Goal: Task Accomplishment & Management: Manage account settings

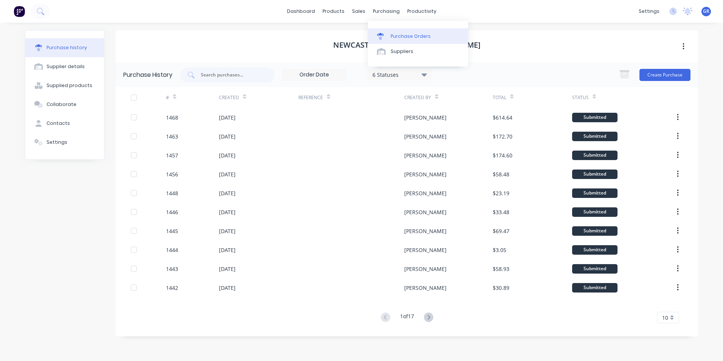
click at [401, 35] on div "Purchase Orders" at bounding box center [410, 36] width 40 height 7
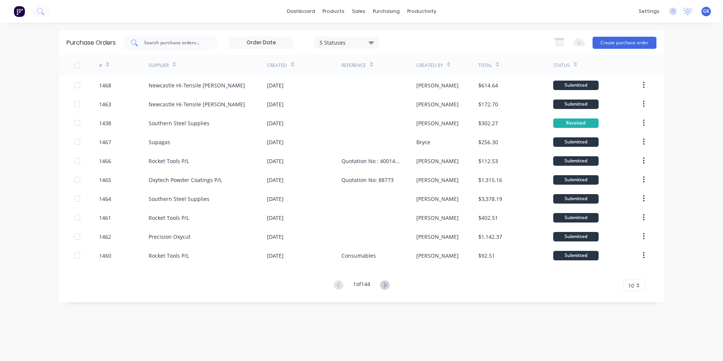
click at [157, 43] on input "text" at bounding box center [174, 43] width 63 height 8
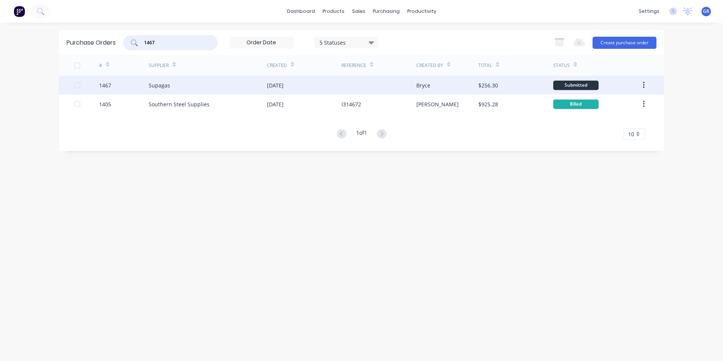
type input "1467"
click at [106, 85] on div "1467" at bounding box center [105, 85] width 12 height 8
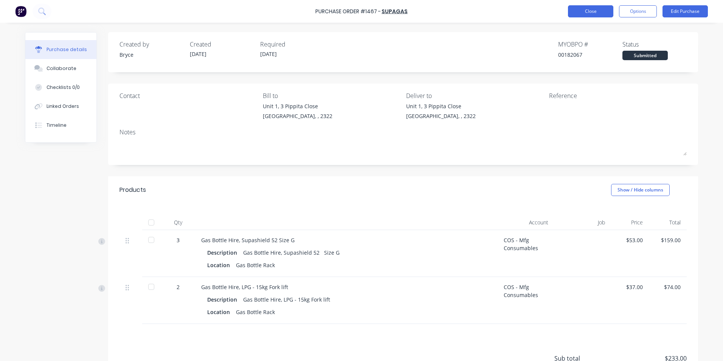
click at [600, 12] on button "Close" at bounding box center [590, 11] width 45 height 12
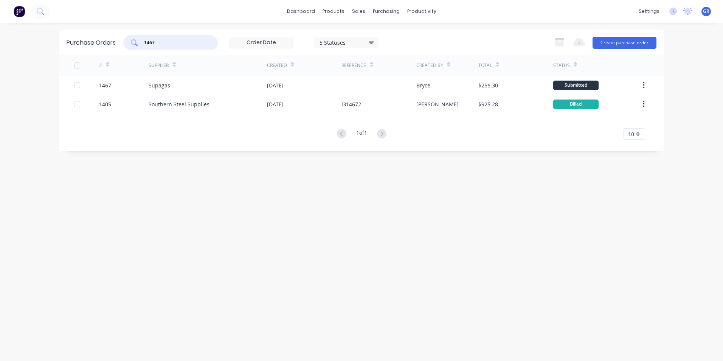
drag, startPoint x: 164, startPoint y: 43, endPoint x: 136, endPoint y: 43, distance: 28.4
click at [136, 43] on div "1467" at bounding box center [170, 42] width 94 height 15
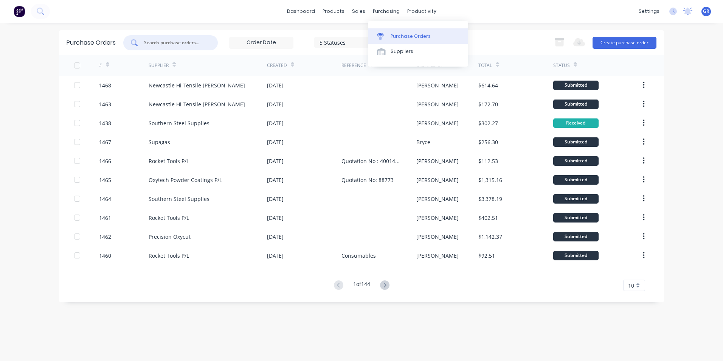
click at [413, 33] on div "Purchase Orders" at bounding box center [410, 36] width 40 height 7
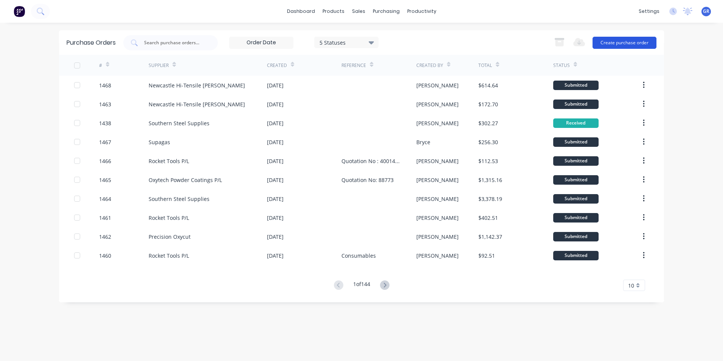
click at [608, 42] on button "Create purchase order" at bounding box center [624, 43] width 64 height 12
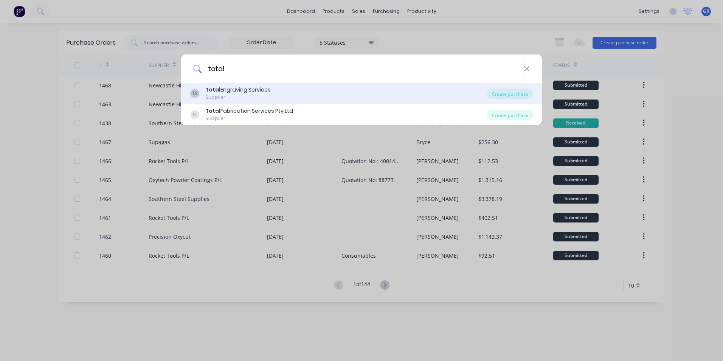
type input "total"
click at [232, 91] on div "Total Engraving Services" at bounding box center [237, 90] width 65 height 8
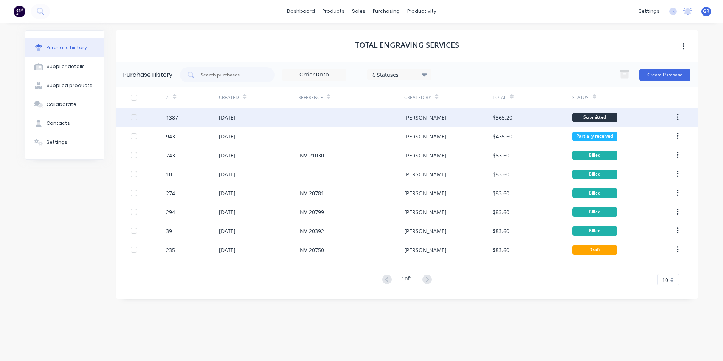
click at [680, 115] on button "button" at bounding box center [678, 117] width 18 height 14
click at [636, 152] on div "Duplicate" at bounding box center [650, 152] width 58 height 11
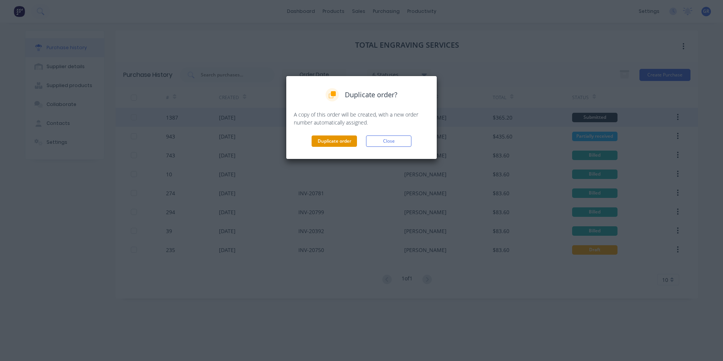
click at [325, 142] on button "Duplicate order" at bounding box center [333, 140] width 45 height 11
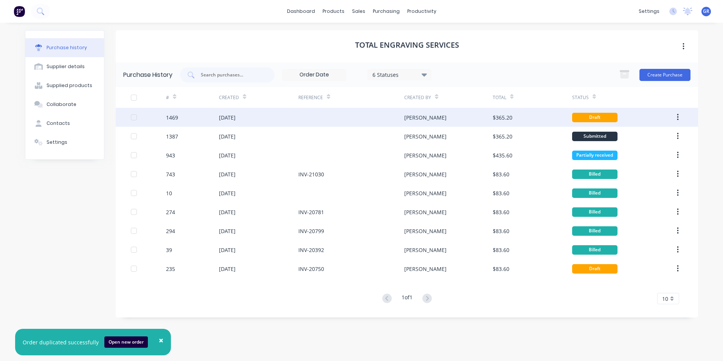
click at [173, 117] on div "1469" at bounding box center [172, 117] width 12 height 8
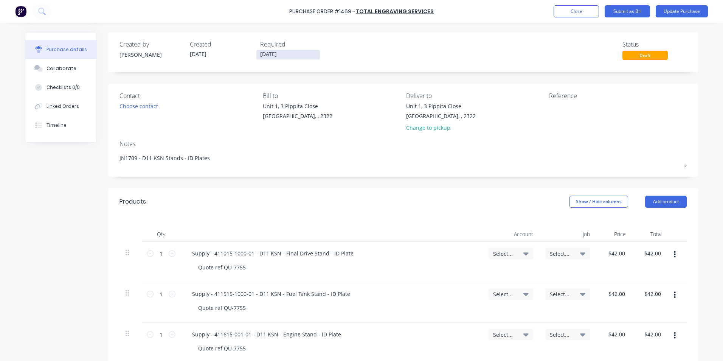
click at [271, 55] on input "[DATE]" at bounding box center [288, 54] width 64 height 9
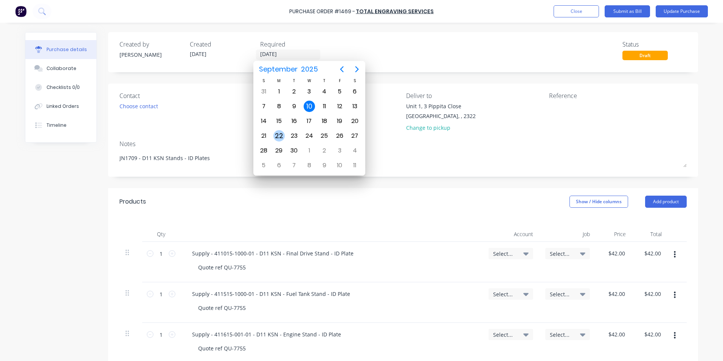
click at [277, 135] on div "22" at bounding box center [278, 135] width 11 height 11
type textarea "x"
type input "22/09/25"
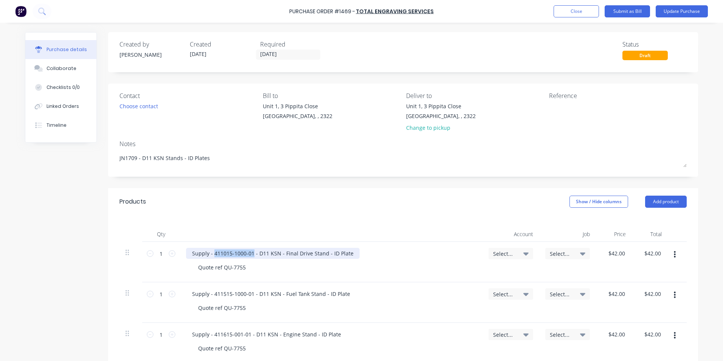
drag, startPoint x: 249, startPoint y: 253, endPoint x: 212, endPoint y: 253, distance: 37.0
click at [212, 253] on div "Supply - 411015-1000-01 - D11 KSN - Final Drive Stand - ID Plate" at bounding box center [272, 253] width 173 height 11
type textarea "x"
paste div
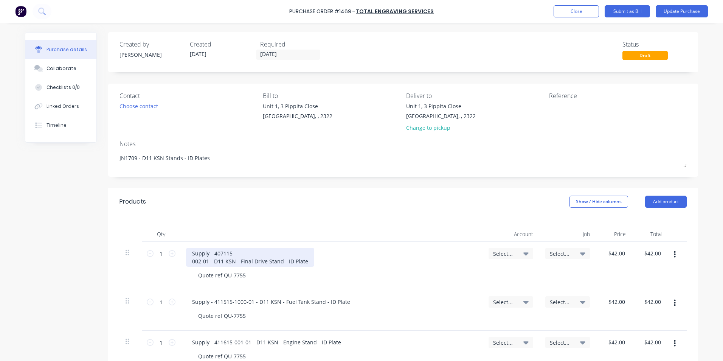
click at [190, 260] on div "Supply - 407115- 002-01 - D11 KSN - Final Drive Stand - ID Plate" at bounding box center [250, 257] width 128 height 19
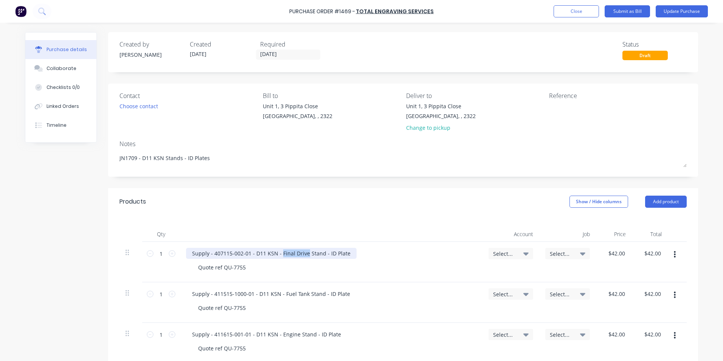
drag, startPoint x: 277, startPoint y: 255, endPoint x: 304, endPoint y: 254, distance: 26.1
click at [304, 254] on div "Supply - 407115-002-01 - D11 KSN - Final Drive Stand - ID Plate" at bounding box center [271, 253] width 170 height 11
click at [245, 255] on div "Supply - 407115-002-01 - D11 KSN - Final Drive Stand - ID Plate" at bounding box center [271, 253] width 170 height 11
drag, startPoint x: 346, startPoint y: 254, endPoint x: 211, endPoint y: 254, distance: 134.9
click at [211, 254] on div "Supply - 407115-002-01 - D11 KSN - Final Drive Stand - ID Plate" at bounding box center [271, 253] width 170 height 11
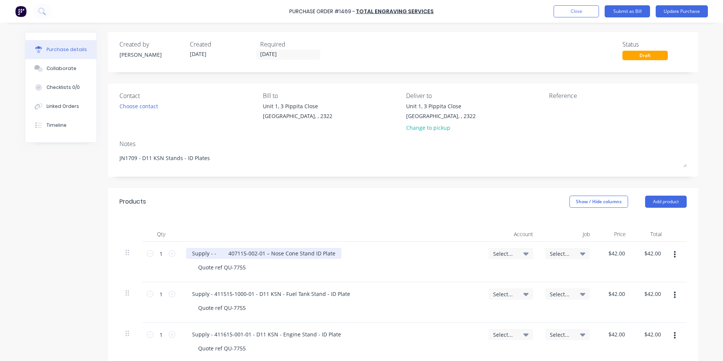
click at [208, 256] on div "Supply - - 407115-002-01 – Nose Cone Stand ID Plate" at bounding box center [263, 253] width 155 height 11
type textarea "x"
drag, startPoint x: 242, startPoint y: 268, endPoint x: 237, endPoint y: 269, distance: 4.9
click at [237, 269] on div "Quote ref QU-7755" at bounding box center [222, 267] width 60 height 11
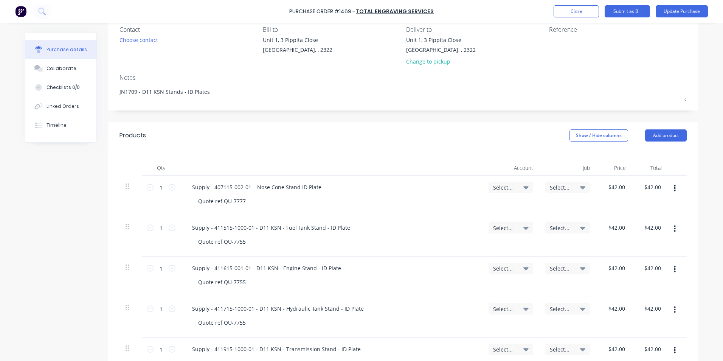
scroll to position [76, 0]
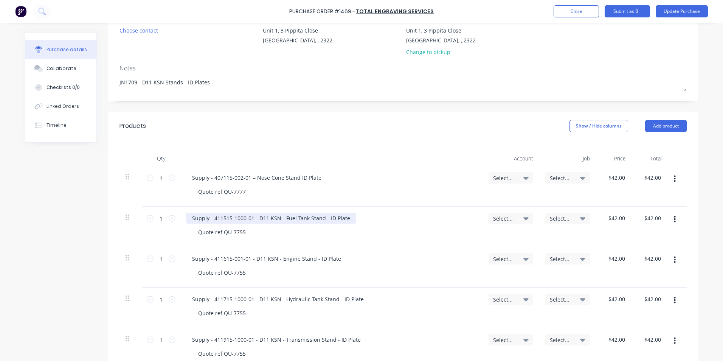
type textarea "x"
drag, startPoint x: 344, startPoint y: 218, endPoint x: 210, endPoint y: 218, distance: 133.4
click at [210, 218] on div "Supply - 411515-1000-01 - D11 KSN - Fuel Tank Stand - ID Plate" at bounding box center [271, 217] width 170 height 11
paste div
click at [210, 218] on div "Supply - - 407115-002-02 – Nose Cone Stand ID Plate “No Lift”" at bounding box center [274, 217] width 177 height 11
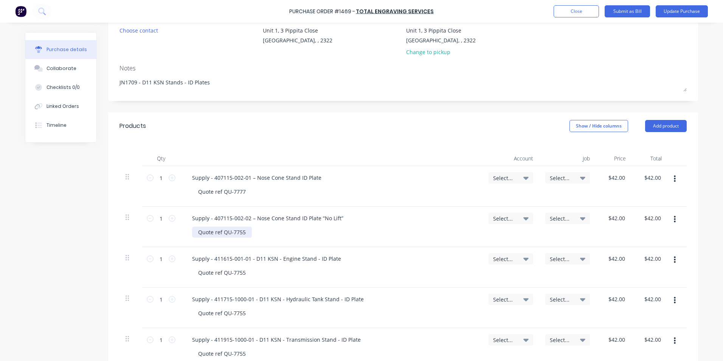
type textarea "x"
drag, startPoint x: 242, startPoint y: 232, endPoint x: 236, endPoint y: 233, distance: 5.3
click at [236, 233] on div "Quote ref QU-7755" at bounding box center [222, 231] width 60 height 11
click at [503, 177] on span "Select..." at bounding box center [504, 178] width 23 height 8
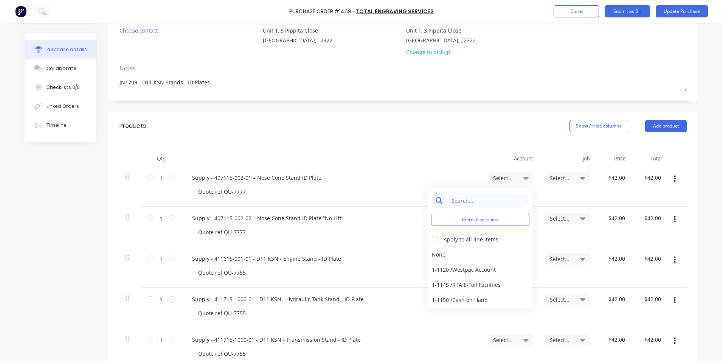
type textarea "x"
click at [464, 202] on input at bounding box center [485, 200] width 77 height 15
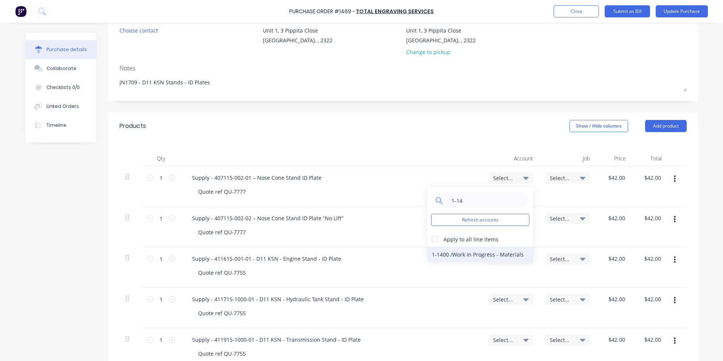
type input "1-14"
click at [449, 253] on div "1-1400 / Work in Progress - Materials" at bounding box center [480, 253] width 106 height 15
click at [502, 217] on span "Select..." at bounding box center [504, 218] width 23 height 8
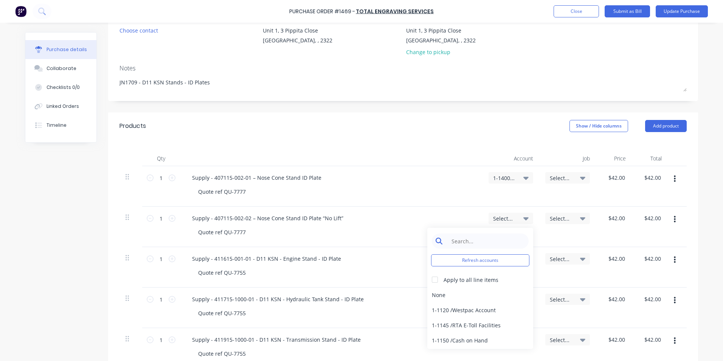
type textarea "x"
click at [453, 239] on input at bounding box center [485, 240] width 77 height 15
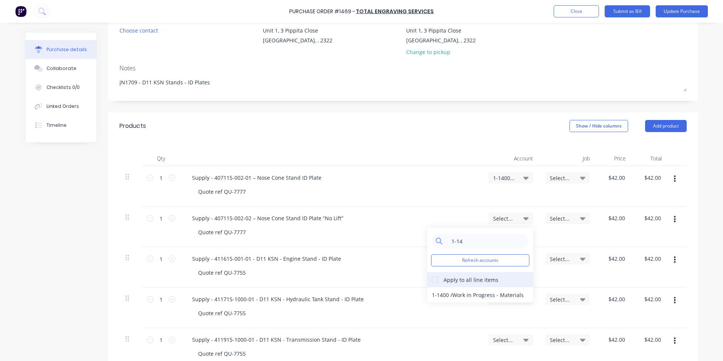
type input "1-14"
click at [434, 279] on div at bounding box center [434, 279] width 15 height 15
click at [439, 294] on div "1-1400 / Work in Progress - Materials" at bounding box center [480, 294] width 106 height 15
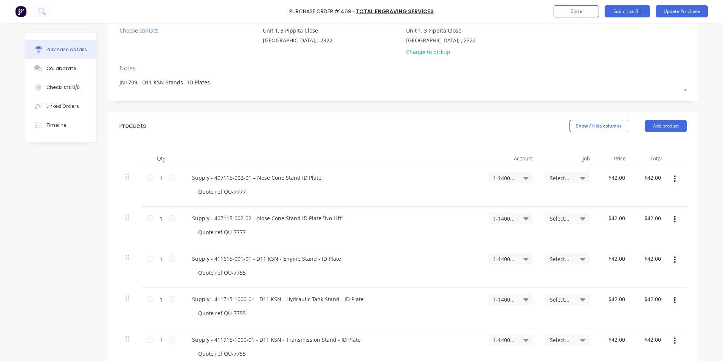
click at [552, 179] on span "Select..." at bounding box center [561, 178] width 23 height 8
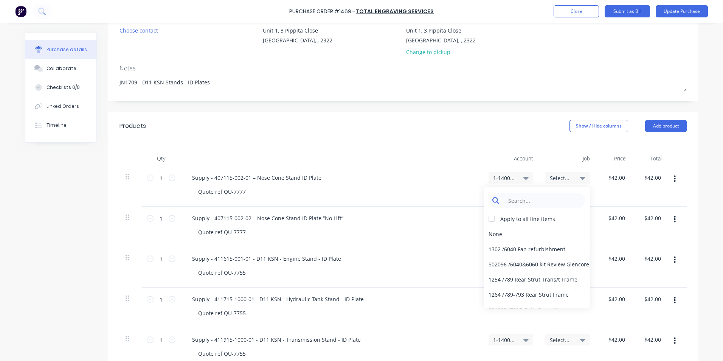
type textarea "x"
click at [516, 202] on input at bounding box center [542, 200] width 77 height 15
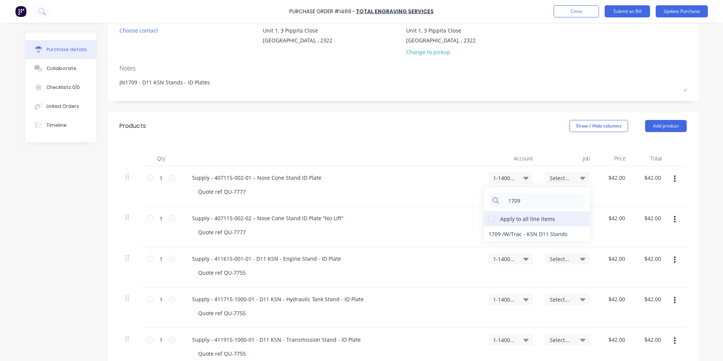
type input "1709"
drag, startPoint x: 488, startPoint y: 216, endPoint x: 497, endPoint y: 224, distance: 12.1
click at [488, 216] on div at bounding box center [491, 218] width 15 height 15
click at [497, 231] on div "1709 / W/Trac - KSN D11 Stands" at bounding box center [537, 233] width 106 height 15
type textarea "x"
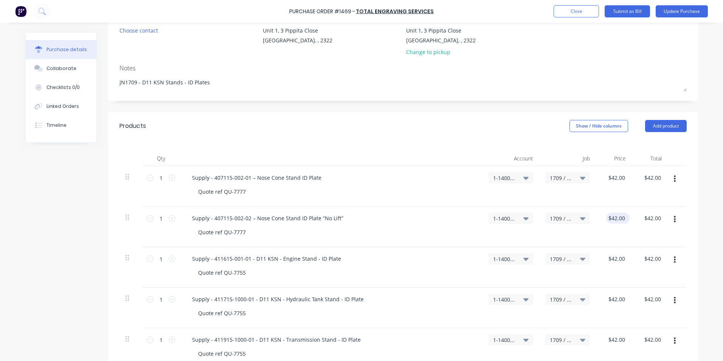
type input "42.00"
click at [618, 220] on input "42.00" at bounding box center [616, 217] width 20 height 11
type textarea "x"
click at [618, 219] on input "42.00" at bounding box center [617, 217] width 17 height 11
type input "10"
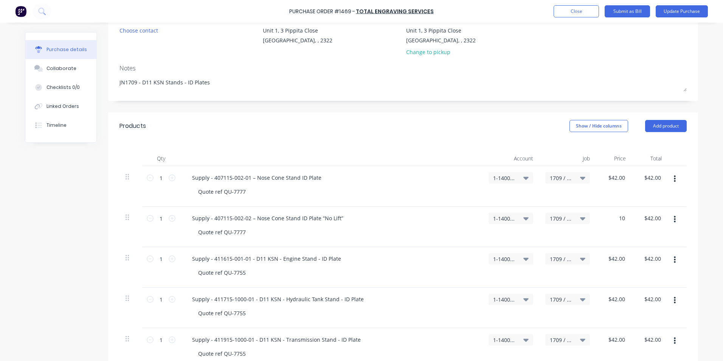
type textarea "x"
type input "$10.00"
click at [614, 234] on div "$10.00 10" at bounding box center [614, 226] width 36 height 40
click at [158, 217] on input "1" at bounding box center [160, 217] width 15 height 11
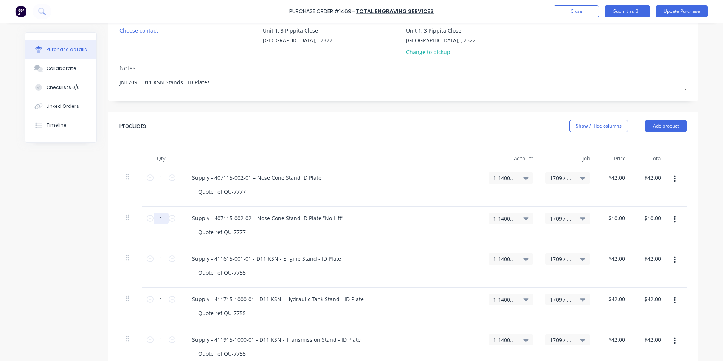
type textarea "x"
type input "8"
type input "$80.00"
type textarea "x"
type input "8"
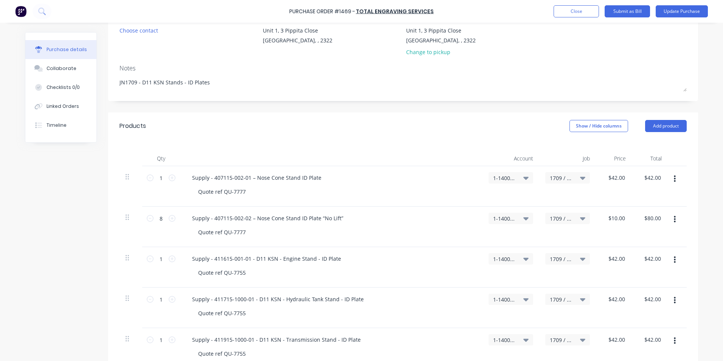
click at [262, 227] on div "Quote ref QU-7777" at bounding box center [334, 231] width 284 height 11
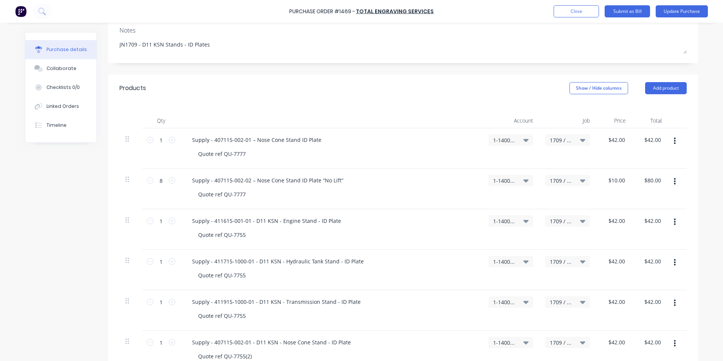
scroll to position [151, 0]
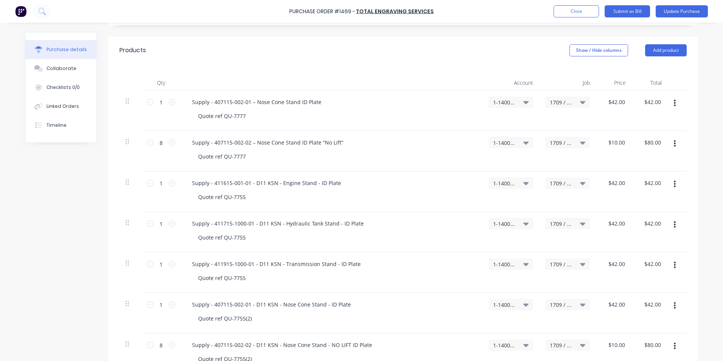
click at [674, 183] on icon "button" at bounding box center [675, 184] width 2 height 7
click at [634, 248] on button "Delete" at bounding box center [651, 249] width 64 height 15
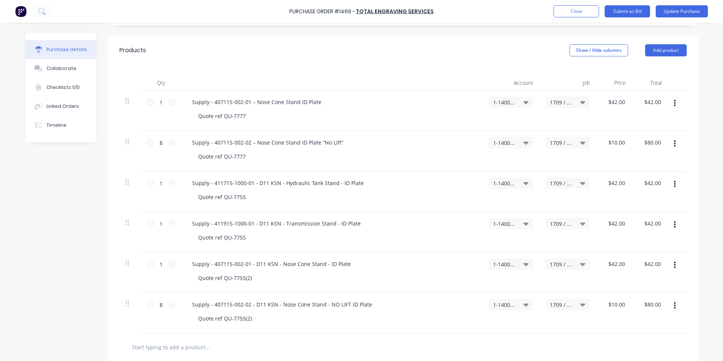
click at [674, 185] on icon "button" at bounding box center [675, 184] width 2 height 8
click at [635, 249] on button "Delete" at bounding box center [651, 249] width 64 height 15
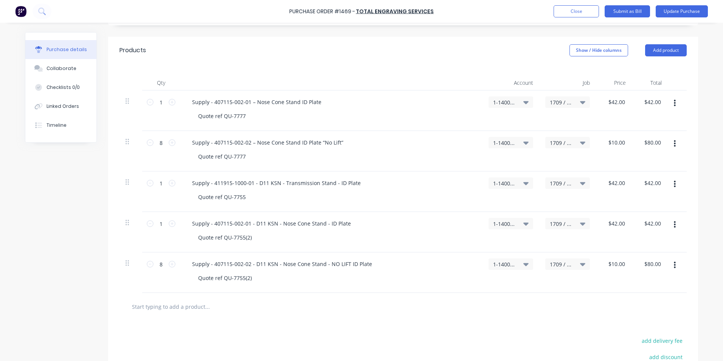
click at [674, 183] on icon "button" at bounding box center [675, 184] width 2 height 8
click at [630, 248] on button "Delete" at bounding box center [651, 249] width 64 height 15
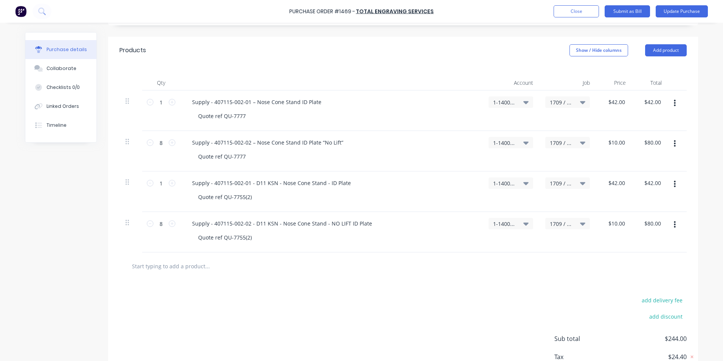
click at [670, 183] on button "button" at bounding box center [675, 184] width 18 height 14
click at [635, 250] on button "Delete" at bounding box center [651, 249] width 64 height 15
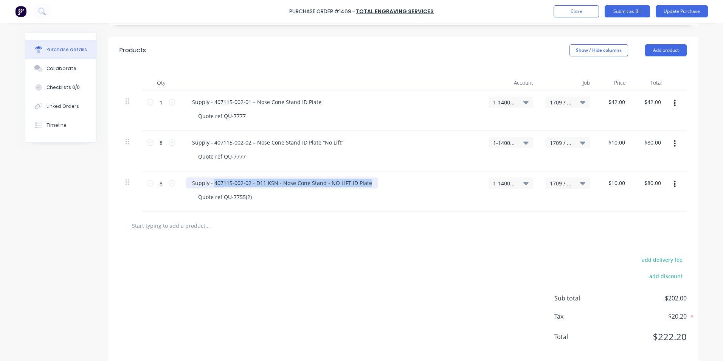
drag, startPoint x: 365, startPoint y: 184, endPoint x: 211, endPoint y: 183, distance: 153.8
click at [211, 183] on div "Supply - 407115-002-02 - D11 KSN - Nose Cone Stand - NO LIFT ID Plate" at bounding box center [282, 182] width 192 height 11
type textarea "x"
paste div
click at [209, 183] on div "Supply - - 412415-1000-01 – LHS Fender ID Plate" at bounding box center [258, 182] width 144 height 11
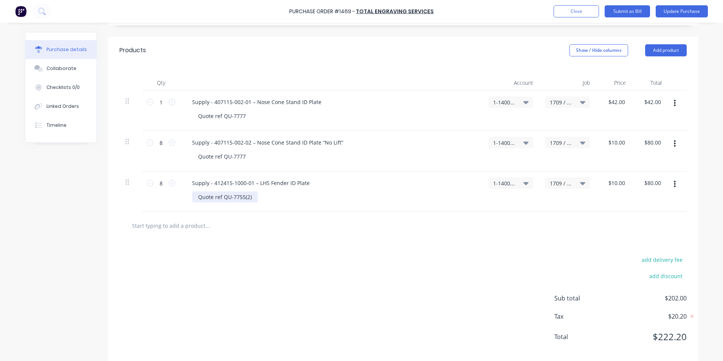
type textarea "x"
drag, startPoint x: 250, startPoint y: 198, endPoint x: 236, endPoint y: 198, distance: 14.0
click at [236, 198] on div "Quote ref QU-7755(2)" at bounding box center [225, 196] width 66 height 11
click at [158, 185] on input "8" at bounding box center [160, 182] width 15 height 11
type textarea "x"
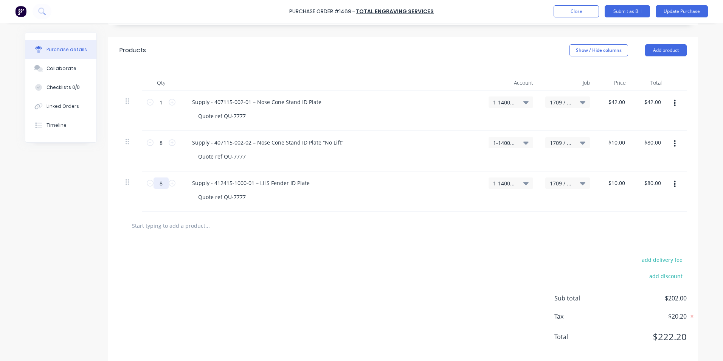
type input "1"
type input "$10.00"
type textarea "x"
type input "1"
click at [225, 182] on div "Supply - 412415-1000-01 – LHS Fender ID Plate" at bounding box center [251, 182] width 130 height 11
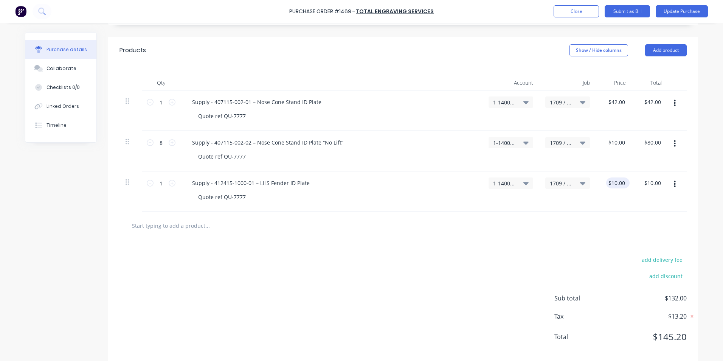
type textarea "x"
type input "10.00"
click at [614, 182] on input "10.00" at bounding box center [617, 182] width 17 height 11
type textarea "x"
click at [614, 182] on input "10.00" at bounding box center [617, 182] width 17 height 11
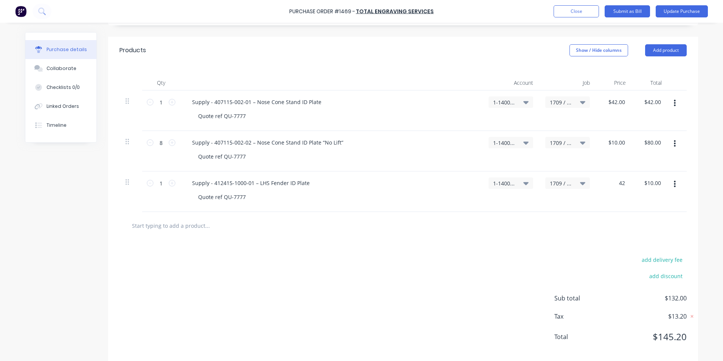
type input "42"
type textarea "x"
type input "$42.00"
click at [568, 234] on div at bounding box center [402, 226] width 567 height 28
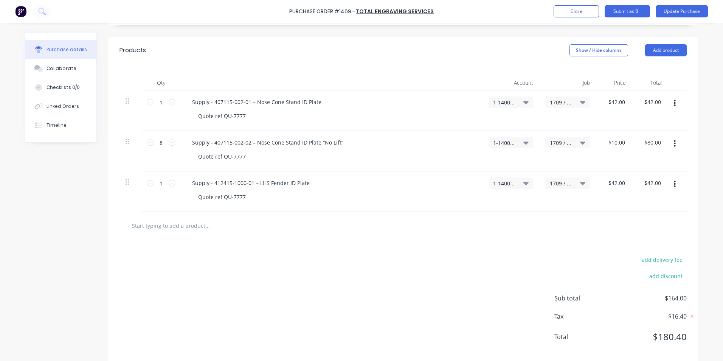
click at [670, 183] on button "button" at bounding box center [675, 184] width 18 height 14
click at [635, 218] on button "Duplicate" at bounding box center [651, 219] width 64 height 15
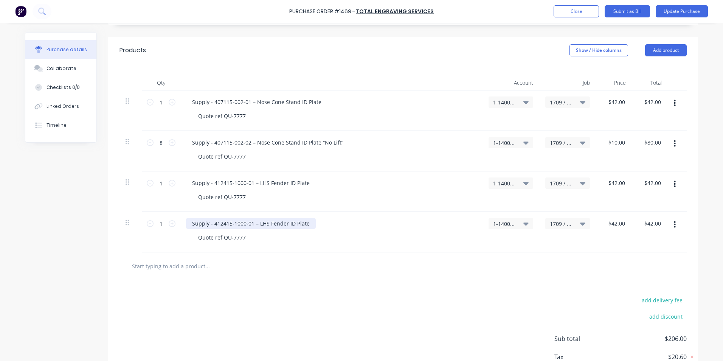
click at [304, 219] on div "Supply - 412415-1000-01 – LHS Fender ID Plate" at bounding box center [251, 223] width 130 height 11
type textarea "x"
drag, startPoint x: 306, startPoint y: 222, endPoint x: 231, endPoint y: 225, distance: 74.9
click at [231, 225] on div "Supply - 412415-1000-01 – LHS Fender ID Plate" at bounding box center [251, 223] width 130 height 11
paste div
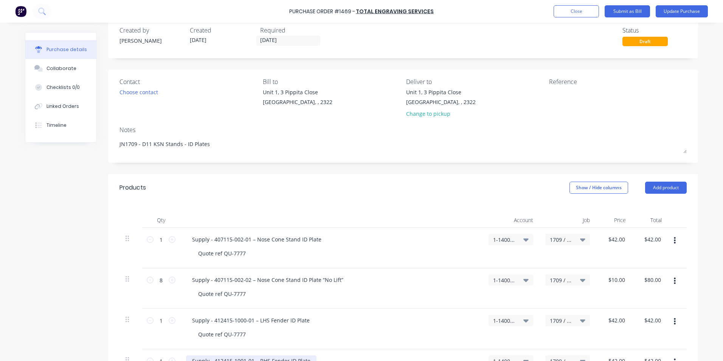
scroll to position [0, 0]
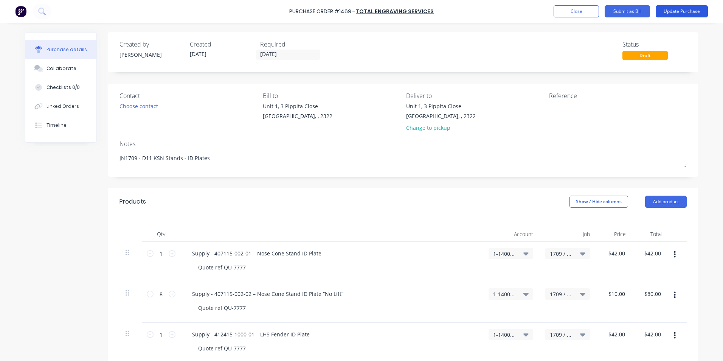
click at [681, 12] on button "Update Purchase" at bounding box center [681, 11] width 52 height 12
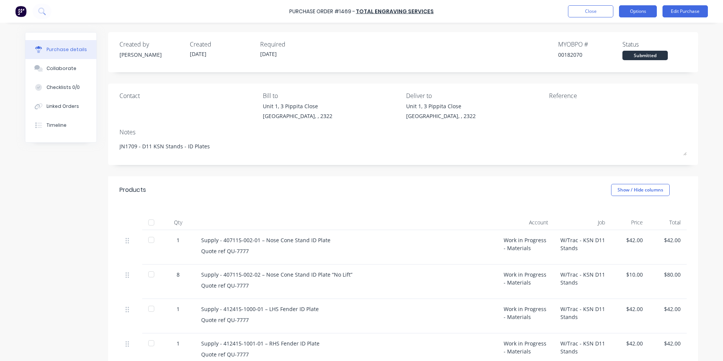
click at [634, 12] on button "Options" at bounding box center [638, 11] width 38 height 12
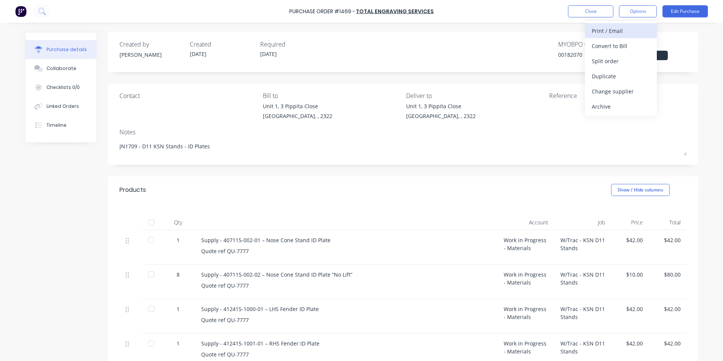
click at [610, 31] on div "Print / Email" at bounding box center [621, 30] width 58 height 11
click at [604, 45] on div "With pricing" at bounding box center [621, 45] width 58 height 11
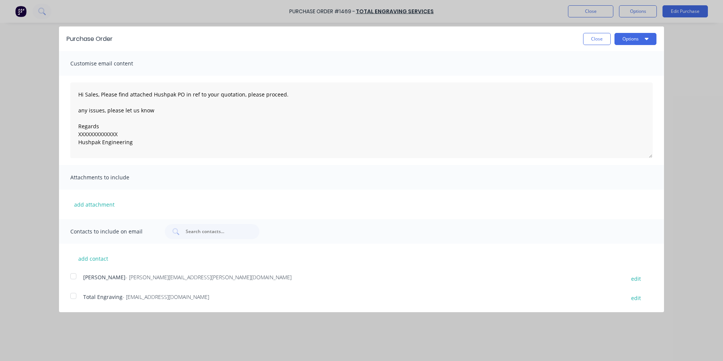
type textarea "x"
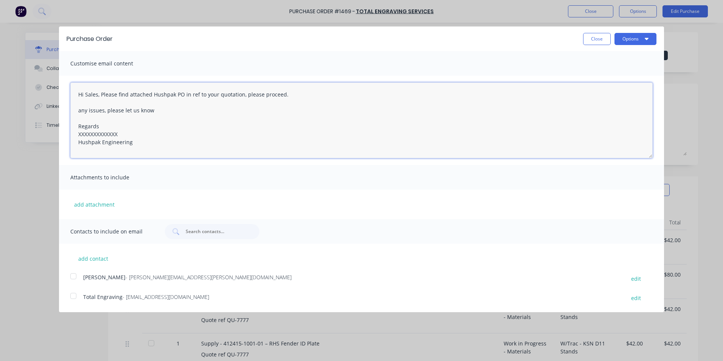
drag, startPoint x: 120, startPoint y: 134, endPoint x: 55, endPoint y: 133, distance: 65.0
click at [55, 133] on div "Purchase Order Close Options Customise email content Hi Sales, Please find atta…" at bounding box center [361, 180] width 723 height 361
type textarea "Hi Sales, Please find attached Hushpak PO in ref to your quotation, please proc…"
click at [95, 204] on button "add attachment" at bounding box center [94, 203] width 48 height 11
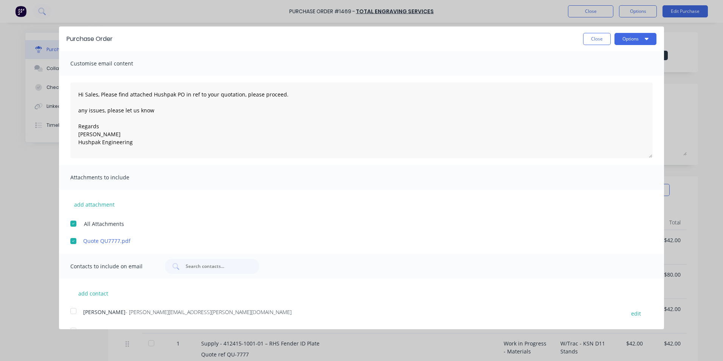
scroll to position [18, 0]
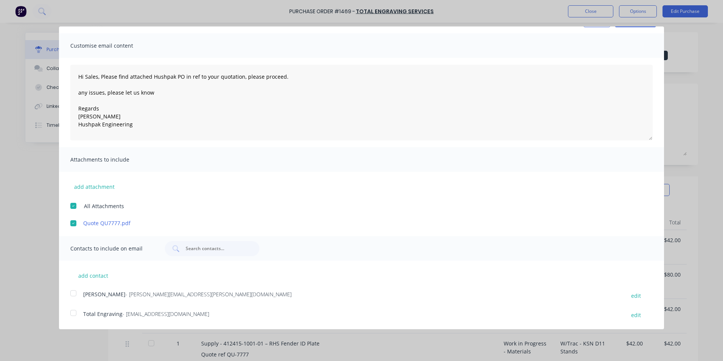
click at [74, 293] on div at bounding box center [73, 292] width 15 height 15
click at [73, 313] on div at bounding box center [73, 312] width 15 height 15
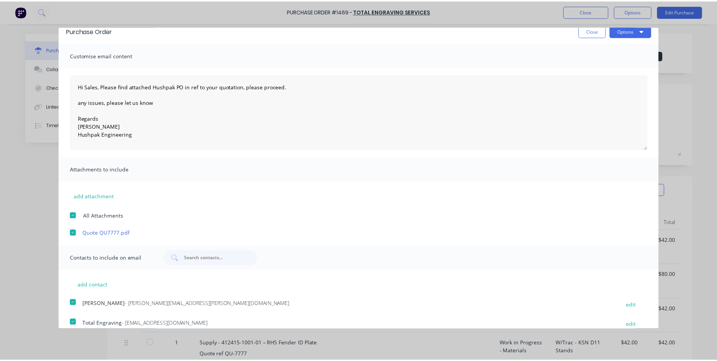
scroll to position [0, 0]
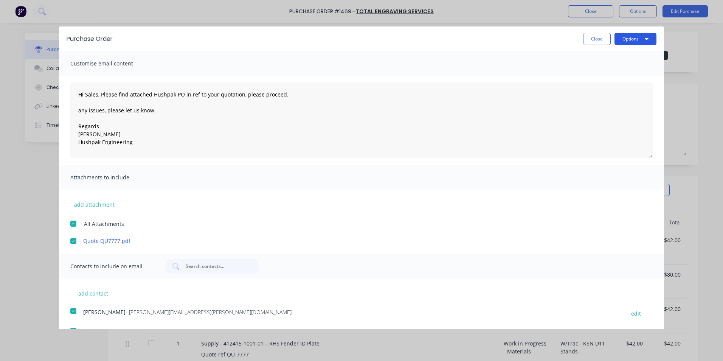
click at [628, 39] on button "Options" at bounding box center [635, 39] width 42 height 12
click at [597, 72] on div "Email" at bounding box center [620, 73] width 58 height 11
type textarea "x"
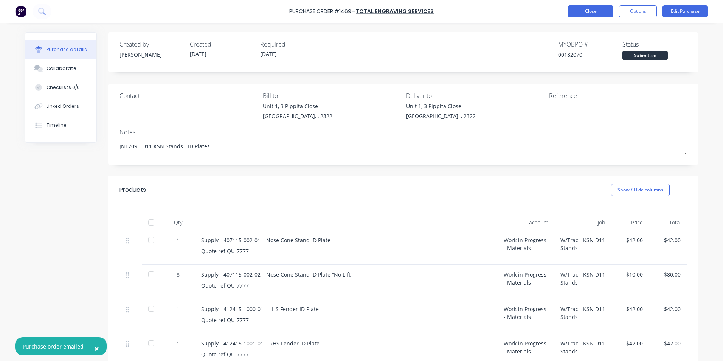
click at [584, 16] on button "Close" at bounding box center [590, 11] width 45 height 12
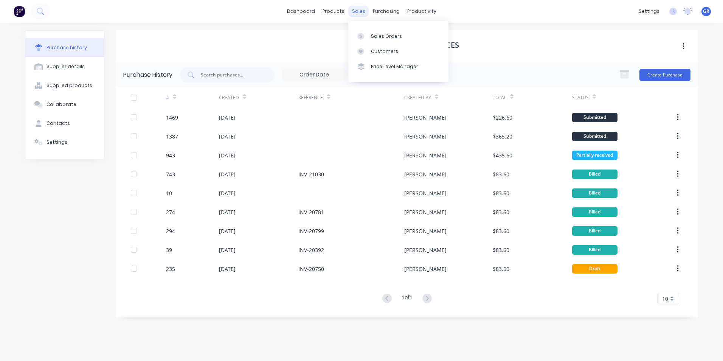
drag, startPoint x: 357, startPoint y: 12, endPoint x: 362, endPoint y: 13, distance: 4.7
click at [357, 12] on div "sales" at bounding box center [358, 11] width 21 height 11
click at [392, 37] on div "Sales Orders" at bounding box center [386, 36] width 31 height 7
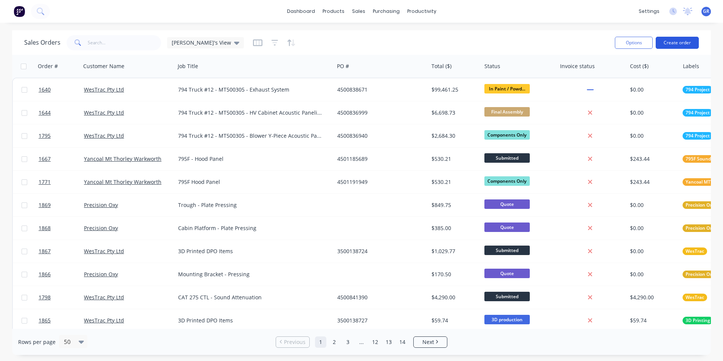
click at [678, 43] on button "Create order" at bounding box center [676, 43] width 43 height 12
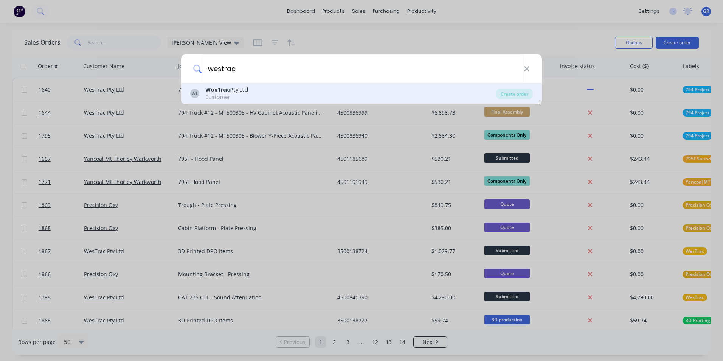
type input "westrac"
click at [225, 90] on b "WesTrac" at bounding box center [217, 90] width 25 height 8
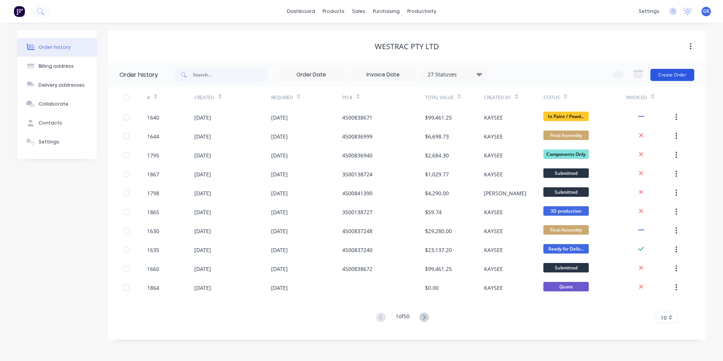
click at [677, 74] on button "Create Order" at bounding box center [672, 75] width 44 height 12
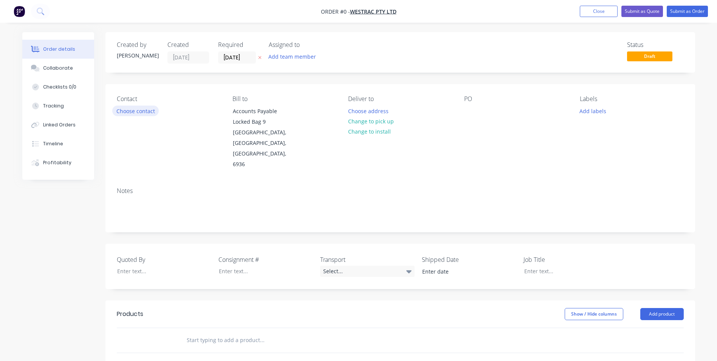
click at [121, 108] on button "Choose contact" at bounding box center [135, 110] width 46 height 10
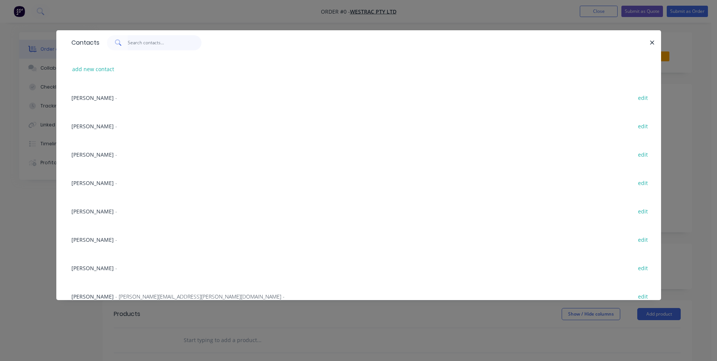
click at [138, 43] on input "text" at bounding box center [165, 42] width 74 height 15
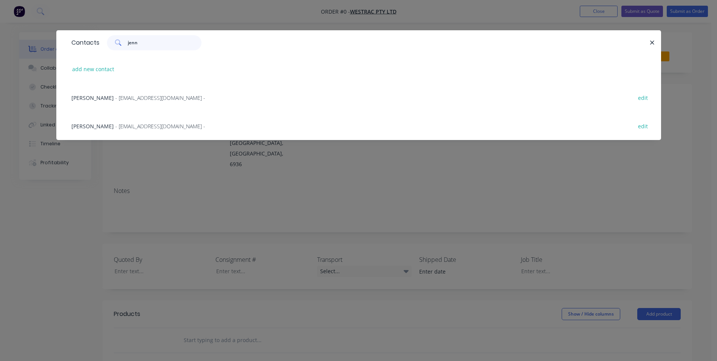
type input "jenn"
click at [97, 96] on span "[PERSON_NAME]" at bounding box center [92, 97] width 42 height 7
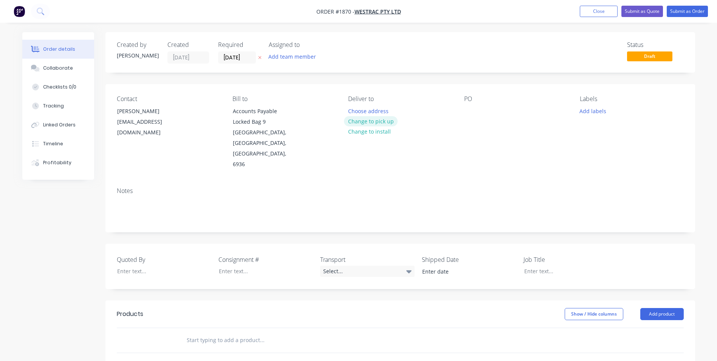
click at [384, 121] on button "Change to pick up" at bounding box center [371, 121] width 54 height 10
click at [592, 111] on button "Add labels" at bounding box center [593, 110] width 35 height 10
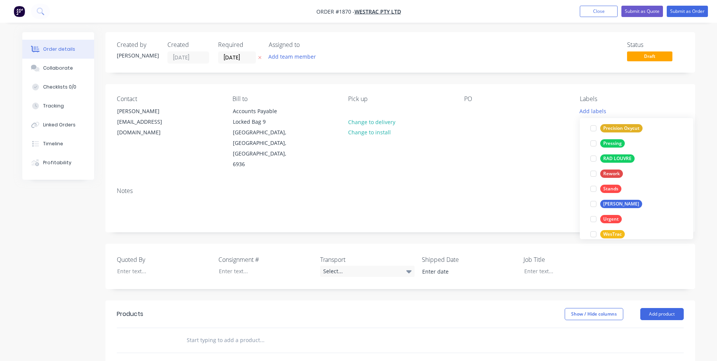
scroll to position [514, 0]
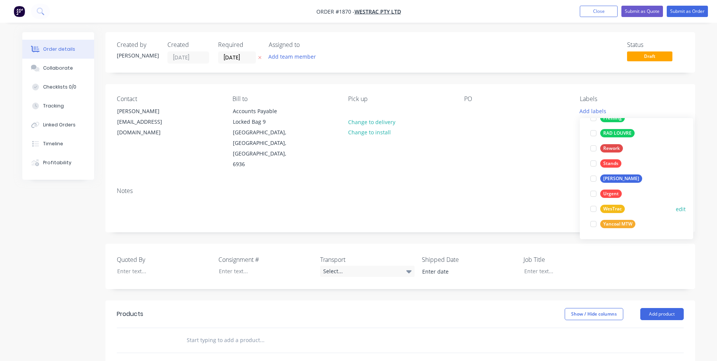
click at [612, 208] on div "WesTrac" at bounding box center [612, 208] width 25 height 8
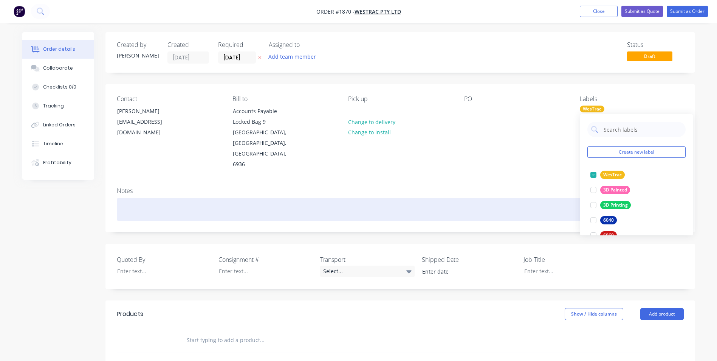
click at [122, 198] on div at bounding box center [400, 209] width 567 height 23
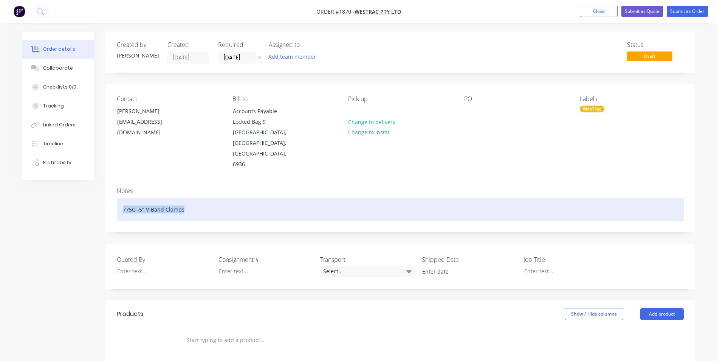
drag, startPoint x: 189, startPoint y: 188, endPoint x: 120, endPoint y: 187, distance: 68.8
click at [120, 198] on div "775G -5" V-Band Clamps" at bounding box center [400, 209] width 567 height 23
copy div "775G -5" V-Band Clamps"
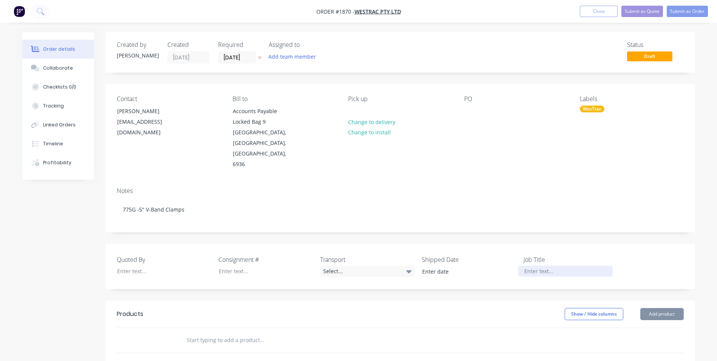
click at [543, 265] on div at bounding box center [565, 270] width 94 height 11
paste div
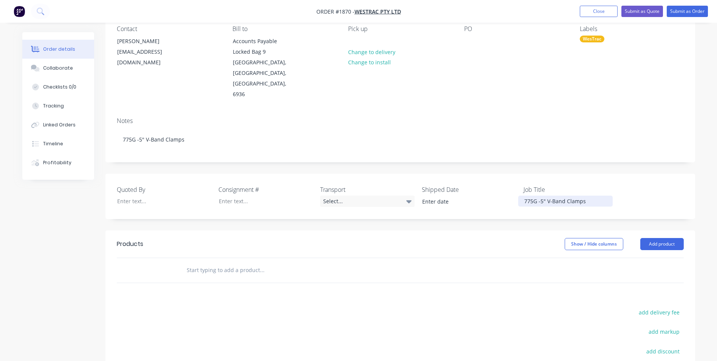
scroll to position [76, 0]
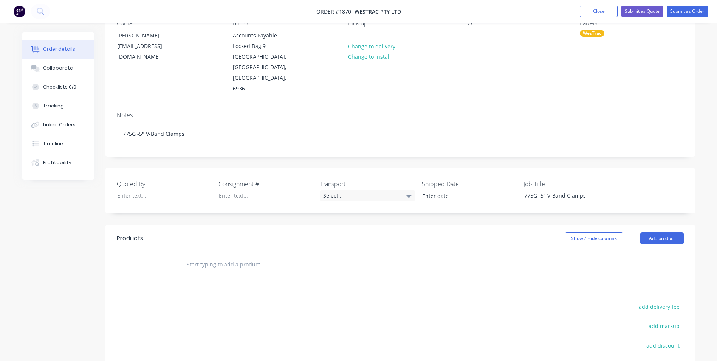
click at [211, 257] on input "text" at bounding box center [261, 264] width 151 height 15
click at [667, 232] on button "Add product" at bounding box center [661, 238] width 43 height 12
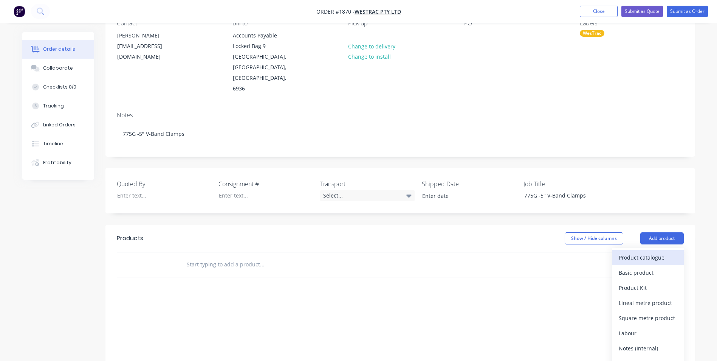
click at [644, 252] on div "Product catalogue" at bounding box center [648, 257] width 58 height 11
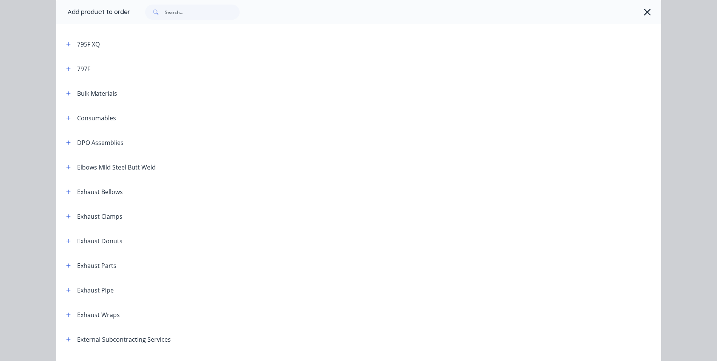
scroll to position [113, 0]
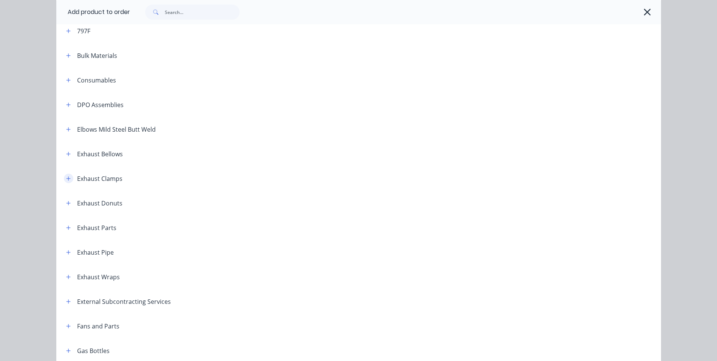
click at [66, 179] on icon "button" at bounding box center [68, 178] width 5 height 5
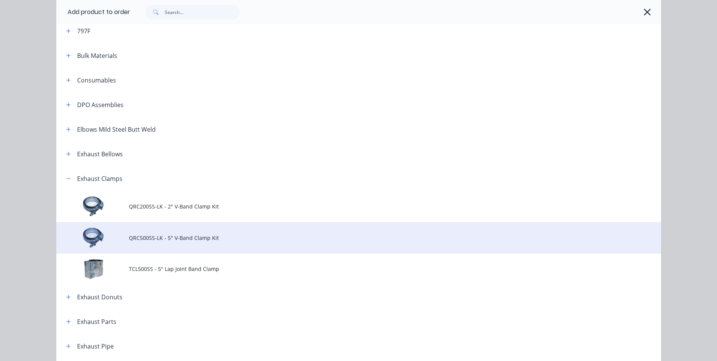
click at [139, 237] on span "QRC500SS-LK - 5" V-Band Clamp Kit" at bounding box center [342, 238] width 426 height 8
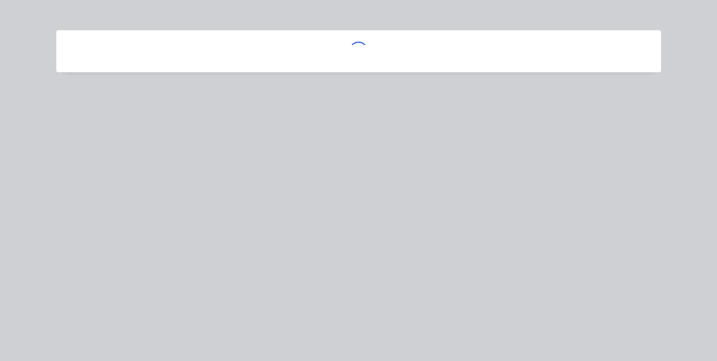
scroll to position [0, 0]
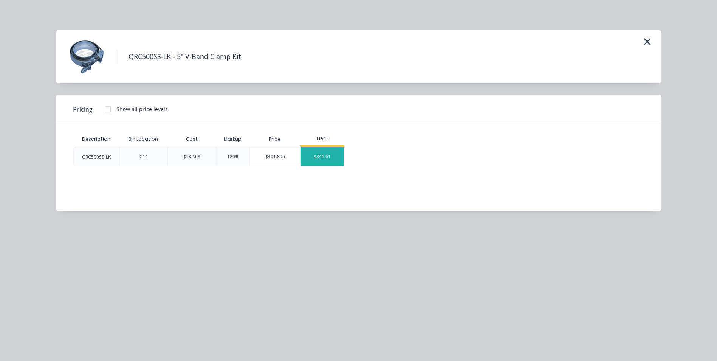
click at [324, 157] on div "$341.61" at bounding box center [322, 156] width 43 height 19
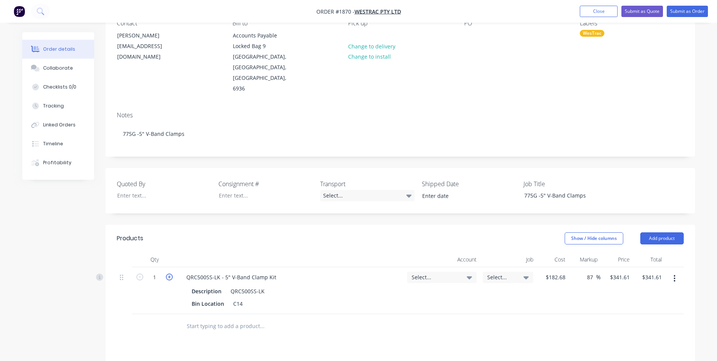
click at [170, 273] on icon "button" at bounding box center [169, 276] width 7 height 7
type input "2"
type input "$683.22"
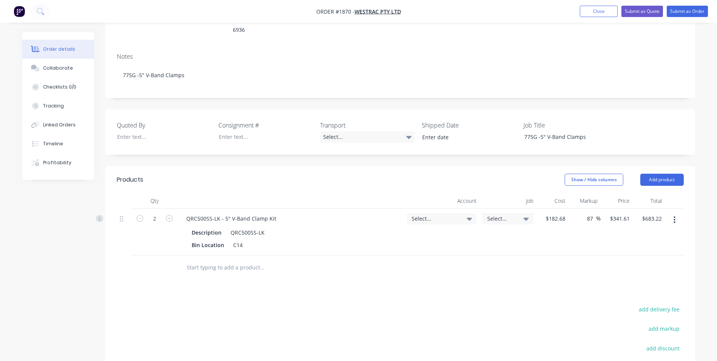
scroll to position [151, 0]
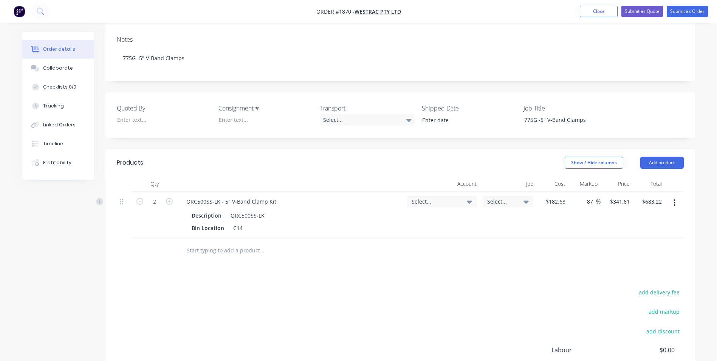
click at [421, 197] on span "Select..." at bounding box center [436, 201] width 48 height 8
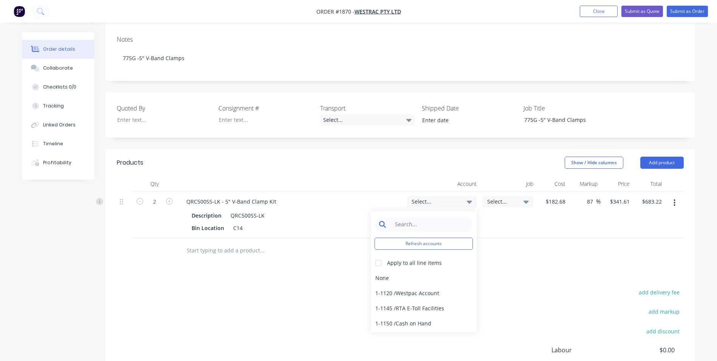
click at [407, 217] on input at bounding box center [429, 224] width 77 height 15
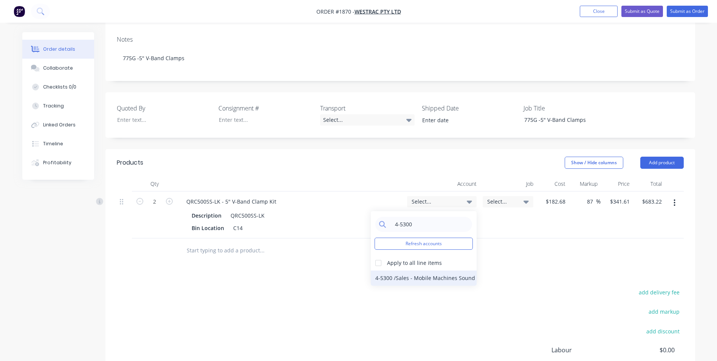
type input "4-5300"
click at [460, 270] on div "4-5300 / Sales - Mobile Machines Sound - Interco" at bounding box center [424, 277] width 106 height 15
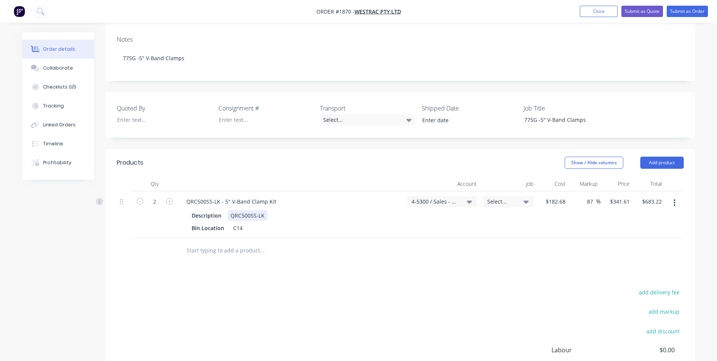
click at [264, 210] on div "QRC500SS-LK" at bounding box center [248, 215] width 40 height 11
drag, startPoint x: 264, startPoint y: 193, endPoint x: 203, endPoint y: 193, distance: 61.2
click at [203, 210] on div "Description QRC500SS-LK" at bounding box center [289, 215] width 201 height 11
drag, startPoint x: 237, startPoint y: 207, endPoint x: 223, endPoint y: 206, distance: 14.0
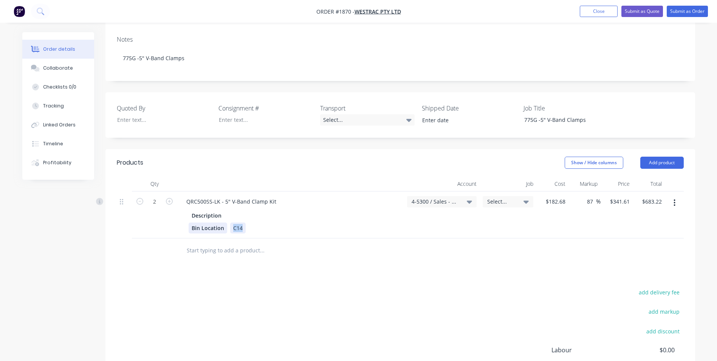
click at [223, 222] on div "Bin Location C14" at bounding box center [289, 227] width 201 height 11
drag, startPoint x: 225, startPoint y: 208, endPoint x: 177, endPoint y: 207, distance: 48.0
click at [177, 207] on div "QRC500SS-LK - 5" V-Band Clamp Kit Description Bin Location" at bounding box center [290, 214] width 227 height 47
drag, startPoint x: 222, startPoint y: 192, endPoint x: 182, endPoint y: 194, distance: 40.1
click at [182, 208] on div "Description" at bounding box center [290, 220] width 221 height 25
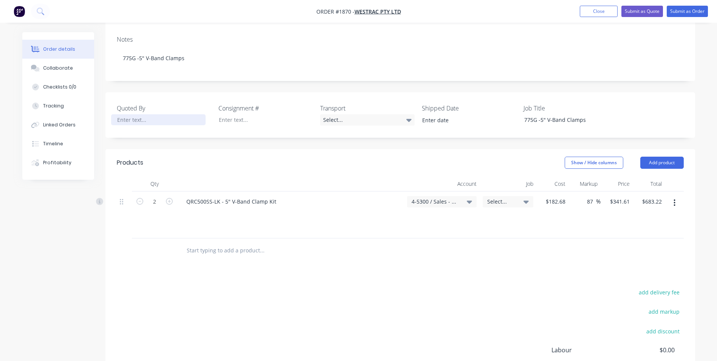
click at [130, 114] on div at bounding box center [158, 119] width 94 height 11
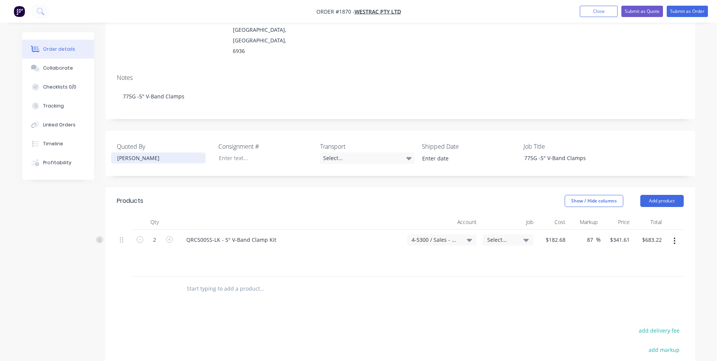
scroll to position [112, 0]
click at [688, 12] on button "Submit as Order" at bounding box center [687, 11] width 41 height 11
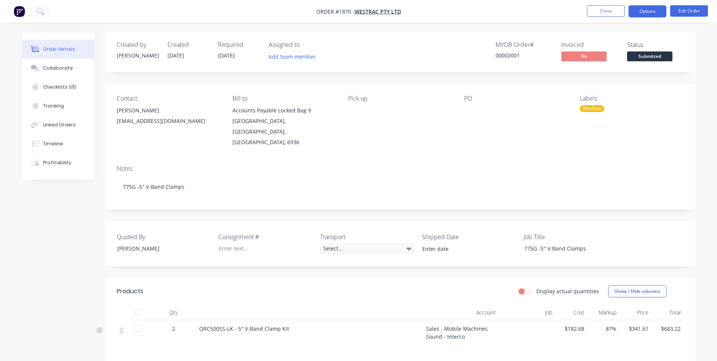
click at [652, 12] on button "Options" at bounding box center [648, 11] width 38 height 12
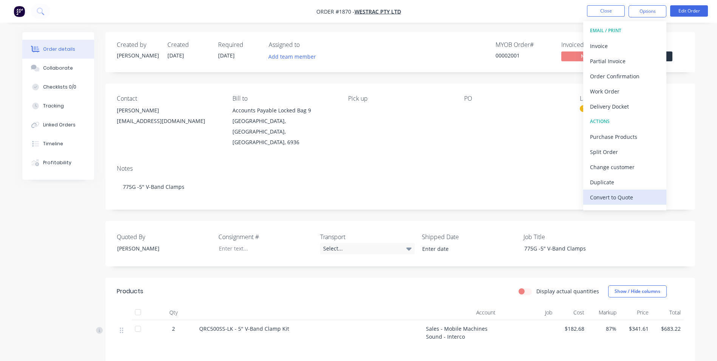
click at [616, 199] on div "Convert to Quote" at bounding box center [625, 197] width 70 height 11
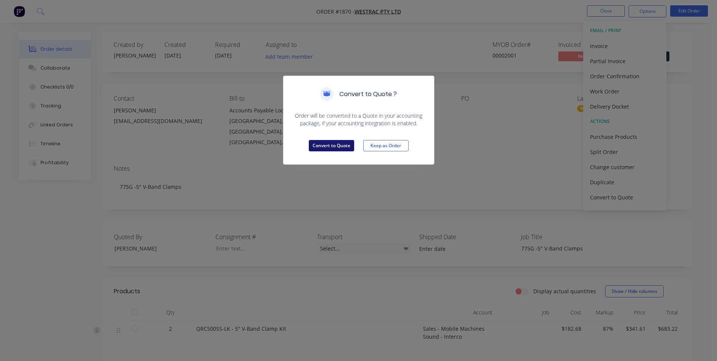
click at [339, 143] on button "Convert to Quote" at bounding box center [331, 145] width 45 height 11
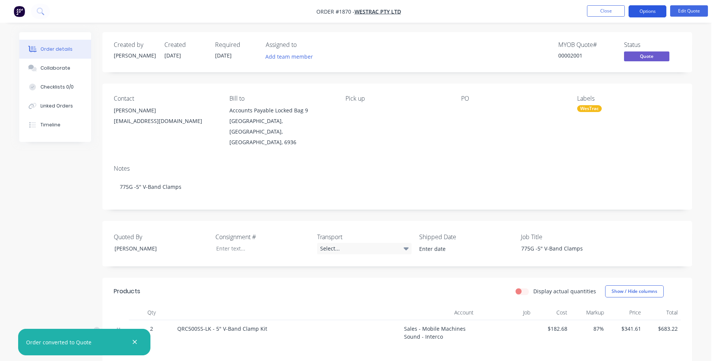
click at [651, 11] on button "Options" at bounding box center [648, 11] width 38 height 12
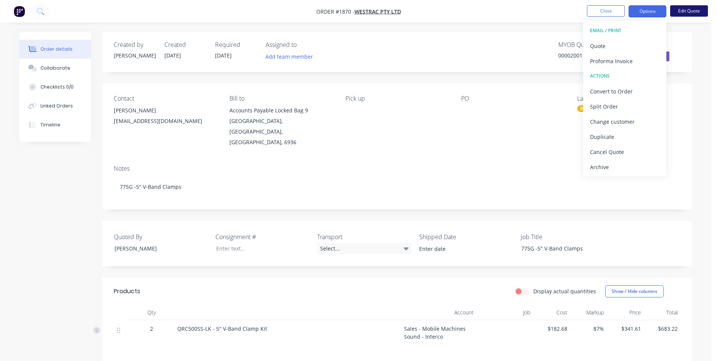
click at [692, 9] on button "Edit Quote" at bounding box center [689, 10] width 38 height 11
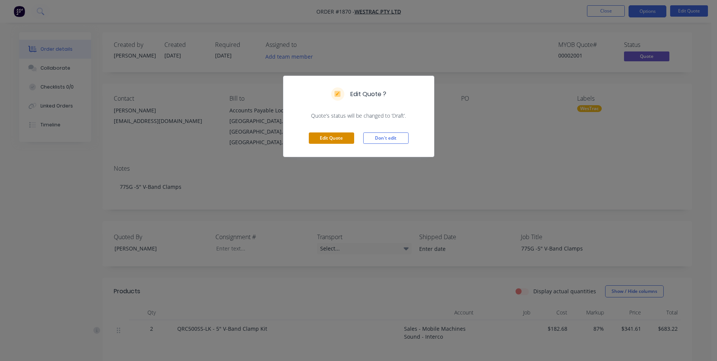
click at [331, 139] on button "Edit Quote" at bounding box center [331, 137] width 45 height 11
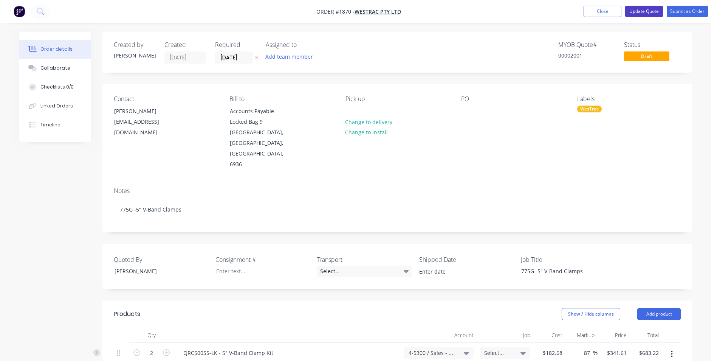
click at [644, 11] on button "Update Quote" at bounding box center [644, 11] width 38 height 11
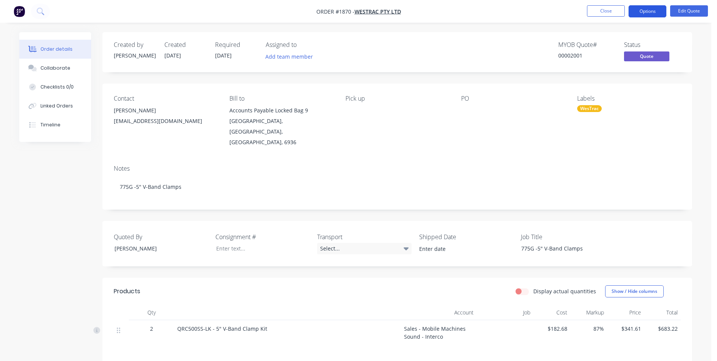
click at [651, 13] on button "Options" at bounding box center [648, 11] width 38 height 12
click at [689, 11] on button "Edit Quote" at bounding box center [689, 10] width 38 height 11
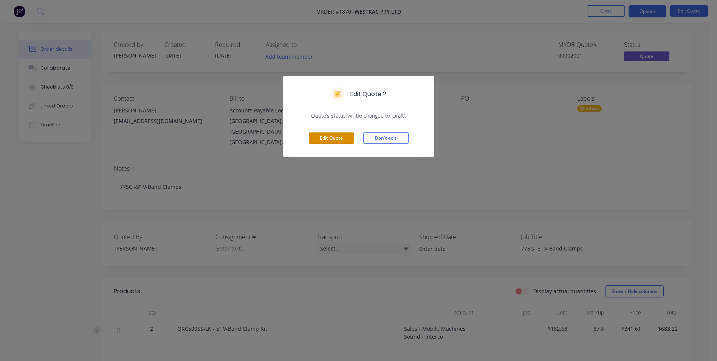
click at [329, 140] on button "Edit Quote" at bounding box center [331, 137] width 45 height 11
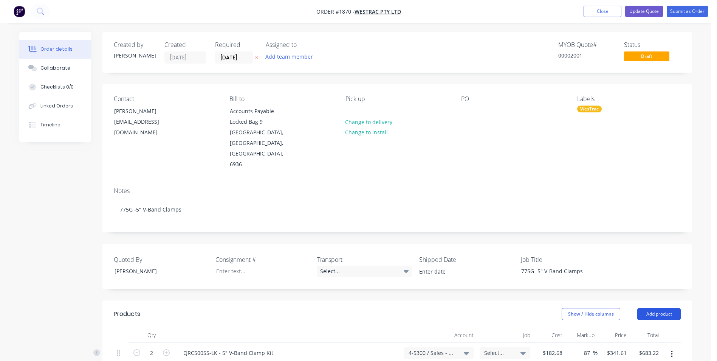
click at [657, 308] on button "Add product" at bounding box center [658, 314] width 43 height 12
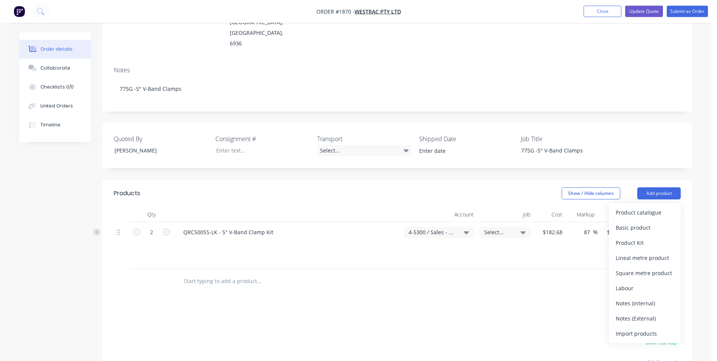
scroll to position [151, 0]
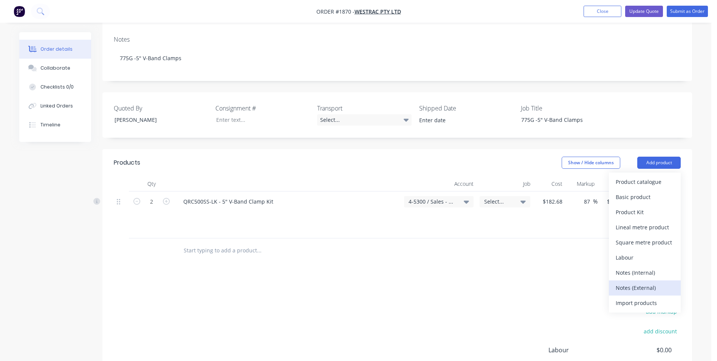
click at [638, 282] on div "Notes (External)" at bounding box center [645, 287] width 58 height 11
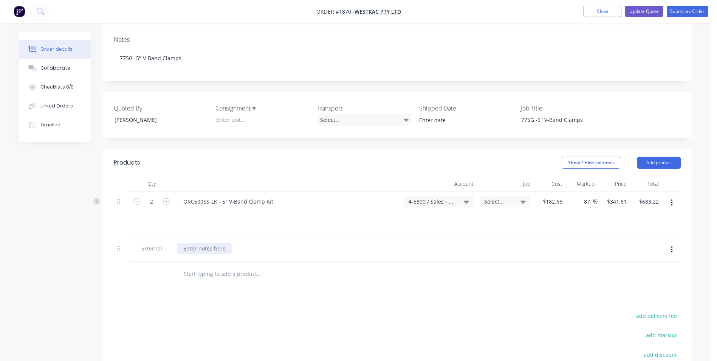
click at [197, 243] on div at bounding box center [204, 248] width 54 height 11
click at [651, 156] on button "Add product" at bounding box center [658, 162] width 43 height 12
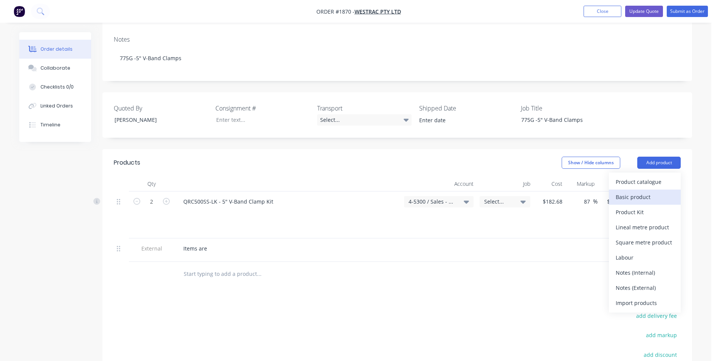
click at [627, 191] on div "Basic product" at bounding box center [645, 196] width 58 height 11
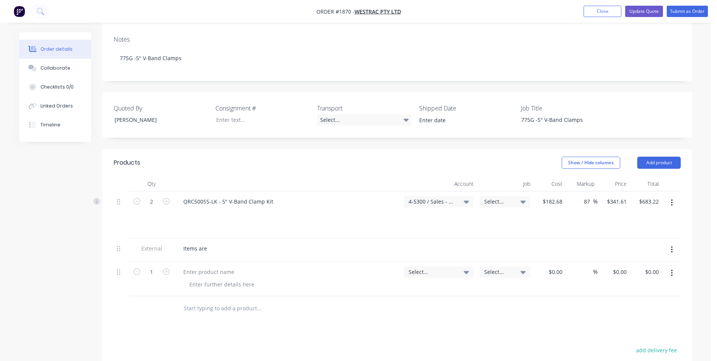
click at [671, 270] on icon "button" at bounding box center [672, 273] width 2 height 7
click at [620, 333] on div "Delete" at bounding box center [645, 338] width 58 height 11
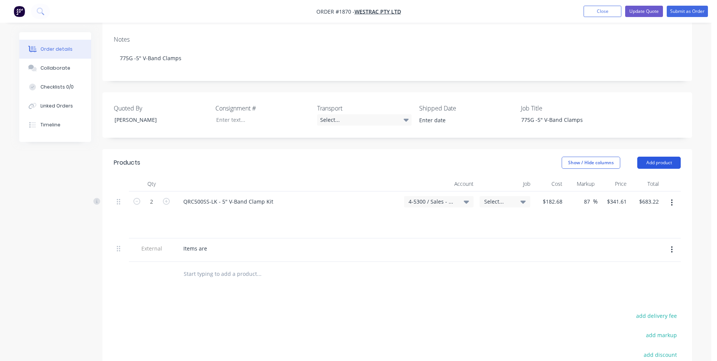
click at [662, 156] on button "Add product" at bounding box center [658, 162] width 43 height 12
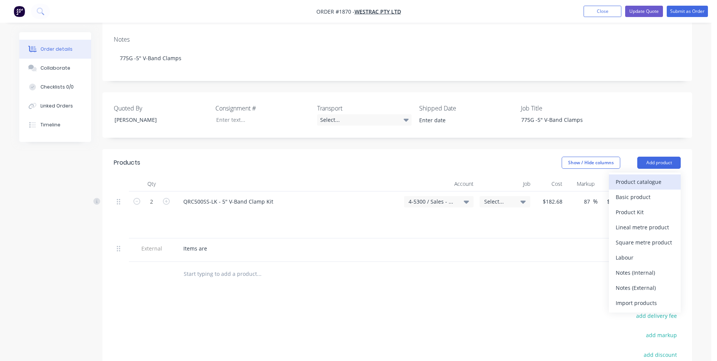
click at [633, 176] on div "Product catalogue" at bounding box center [645, 181] width 58 height 11
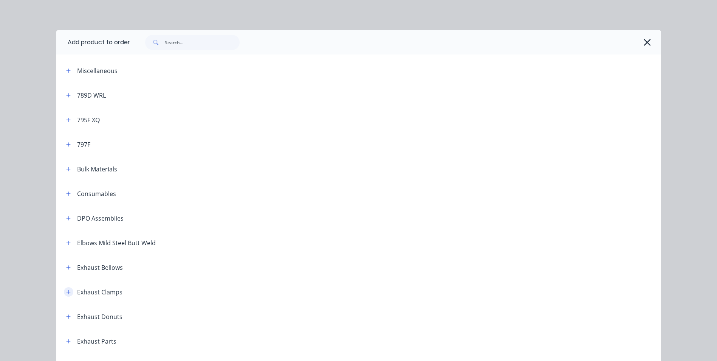
click at [66, 291] on icon "button" at bounding box center [68, 292] width 4 height 4
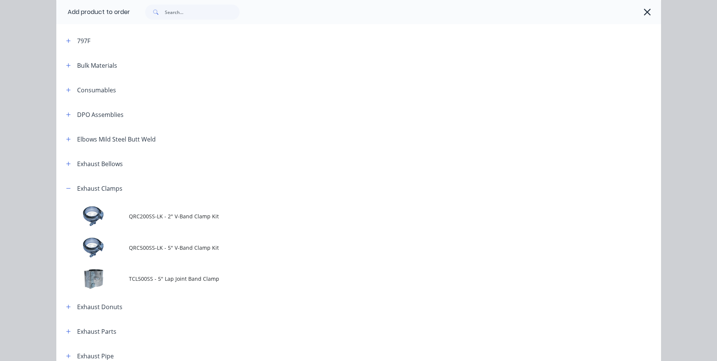
scroll to position [113, 0]
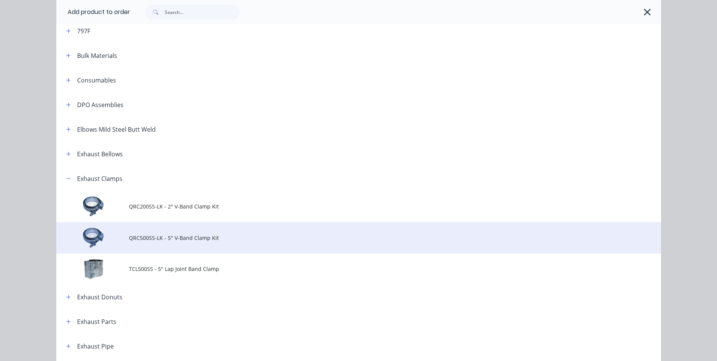
click at [146, 239] on span "QRC500SS-LK - 5" V-Band Clamp Kit" at bounding box center [342, 238] width 426 height 8
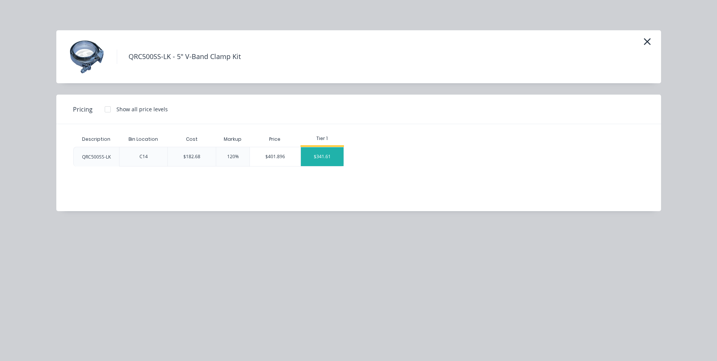
click at [325, 159] on div "$341.61" at bounding box center [322, 156] width 43 height 19
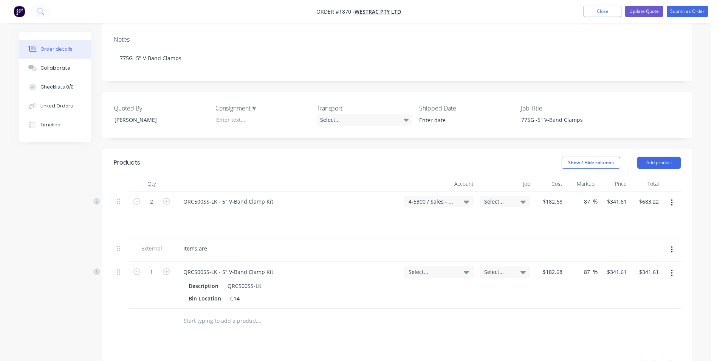
click at [672, 270] on icon "button" at bounding box center [672, 273] width 2 height 7
click at [625, 333] on div "Delete" at bounding box center [645, 338] width 58 height 11
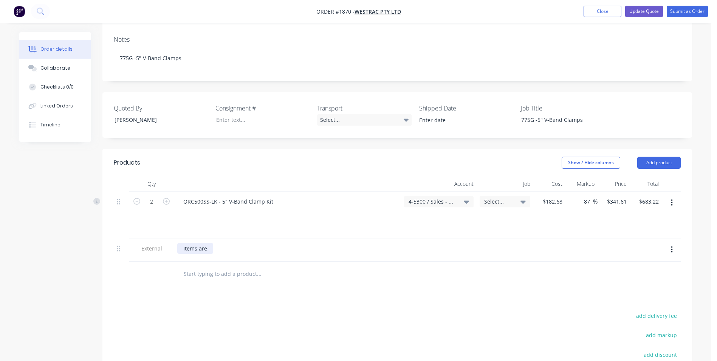
click at [209, 243] on div "Items are" at bounding box center [195, 248] width 36 height 11
drag, startPoint x: 211, startPoint y: 226, endPoint x: 178, endPoint y: 226, distance: 32.5
click at [178, 243] on div "Items are" at bounding box center [195, 248] width 36 height 11
click at [672, 246] on icon "button" at bounding box center [672, 249] width 2 height 7
click at [626, 279] on div "Delete" at bounding box center [645, 284] width 58 height 11
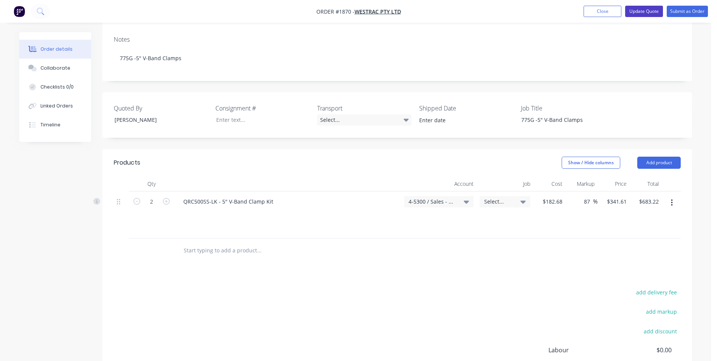
click at [640, 10] on button "Update Quote" at bounding box center [644, 11] width 38 height 11
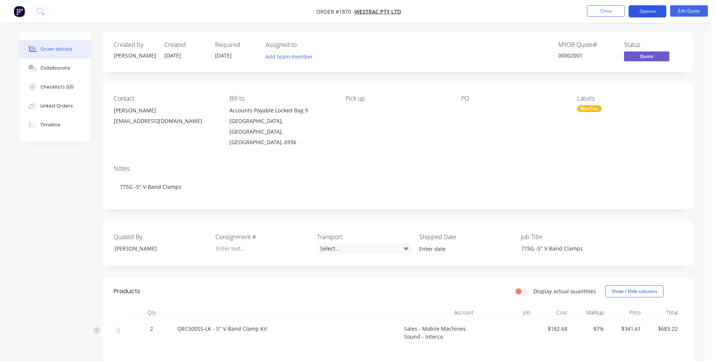
click at [646, 11] on button "Options" at bounding box center [648, 11] width 38 height 12
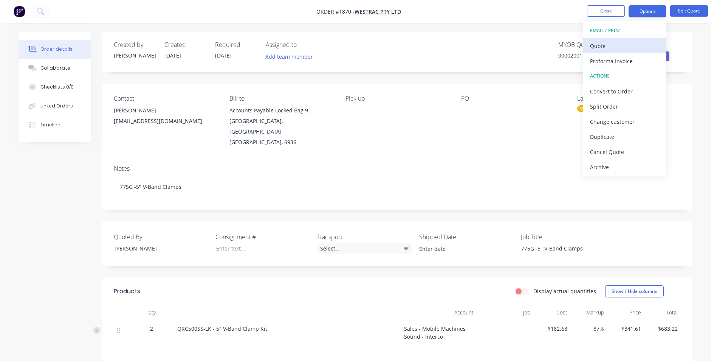
click at [602, 44] on div "Quote" at bounding box center [625, 45] width 70 height 11
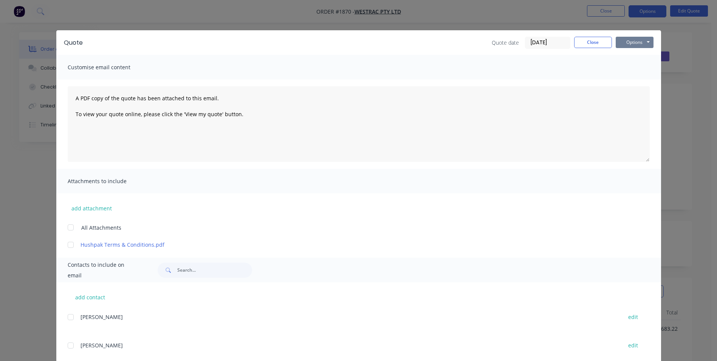
click at [627, 42] on button "Options" at bounding box center [635, 42] width 38 height 11
click at [634, 68] on button "Print" at bounding box center [640, 68] width 48 height 12
click at [593, 43] on button "Close" at bounding box center [593, 42] width 38 height 11
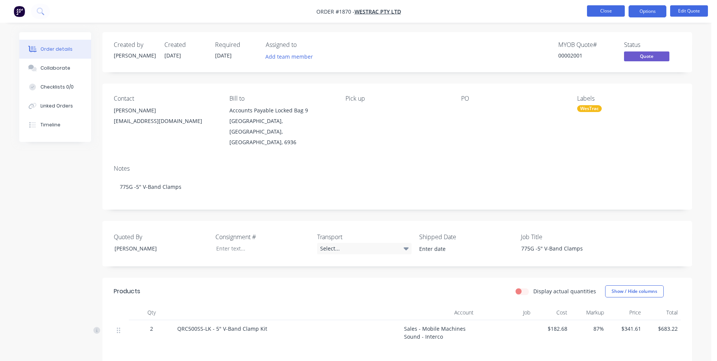
click at [607, 13] on button "Close" at bounding box center [606, 10] width 38 height 11
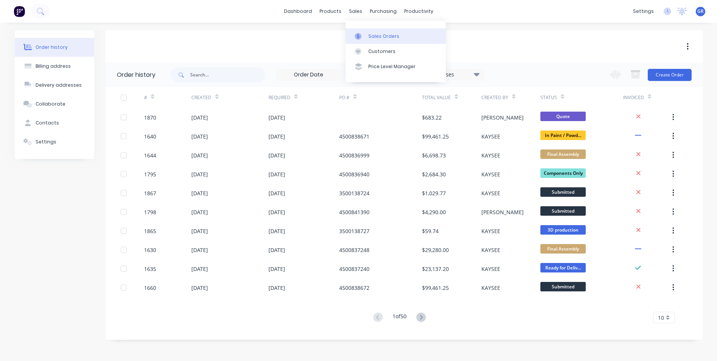
click at [383, 35] on div "Sales Orders" at bounding box center [383, 36] width 31 height 7
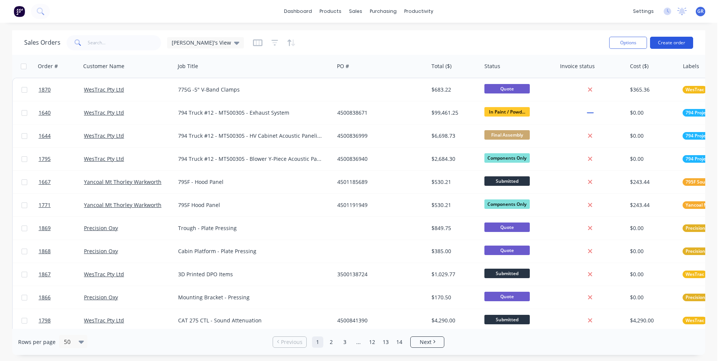
click at [674, 39] on button "Create order" at bounding box center [671, 43] width 43 height 12
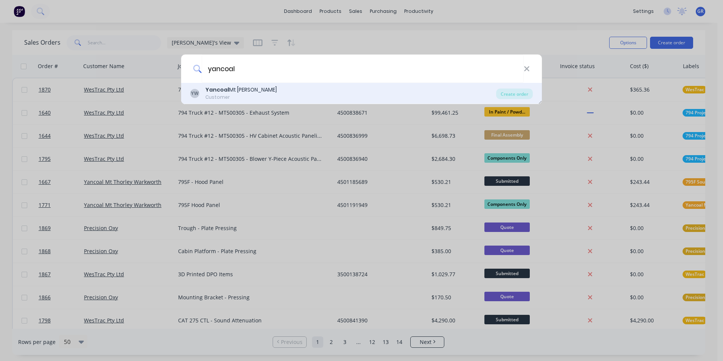
type input "yancoal"
click at [223, 90] on b "Yancoal" at bounding box center [217, 90] width 24 height 8
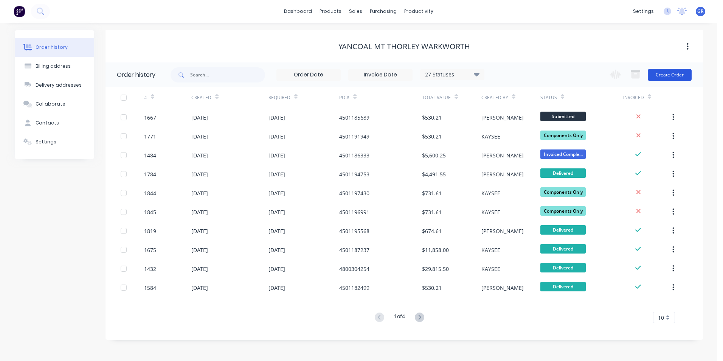
click at [668, 70] on button "Create Order" at bounding box center [670, 75] width 44 height 12
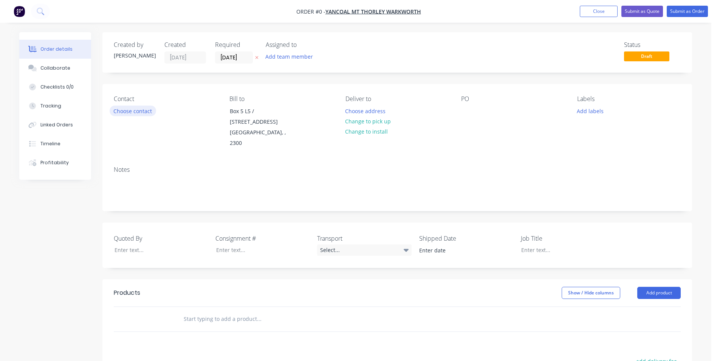
click at [137, 111] on button "Choose contact" at bounding box center [133, 110] width 46 height 10
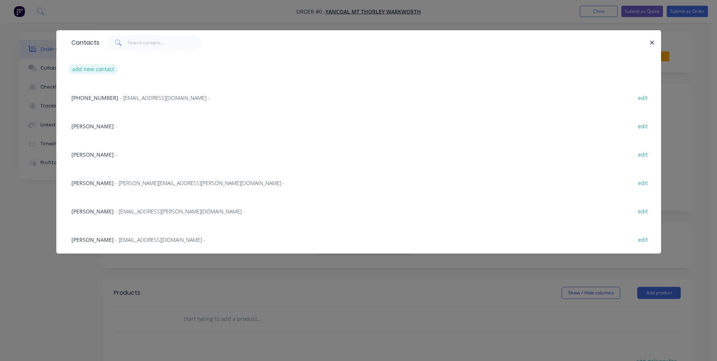
click at [97, 72] on button "add new contact" at bounding box center [93, 69] width 50 height 10
select select "AU"
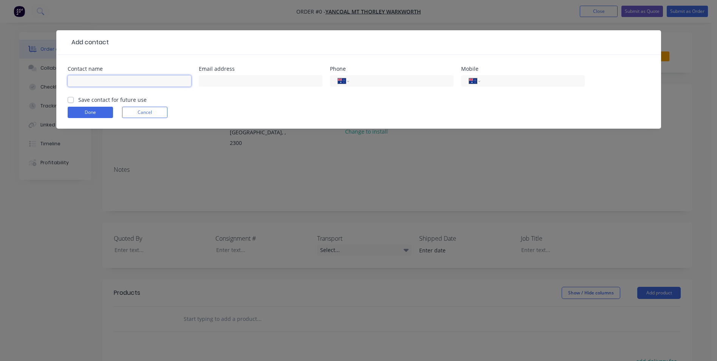
click at [84, 82] on input "text" at bounding box center [130, 80] width 124 height 11
type input "[PERSON_NAME]"
click at [210, 82] on input "text" at bounding box center [261, 80] width 124 height 11
paste input "Lachlan Peacock <lachlan.peacock@yancoal.com.au>"
drag, startPoint x: 232, startPoint y: 82, endPoint x: 165, endPoint y: 84, distance: 66.9
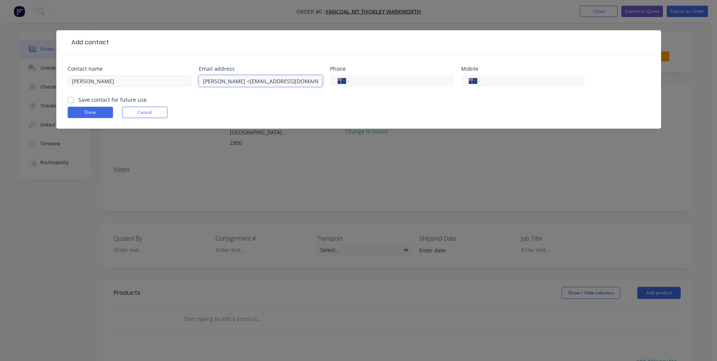
click at [165, 84] on div "Contact name Lachlan Peacock Email address Lachlan Peacock <lachlan.peacock@yan…" at bounding box center [359, 80] width 582 height 29
type input "[EMAIL_ADDRESS][DOMAIN_NAME]"
click at [78, 101] on label "Save contact for future use" at bounding box center [112, 100] width 68 height 8
click at [70, 101] on input "Save contact for future use" at bounding box center [71, 99] width 6 height 7
checkbox input "true"
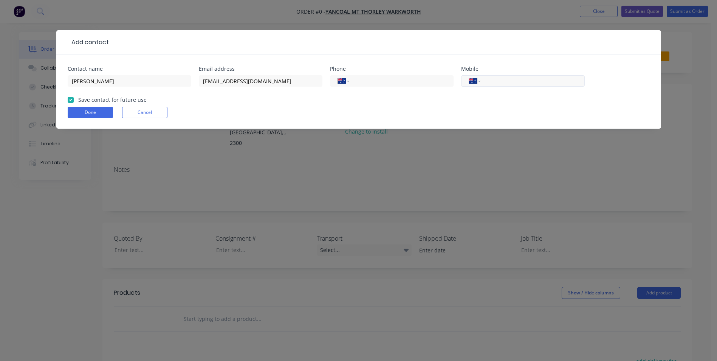
click at [497, 81] on input "tel" at bounding box center [531, 81] width 91 height 9
paste input "421 256 101"
type input "0421 256 101"
click at [91, 111] on button "Done" at bounding box center [90, 112] width 45 height 11
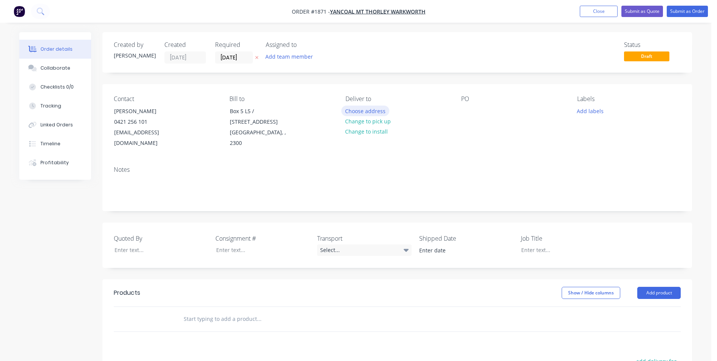
click at [368, 110] on button "Choose address" at bounding box center [365, 110] width 48 height 10
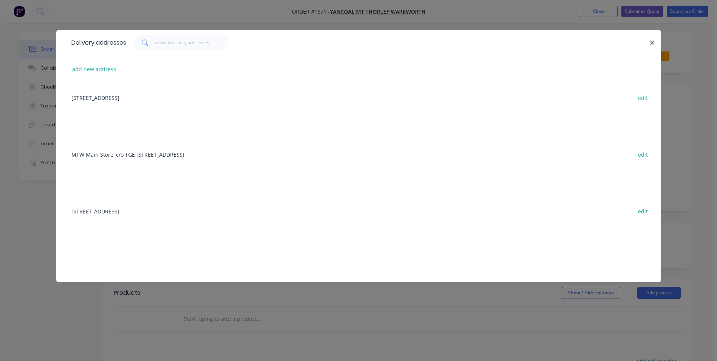
click at [146, 153] on div "MTW Main Store, c/o TGE 5-9 Ellesmere Ave, Mcdougalls Hill, 2330 edit" at bounding box center [359, 154] width 582 height 28
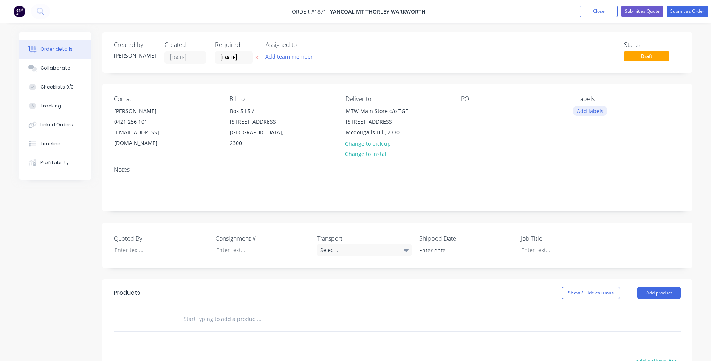
click at [589, 111] on button "Add labels" at bounding box center [590, 110] width 35 height 10
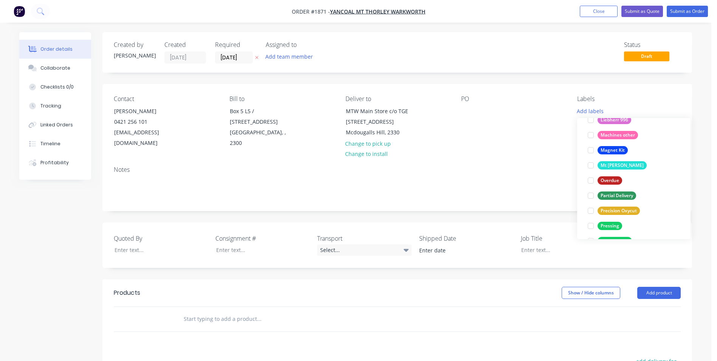
scroll to position [514, 0]
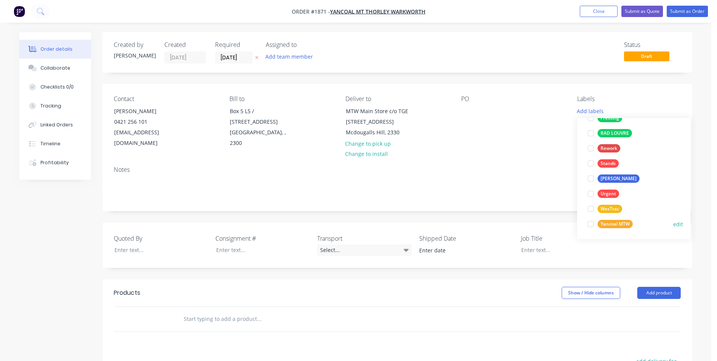
click at [623, 222] on div "Yancoal MTW" at bounding box center [615, 224] width 35 height 8
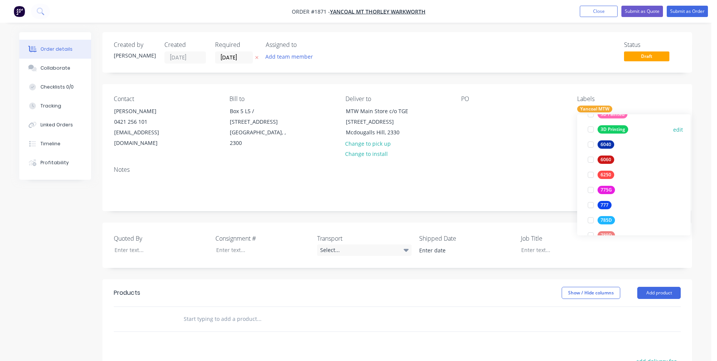
scroll to position [113, 0]
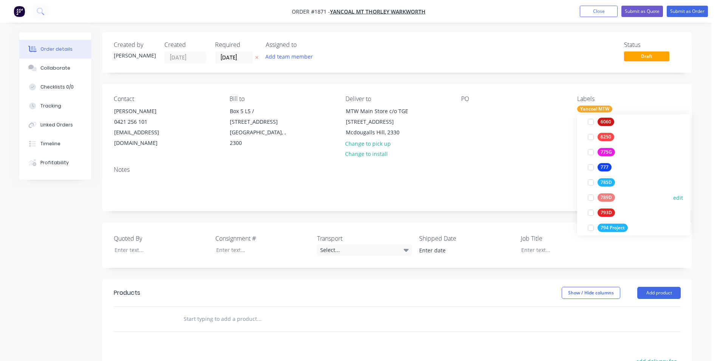
click at [608, 197] on div "789D" at bounding box center [606, 197] width 17 height 8
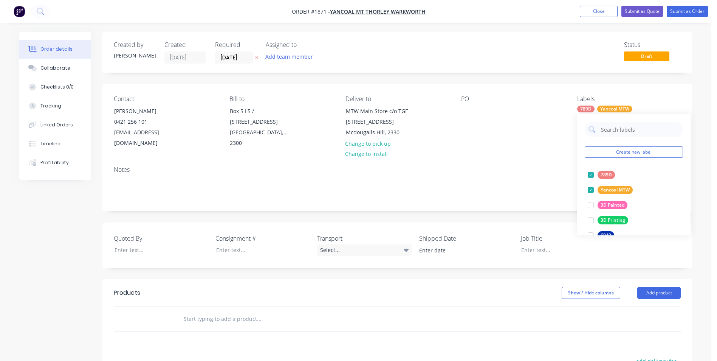
click at [502, 147] on div "Contact Lachlan Peacock 0421 256 101 lachlan.peacock@yancoal.com.au Bill to Box…" at bounding box center [397, 122] width 590 height 76
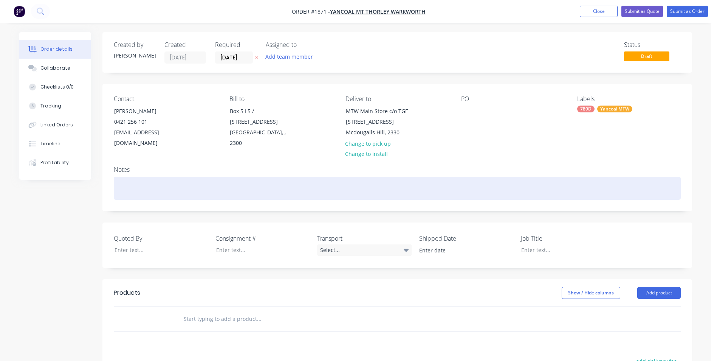
click at [129, 177] on div at bounding box center [397, 188] width 567 height 23
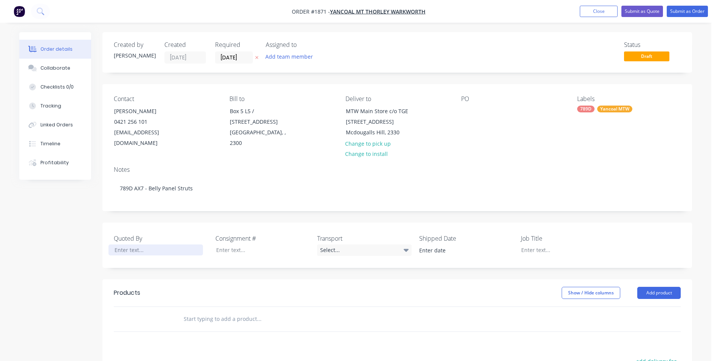
click at [132, 244] on div at bounding box center [155, 249] width 94 height 11
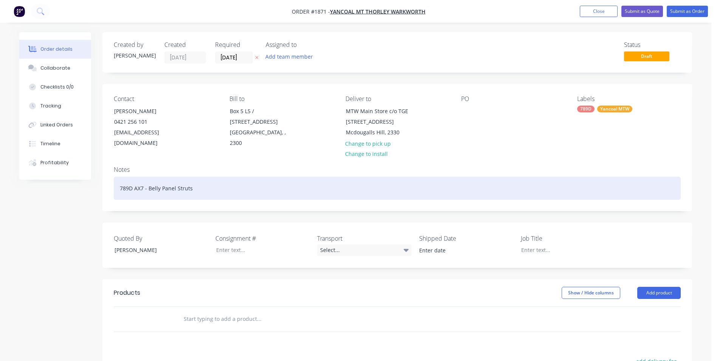
drag, startPoint x: 193, startPoint y: 176, endPoint x: 88, endPoint y: 177, distance: 105.1
click at [88, 177] on div "Order details Collaborate Checklists 0/0 Tracking Linked Orders Timeline Profit…" at bounding box center [356, 278] width 688 height 492
copy div "789D AX7 - Belly Panel Struts"
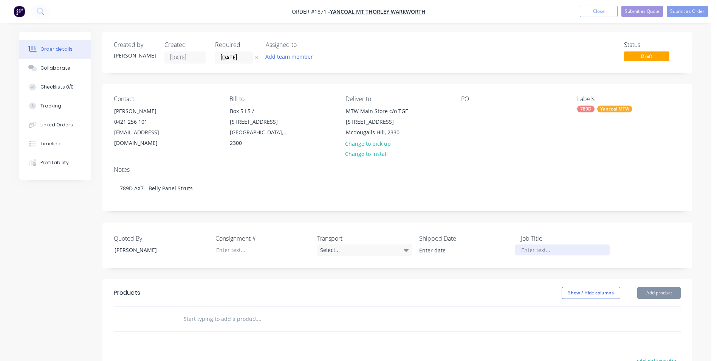
click at [532, 244] on div at bounding box center [562, 249] width 94 height 11
paste div
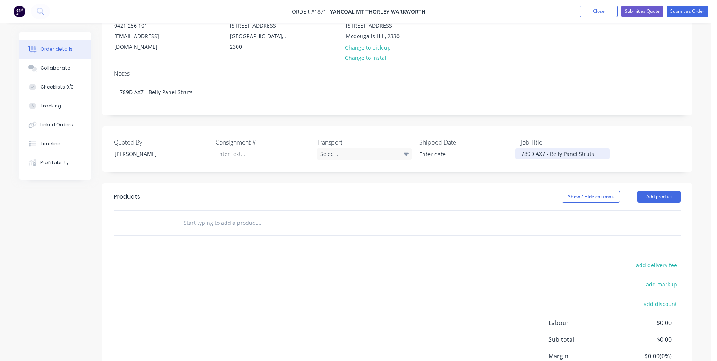
scroll to position [151, 0]
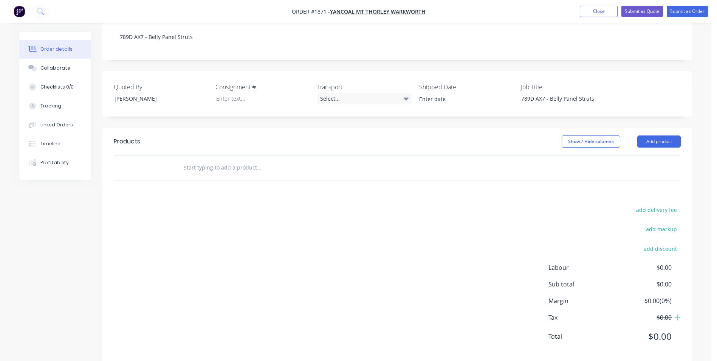
click at [203, 160] on input "text" at bounding box center [258, 167] width 151 height 15
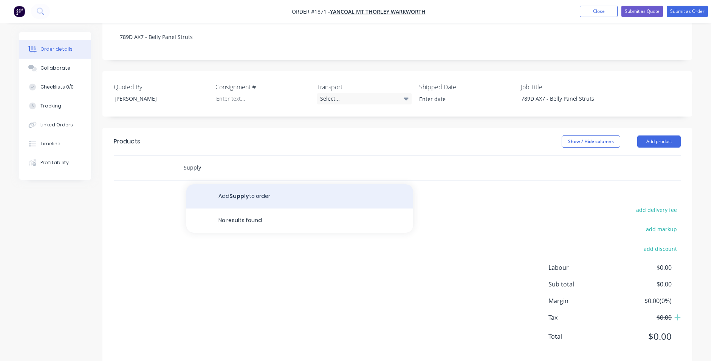
type input "Supply"
click at [245, 184] on button "Add Supply to order" at bounding box center [299, 196] width 227 height 24
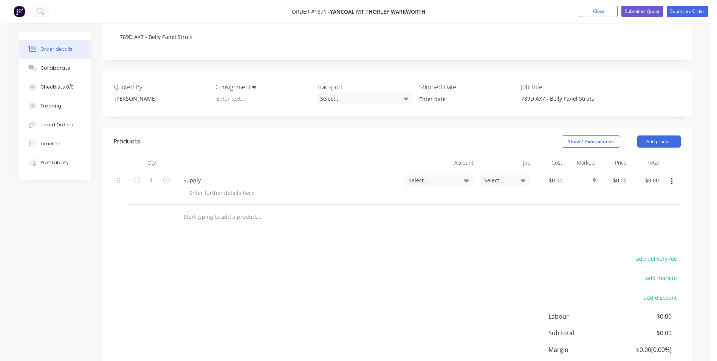
click at [207, 175] on div "Supply" at bounding box center [287, 180] width 221 height 11
click at [205, 175] on div "Supply" at bounding box center [191, 180] width 29 height 11
click at [414, 176] on span "Select..." at bounding box center [433, 180] width 48 height 8
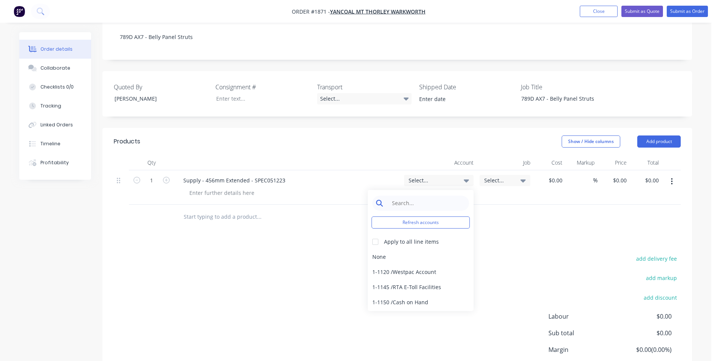
click at [392, 195] on input at bounding box center [426, 202] width 77 height 15
type input "4-11"
click at [431, 249] on div "4-1100 / Sales - Mobile Machines Sound" at bounding box center [421, 256] width 106 height 15
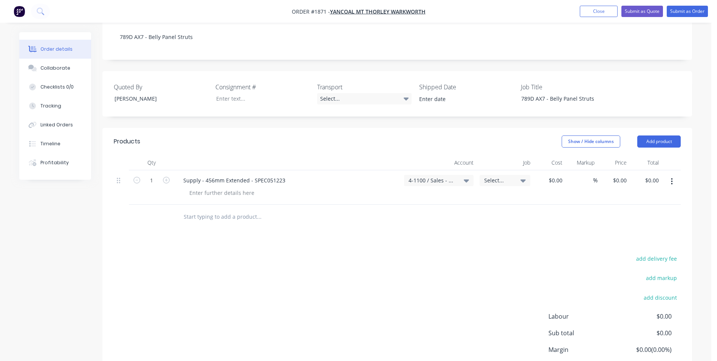
click at [672, 178] on icon "button" at bounding box center [672, 181] width 2 height 7
click at [628, 211] on div "Duplicate" at bounding box center [645, 216] width 58 height 11
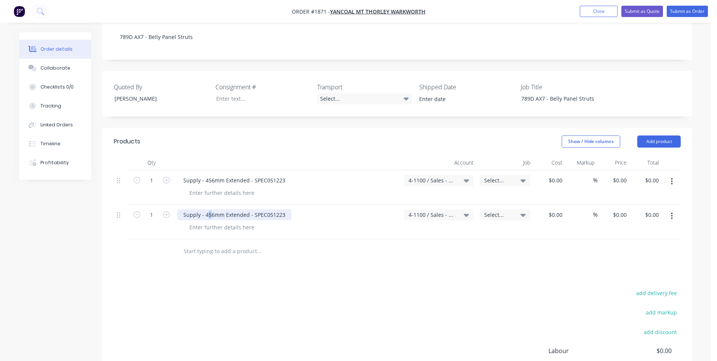
click at [208, 209] on div "Supply - 456mm Extended - SPEC051223" at bounding box center [234, 214] width 114 height 11
click at [211, 175] on div "Supply - 456mm Extended - SPEC051223" at bounding box center [234, 180] width 114 height 11
drag, startPoint x: 283, startPoint y: 204, endPoint x: 264, endPoint y: 205, distance: 19.3
click at [264, 209] on div "Supply - 465mm Extended - SPEC051223" at bounding box center [234, 214] width 114 height 11
click at [227, 222] on div at bounding box center [221, 227] width 77 height 11
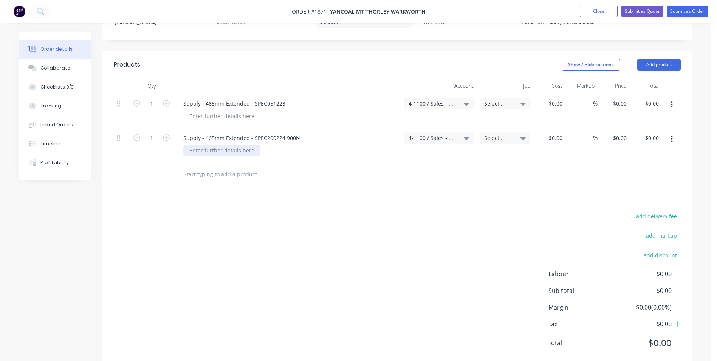
scroll to position [236, 0]
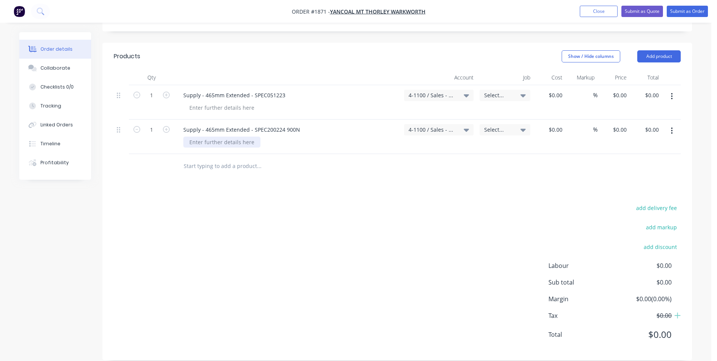
click at [212, 136] on div at bounding box center [221, 141] width 77 height 11
click at [232, 102] on div at bounding box center [221, 107] width 77 height 11
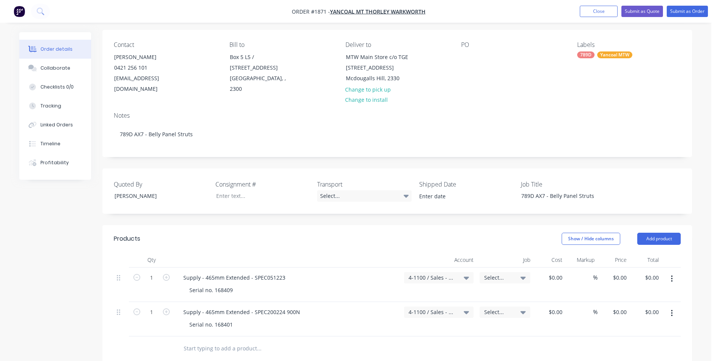
scroll to position [9, 0]
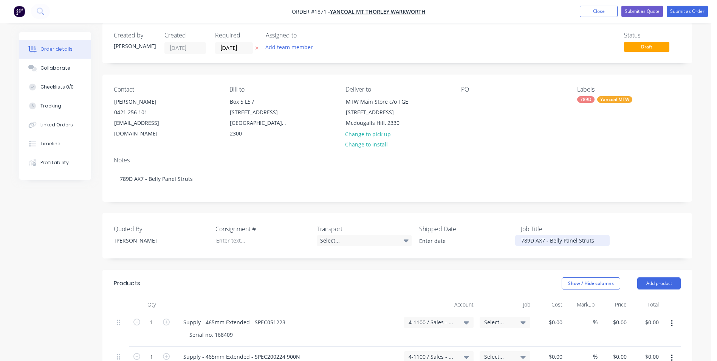
click at [563, 235] on div "789D AX7 - Belly Panel Struts" at bounding box center [562, 240] width 94 height 11
drag, startPoint x: 594, startPoint y: 230, endPoint x: 515, endPoint y: 230, distance: 79.4
click at [515, 230] on div "Quoted By Greg Rawe Consignment # Transport Select... Shipped Date Job Title 78…" at bounding box center [397, 235] width 590 height 45
copy div "789D AX7 - Belly Panel Struts"
click at [235, 316] on div "Supply - 465mm Extended - SPEC051223" at bounding box center [234, 321] width 114 height 11
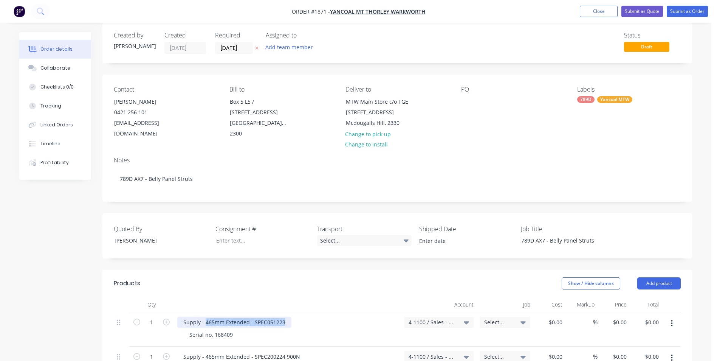
drag, startPoint x: 204, startPoint y: 312, endPoint x: 287, endPoint y: 310, distance: 82.8
click at [287, 316] on div "Supply - 465mm Extended - SPEC051223" at bounding box center [234, 321] width 114 height 11
copy div "465mm Extended - SPEC051223"
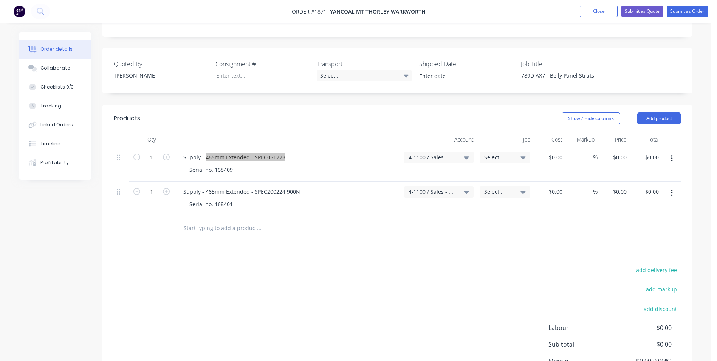
scroll to position [161, 0]
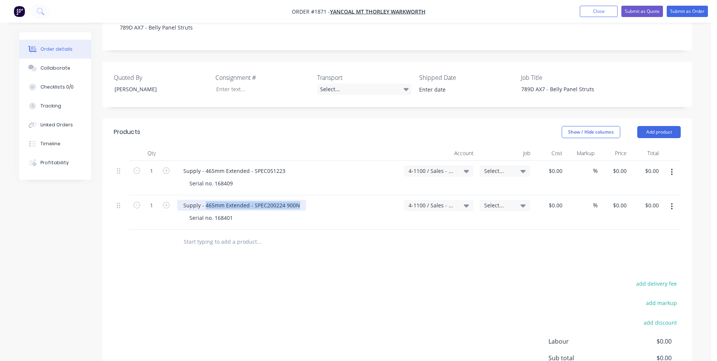
drag, startPoint x: 205, startPoint y: 194, endPoint x: 296, endPoint y: 196, distance: 91.5
click at [296, 200] on div "Supply - 465mm Extended - SPEC200224 900N" at bounding box center [241, 205] width 129 height 11
copy div "465mm Extended - SPEC200224 900N"
click at [291, 234] on input "text" at bounding box center [258, 241] width 151 height 15
drag, startPoint x: 576, startPoint y: 81, endPoint x: 524, endPoint y: 79, distance: 51.8
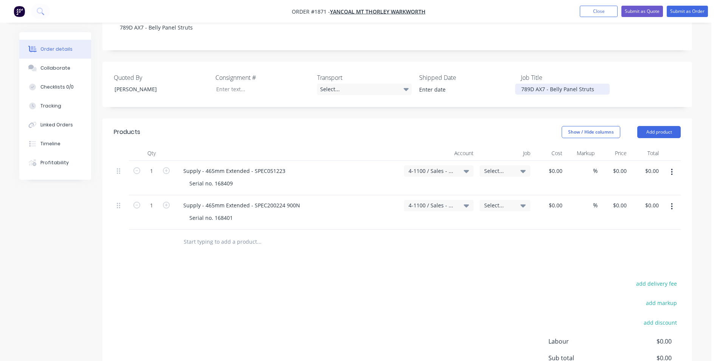
click at [518, 84] on div "789D AX7 - Belly Panel Struts" at bounding box center [562, 89] width 94 height 11
copy div "789D AX7 - Belly Panel Struts"
click at [647, 10] on button "Submit as Quote" at bounding box center [642, 11] width 42 height 11
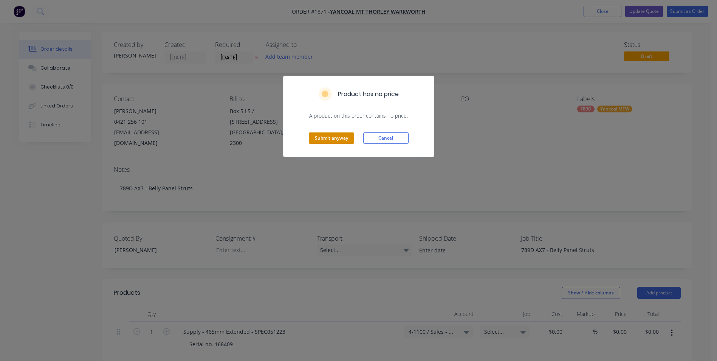
click at [338, 137] on button "Submit anyway" at bounding box center [331, 137] width 45 height 11
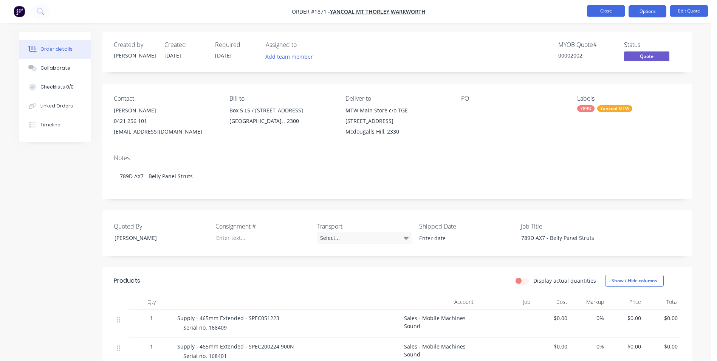
click at [598, 9] on button "Close" at bounding box center [606, 10] width 38 height 11
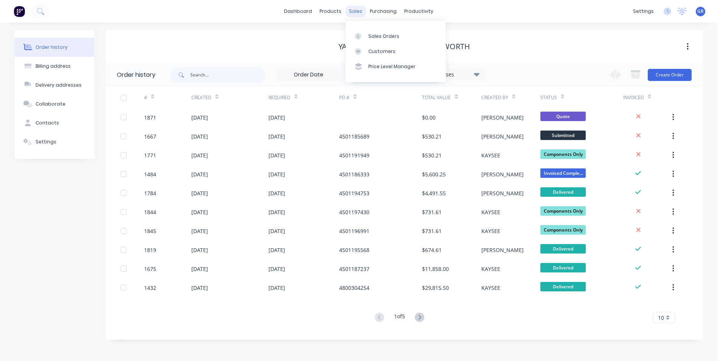
click at [356, 10] on div "sales" at bounding box center [355, 11] width 21 height 11
click at [385, 35] on div "Sales Orders" at bounding box center [383, 36] width 31 height 7
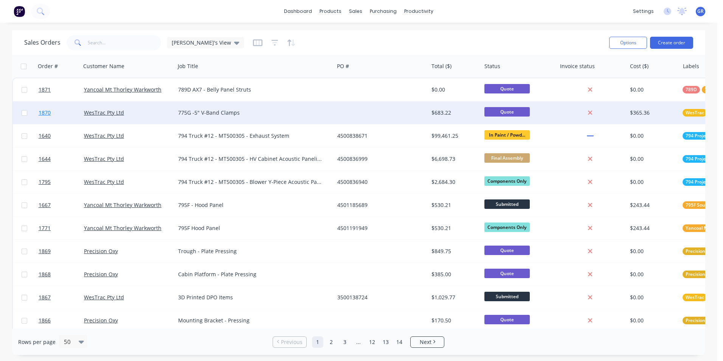
click at [45, 112] on span "1870" at bounding box center [45, 113] width 12 height 8
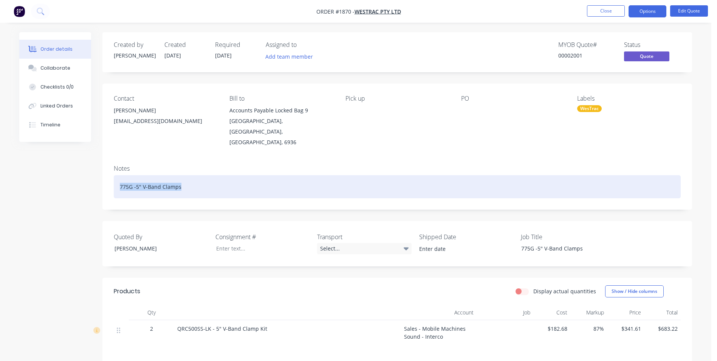
drag, startPoint x: 183, startPoint y: 175, endPoint x: 108, endPoint y: 175, distance: 74.8
click at [108, 175] on div "Notes 775G -5" V-Band Clamps" at bounding box center [397, 184] width 590 height 51
copy div "775G -5" V-Band Clamps"
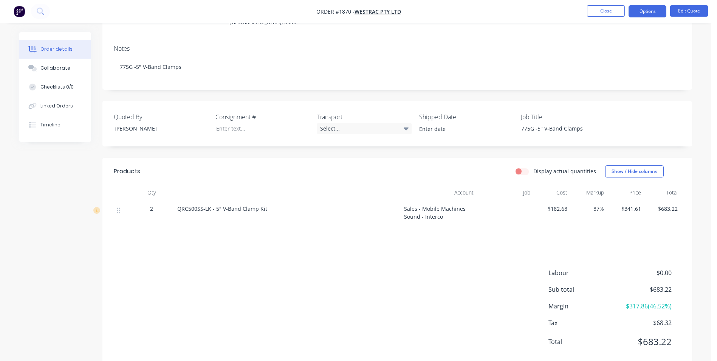
scroll to position [127, 0]
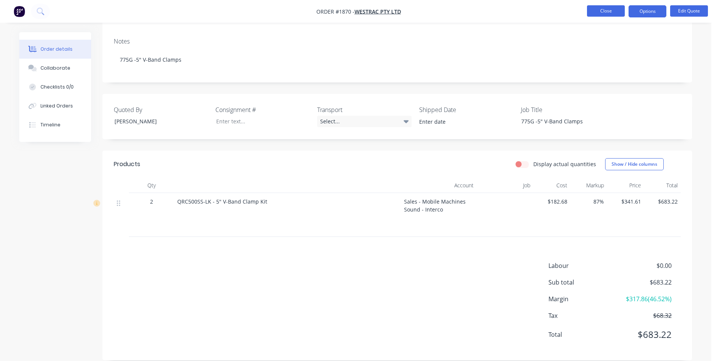
click at [615, 12] on button "Close" at bounding box center [606, 10] width 38 height 11
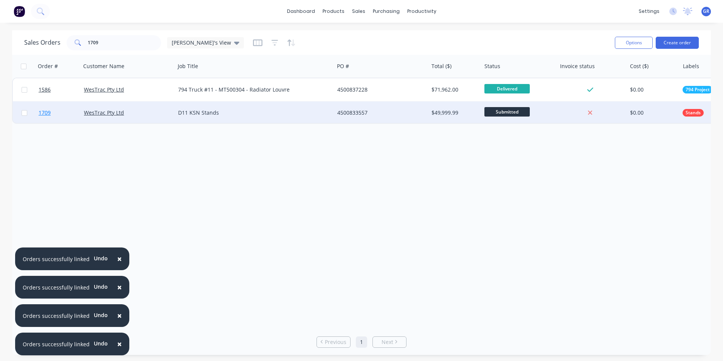
click at [50, 112] on span "1709" at bounding box center [45, 113] width 12 height 8
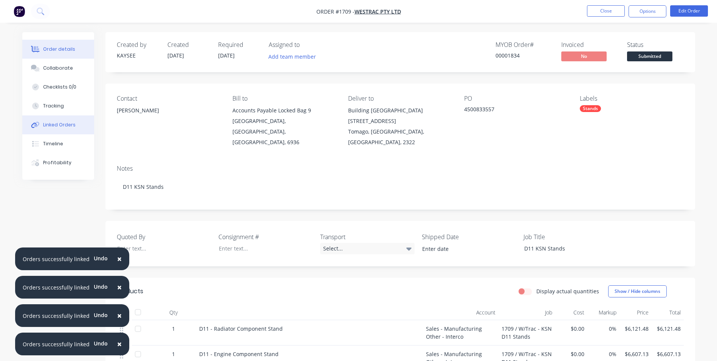
click at [67, 124] on div "Linked Orders" at bounding box center [59, 124] width 33 height 7
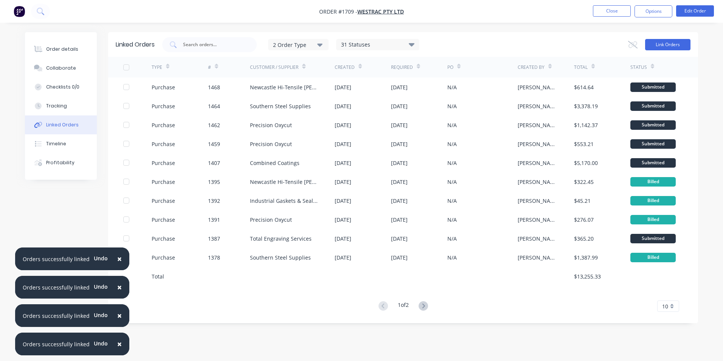
click at [659, 44] on button "Link Orders" at bounding box center [667, 44] width 45 height 11
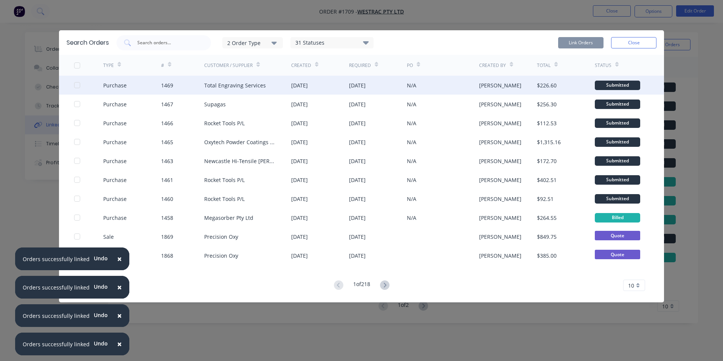
click at [78, 84] on div at bounding box center [77, 84] width 15 height 15
click at [574, 41] on button "Link Orders" at bounding box center [580, 42] width 45 height 11
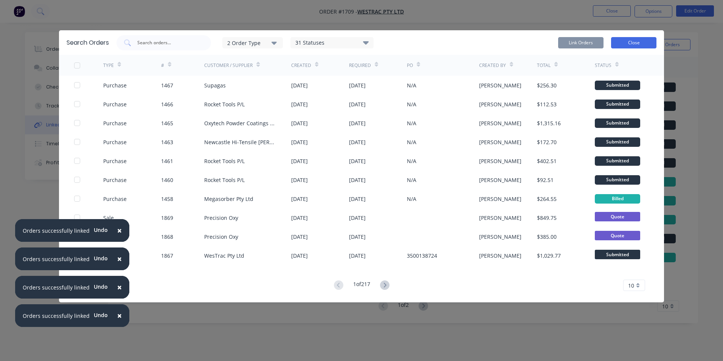
click at [634, 43] on button "Close" at bounding box center [633, 42] width 45 height 11
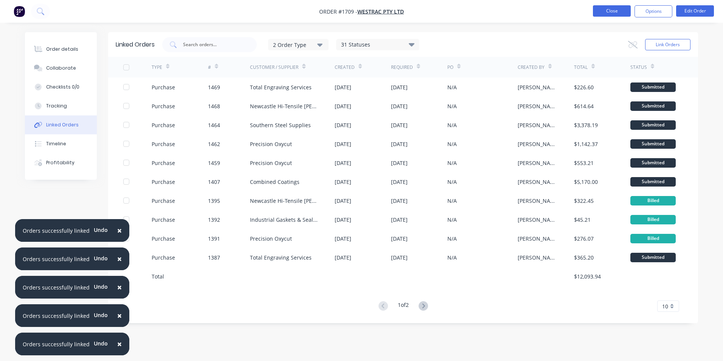
click at [619, 14] on button "Close" at bounding box center [612, 10] width 38 height 11
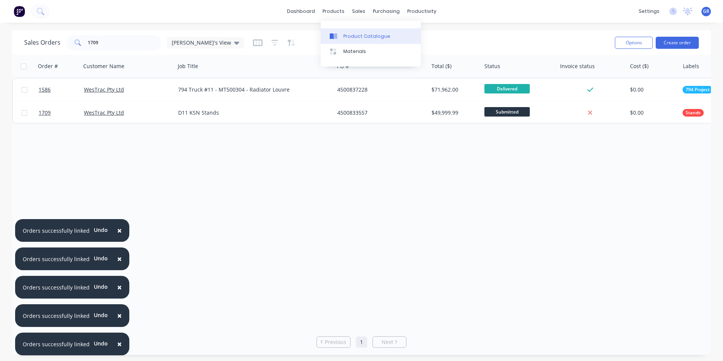
click at [361, 36] on div "Product Catalogue" at bounding box center [366, 36] width 47 height 7
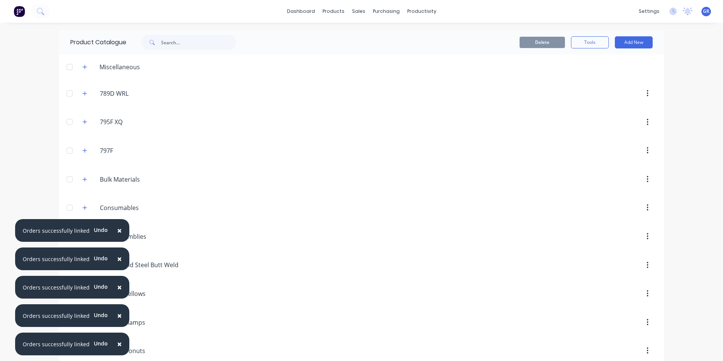
click at [118, 228] on span "×" at bounding box center [119, 230] width 5 height 11
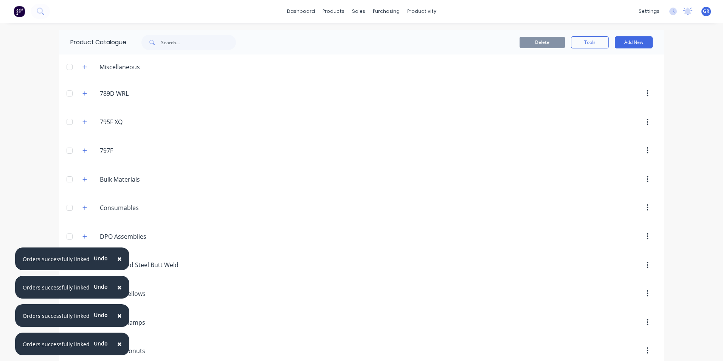
click at [120, 257] on button "×" at bounding box center [120, 258] width 20 height 18
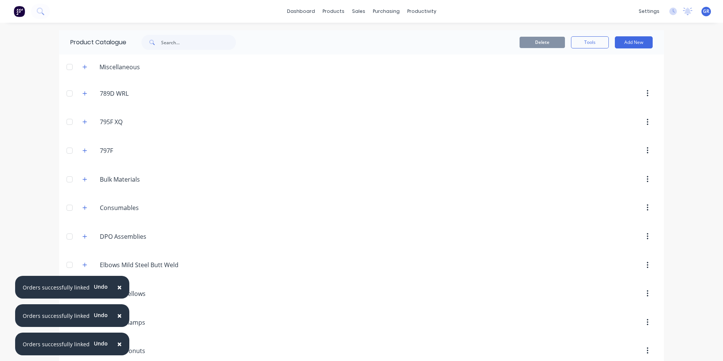
click at [117, 282] on span "×" at bounding box center [119, 287] width 5 height 11
click at [120, 310] on button "×" at bounding box center [120, 315] width 20 height 18
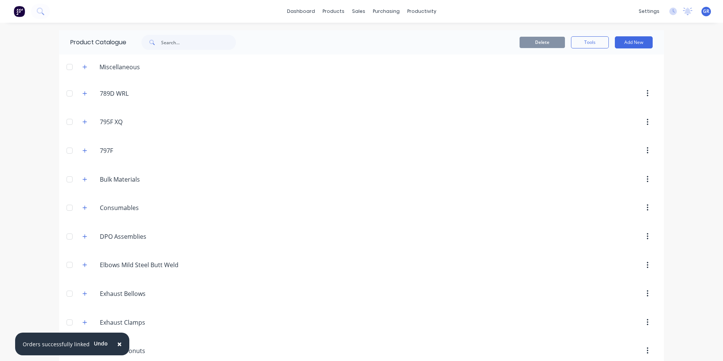
click at [117, 343] on span "×" at bounding box center [119, 343] width 5 height 11
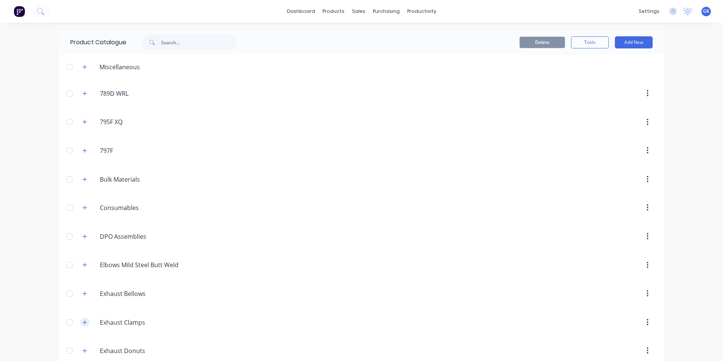
click at [82, 323] on icon "button" at bounding box center [84, 321] width 5 height 5
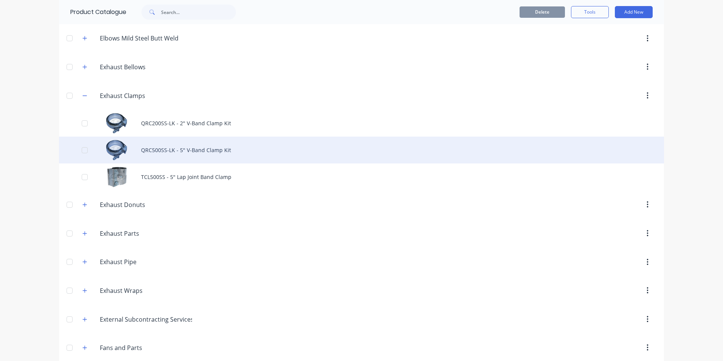
scroll to position [227, 0]
click at [156, 145] on div "QRC500SS-LK - 5" V-Band Clamp Kit" at bounding box center [361, 149] width 605 height 27
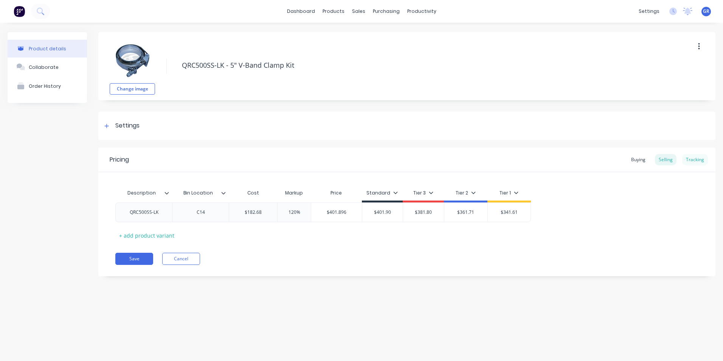
click at [697, 160] on div "Tracking" at bounding box center [695, 159] width 26 height 11
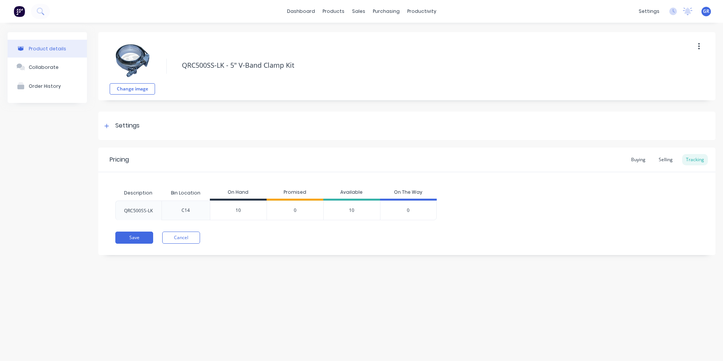
type textarea "x"
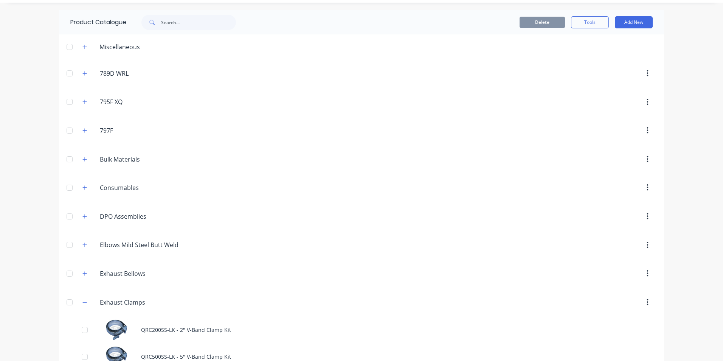
scroll to position [38, 0]
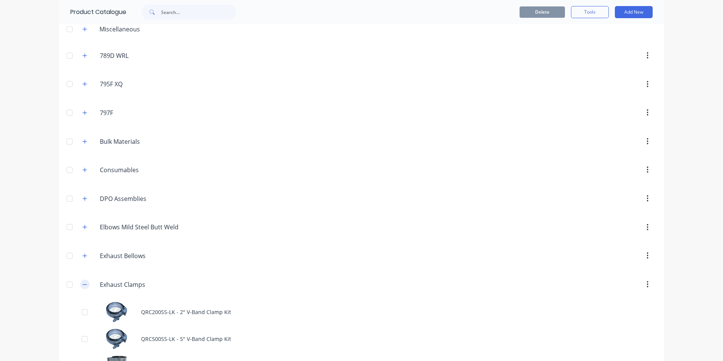
click at [83, 285] on icon "button" at bounding box center [84, 284] width 5 height 5
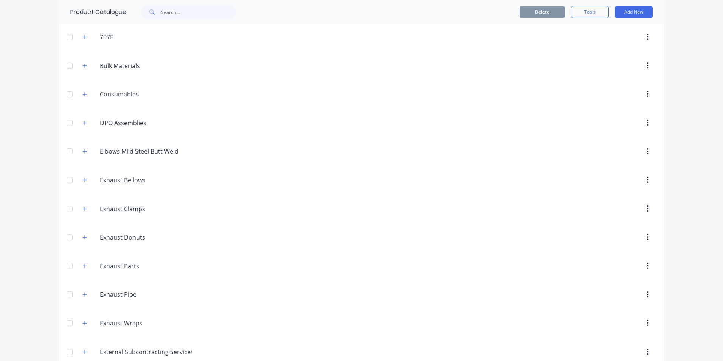
scroll to position [0, 0]
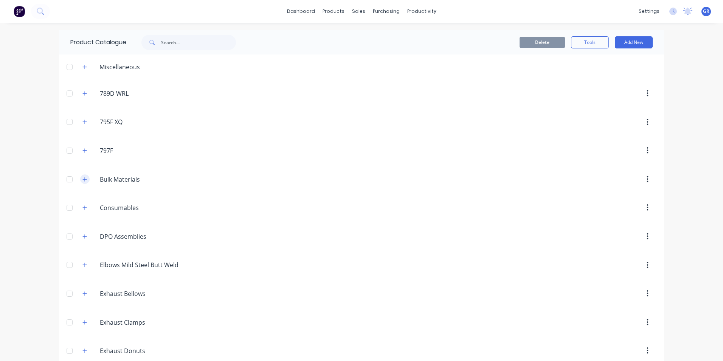
click at [84, 180] on icon "button" at bounding box center [84, 179] width 5 height 5
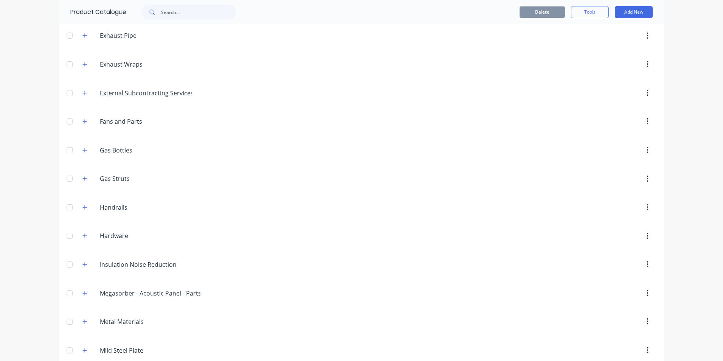
scroll to position [1399, 0]
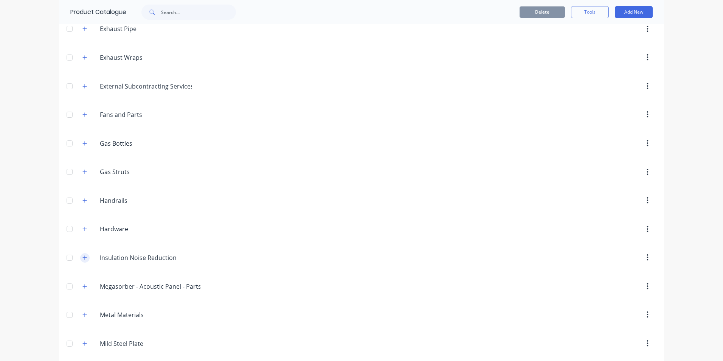
click at [82, 256] on icon "button" at bounding box center [84, 257] width 5 height 5
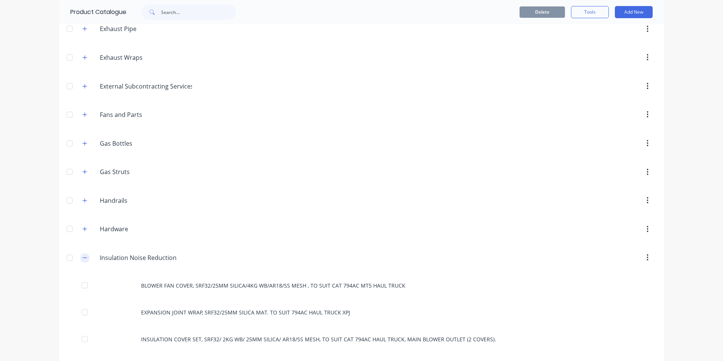
click at [84, 256] on icon "button" at bounding box center [84, 257] width 5 height 5
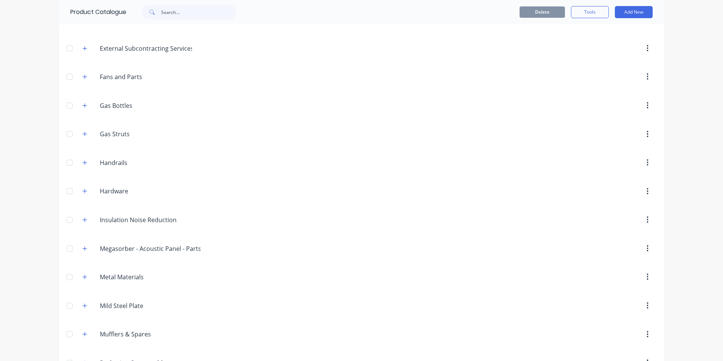
scroll to position [1474, 0]
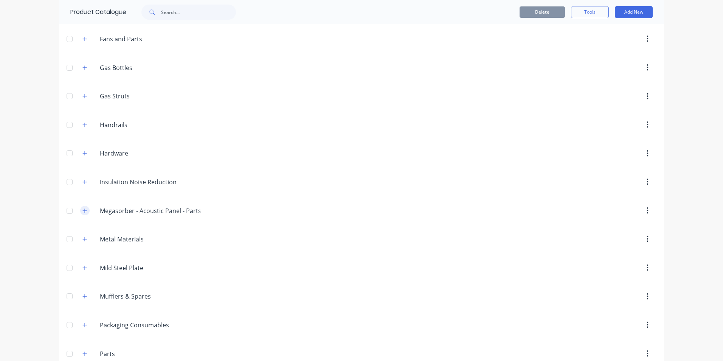
click at [83, 211] on icon "button" at bounding box center [84, 210] width 5 height 5
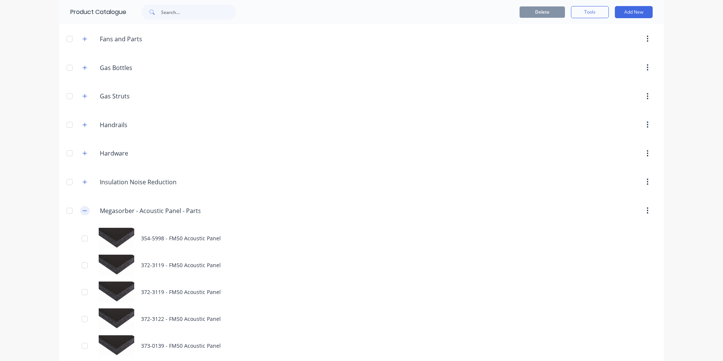
click at [84, 212] on icon "button" at bounding box center [84, 210] width 5 height 5
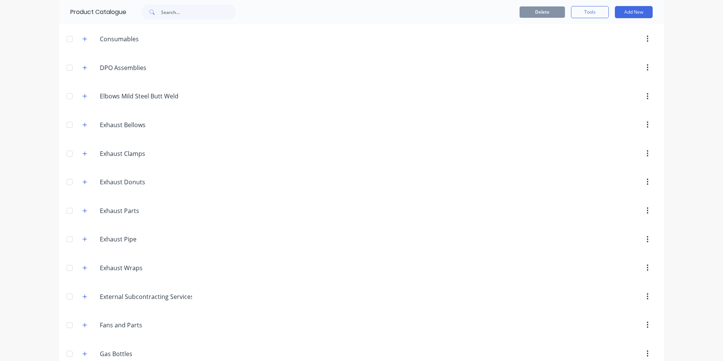
scroll to position [1187, 0]
click at [166, 10] on input "text" at bounding box center [198, 12] width 75 height 15
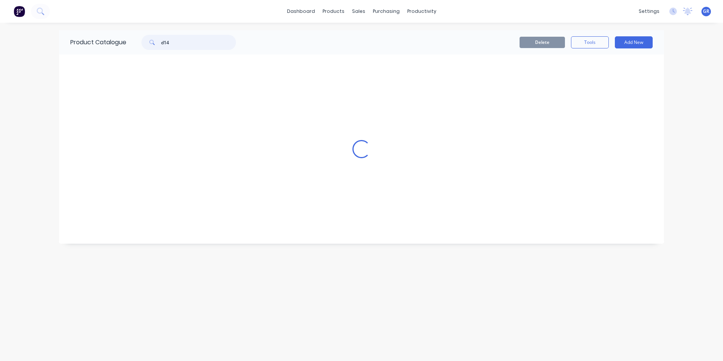
scroll to position [0, 0]
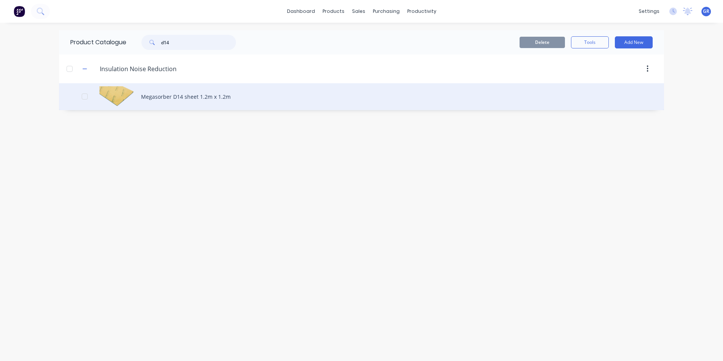
type input "d14"
click at [169, 96] on div "Megasorber D14 sheet 1.2m x 1.2m" at bounding box center [361, 96] width 605 height 27
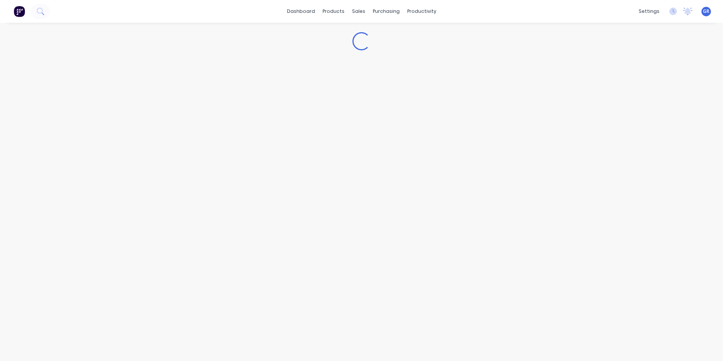
type textarea "x"
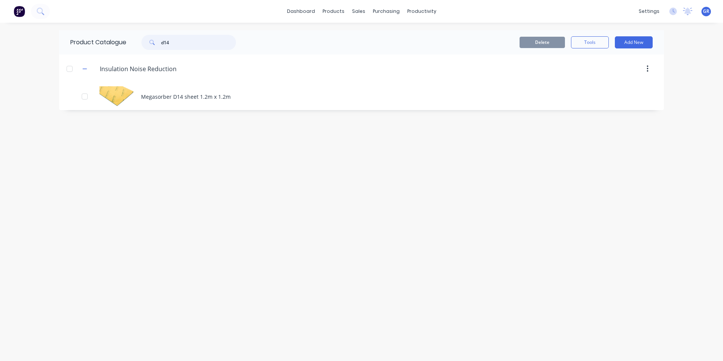
drag, startPoint x: 176, startPoint y: 42, endPoint x: 158, endPoint y: 44, distance: 17.8
click at [158, 44] on div "d14" at bounding box center [188, 42] width 94 height 15
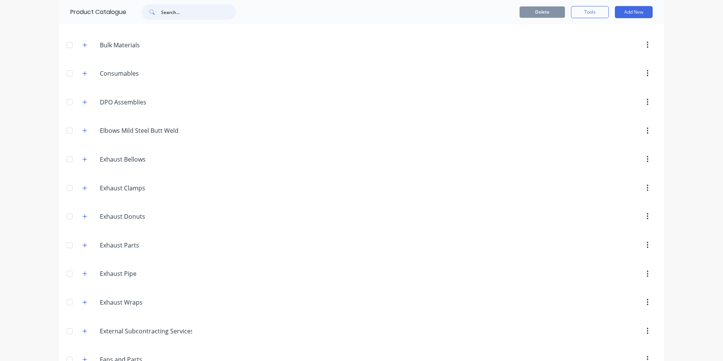
scroll to position [151, 0]
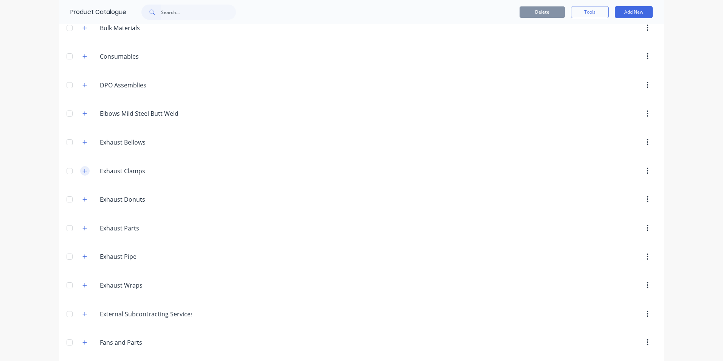
click at [83, 170] on icon "button" at bounding box center [84, 170] width 5 height 5
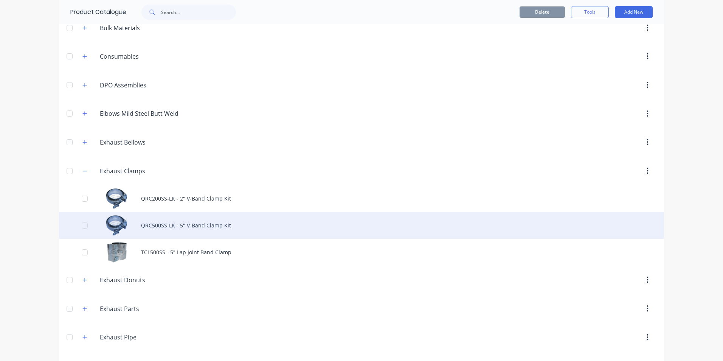
click at [175, 223] on div "QRC500SS-LK - 5" V-Band Clamp Kit" at bounding box center [361, 225] width 605 height 27
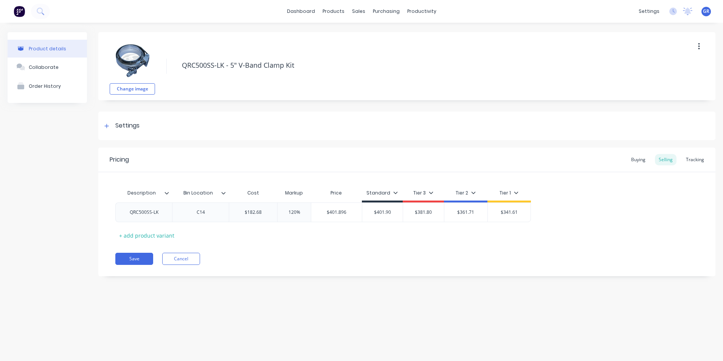
type textarea "x"
click at [694, 158] on div "Tracking" at bounding box center [695, 159] width 26 height 11
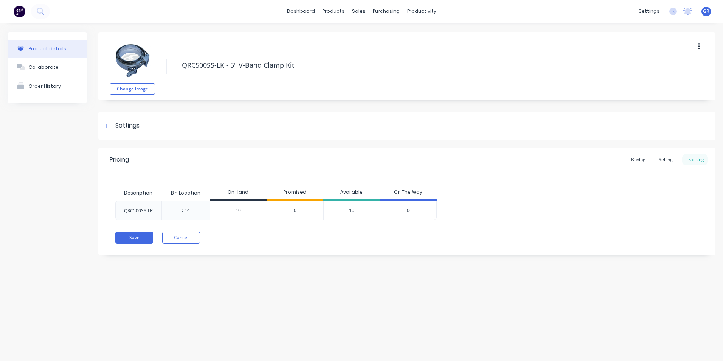
click at [696, 161] on div "Tracking" at bounding box center [695, 159] width 26 height 11
drag, startPoint x: 242, startPoint y: 211, endPoint x: 229, endPoint y: 212, distance: 12.9
click at [229, 212] on input "10" at bounding box center [238, 210] width 56 height 7
type input "0"
type textarea "x"
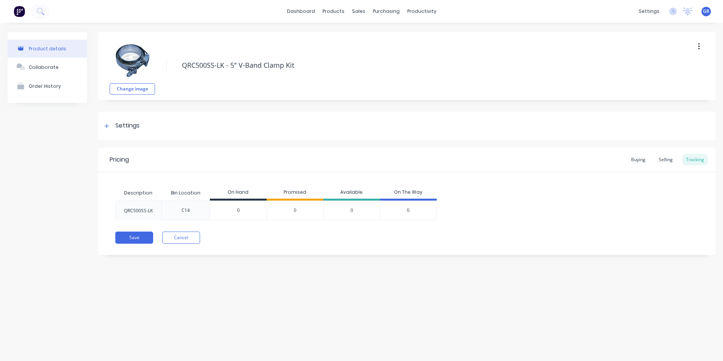
type input "0"
click at [252, 225] on div "Pricing Buying Selling Tracking Description Bin Location On Hand Promised Avail…" at bounding box center [406, 200] width 617 height 107
click at [126, 238] on button "Save" at bounding box center [134, 237] width 38 height 12
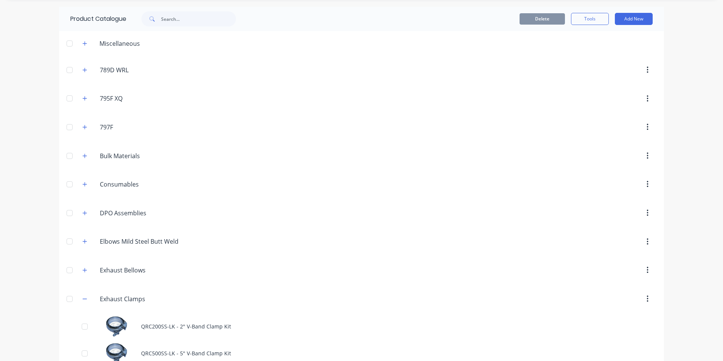
scroll to position [189, 0]
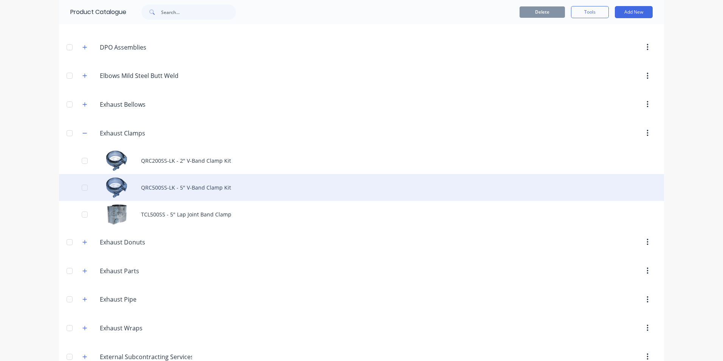
click at [184, 190] on div "QRC500SS-LK - 5" V-Band Clamp Kit" at bounding box center [361, 187] width 605 height 27
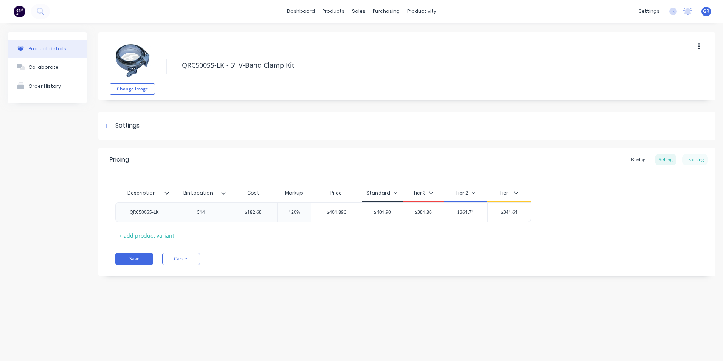
click at [696, 158] on div "Tracking" at bounding box center [695, 159] width 26 height 11
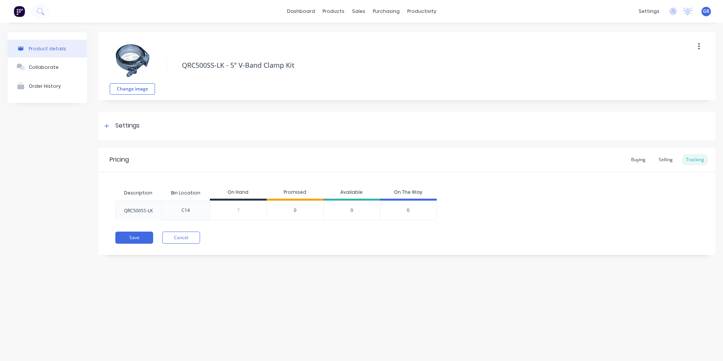
click at [190, 210] on div "C14" at bounding box center [185, 210] width 20 height 19
drag, startPoint x: 189, startPoint y: 210, endPoint x: 179, endPoint y: 211, distance: 9.5
click at [179, 211] on div "C14" at bounding box center [185, 210] width 20 height 19
copy div "C14"
click at [188, 209] on div "C14" at bounding box center [185, 210] width 8 height 7
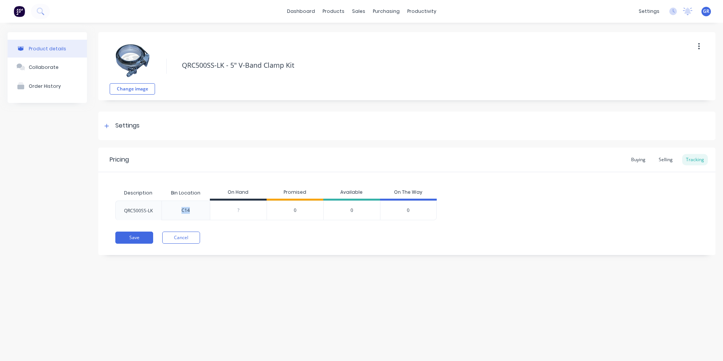
click at [188, 210] on div "C14" at bounding box center [185, 210] width 8 height 7
click at [191, 210] on div "C14" at bounding box center [185, 210] width 20 height 19
click at [189, 210] on div "C14" at bounding box center [185, 210] width 8 height 7
drag, startPoint x: 189, startPoint y: 210, endPoint x: 182, endPoint y: 211, distance: 7.6
click at [182, 211] on div "C14" at bounding box center [185, 210] width 8 height 7
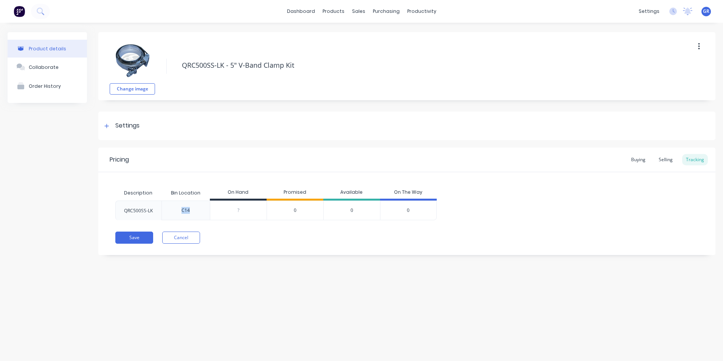
copy div "C14"
click at [184, 209] on div "C14" at bounding box center [185, 210] width 8 height 7
click at [275, 289] on div "Product details Collaborate Order History Change image QRC500SS-LK - 5" V-Band …" at bounding box center [361, 184] width 723 height 323
click at [188, 212] on div "C14" at bounding box center [185, 210] width 8 height 7
click at [186, 211] on div "C14" at bounding box center [185, 210] width 8 height 7
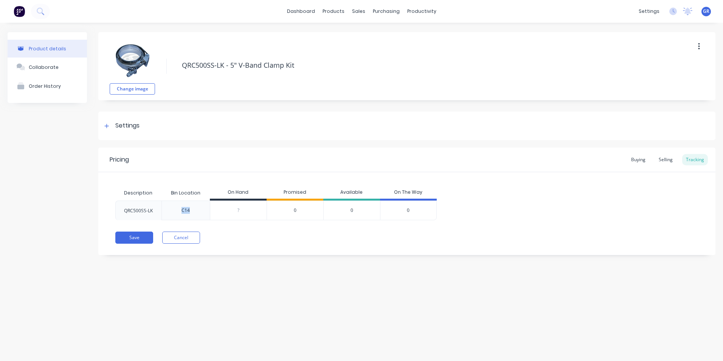
click at [186, 211] on div "C14" at bounding box center [185, 210] width 8 height 7
copy div "C14"
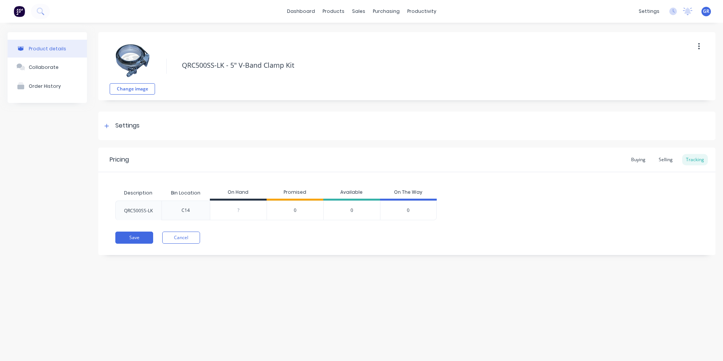
drag, startPoint x: 164, startPoint y: 286, endPoint x: 166, endPoint y: 281, distance: 4.7
click at [164, 285] on div "Product details Collaborate Order History Change image QRC500SS-LK - 5" V-Band …" at bounding box center [361, 184] width 723 height 323
click at [184, 236] on button "Cancel" at bounding box center [181, 237] width 38 height 12
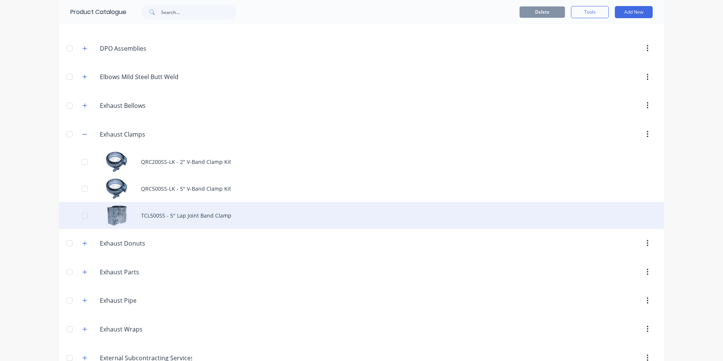
scroll to position [189, 0]
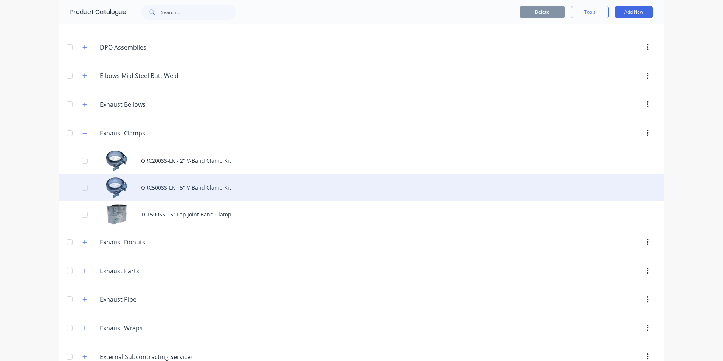
click at [167, 187] on div "QRC500SS-LK - 5" V-Band Clamp Kit" at bounding box center [361, 187] width 605 height 27
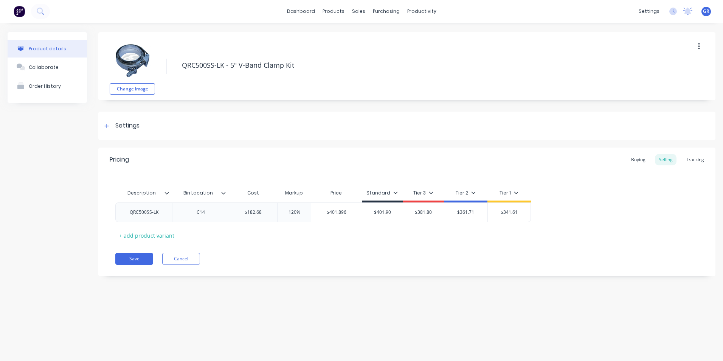
type textarea "x"
click at [201, 214] on div "C14" at bounding box center [201, 212] width 38 height 10
click at [127, 256] on button "Save" at bounding box center [134, 258] width 38 height 12
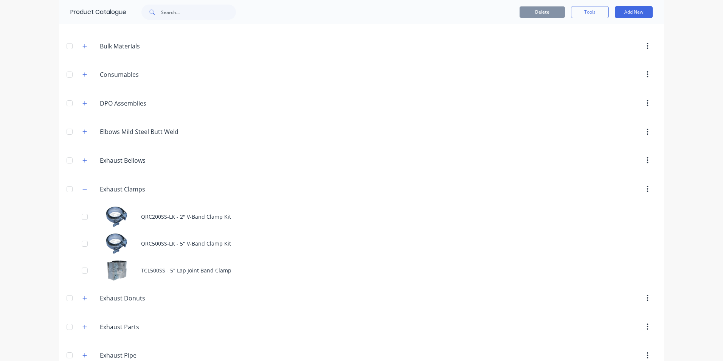
scroll to position [189, 0]
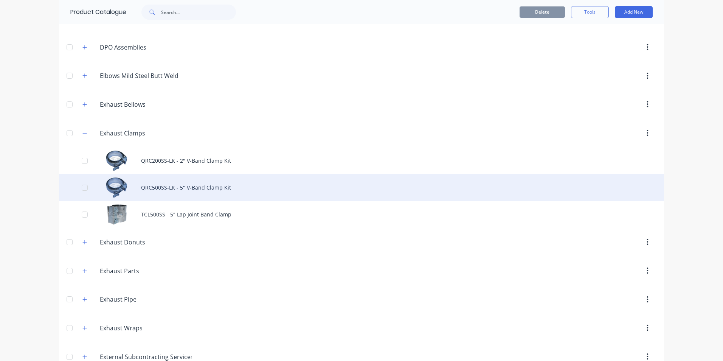
click at [167, 188] on div "QRC500SS-LK - 5" V-Band Clamp Kit" at bounding box center [361, 187] width 605 height 27
click at [169, 184] on div "QRC500SS-LK - 5" V-Band Clamp Kit" at bounding box center [361, 187] width 605 height 27
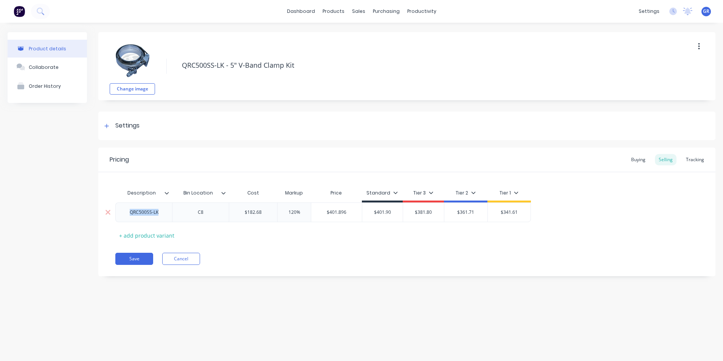
drag, startPoint x: 163, startPoint y: 213, endPoint x: 128, endPoint y: 215, distance: 34.4
click at [128, 215] on div "QRC500SS-LK" at bounding box center [144, 212] width 41 height 10
copy div "QRC500SS-LK"
type textarea "x"
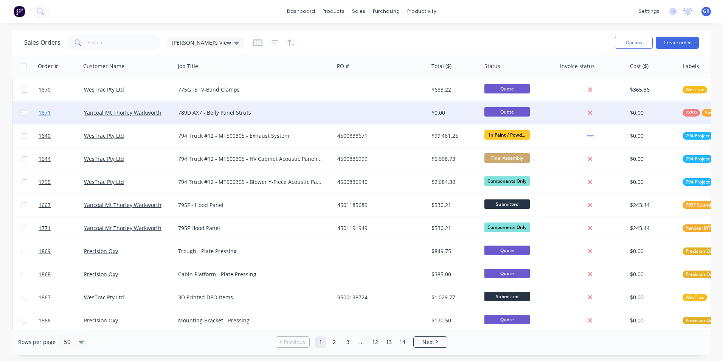
click at [47, 112] on span "1871" at bounding box center [45, 113] width 12 height 8
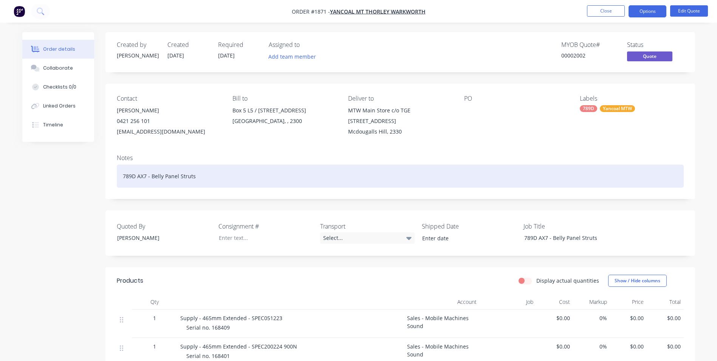
drag, startPoint x: 196, startPoint y: 178, endPoint x: 117, endPoint y: 177, distance: 79.4
click at [113, 177] on div "Notes 789D AX7 - Belly Panel Struts" at bounding box center [400, 173] width 590 height 51
copy div "789D AX7 - Belly Panel Struts"
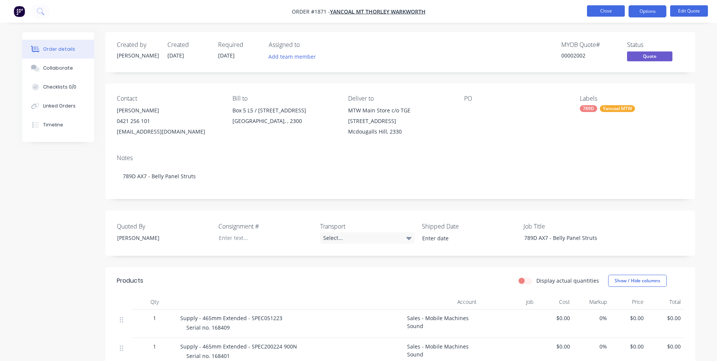
click at [612, 11] on button "Close" at bounding box center [606, 10] width 38 height 11
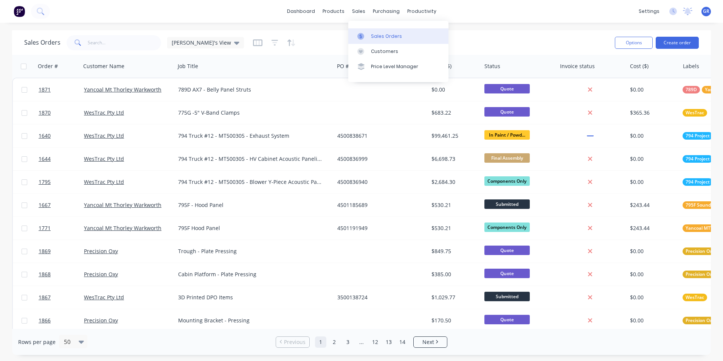
click at [384, 35] on div "Sales Orders" at bounding box center [386, 36] width 31 height 7
click at [679, 42] on button "Create order" at bounding box center [676, 43] width 43 height 12
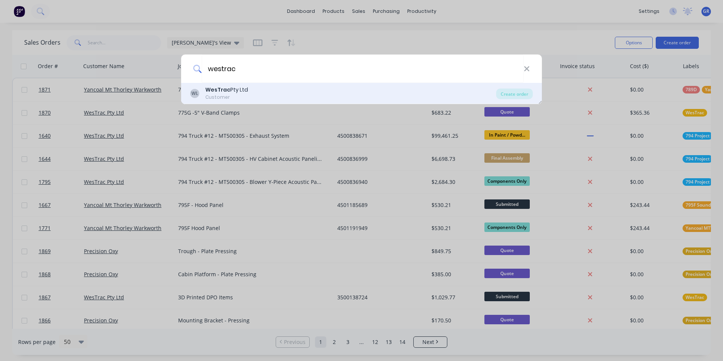
type input "westrac"
click at [222, 88] on b "WesTrac" at bounding box center [217, 90] width 25 height 8
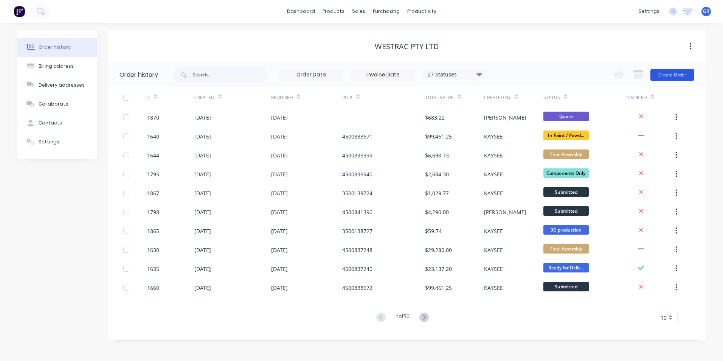
click at [672, 72] on button "Create Order" at bounding box center [672, 75] width 44 height 12
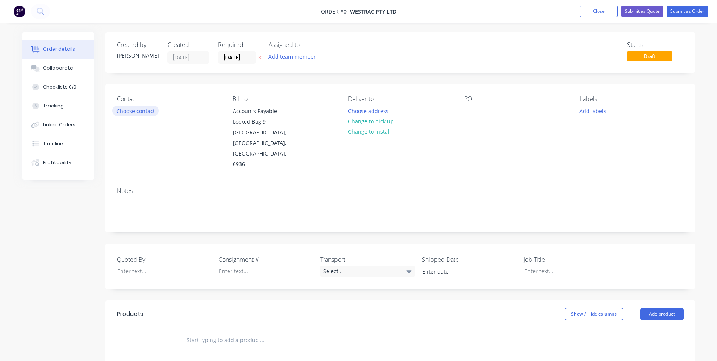
click at [133, 107] on button "Choose contact" at bounding box center [135, 110] width 46 height 10
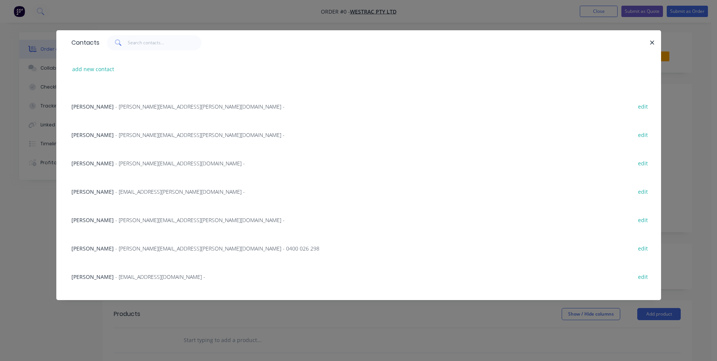
scroll to position [643, 0]
click at [141, 43] on input "text" at bounding box center [165, 42] width 74 height 15
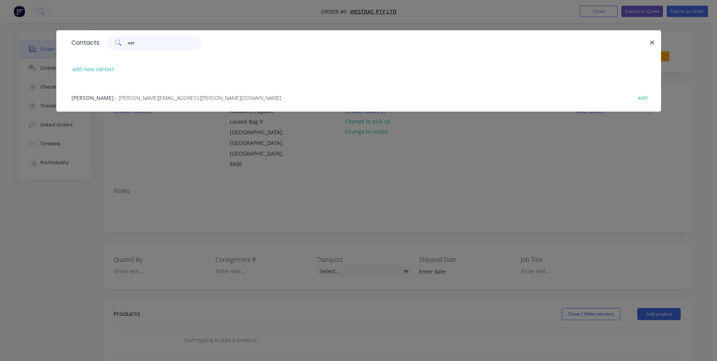
type input "sar"
click at [101, 94] on span "[PERSON_NAME]" at bounding box center [92, 97] width 42 height 7
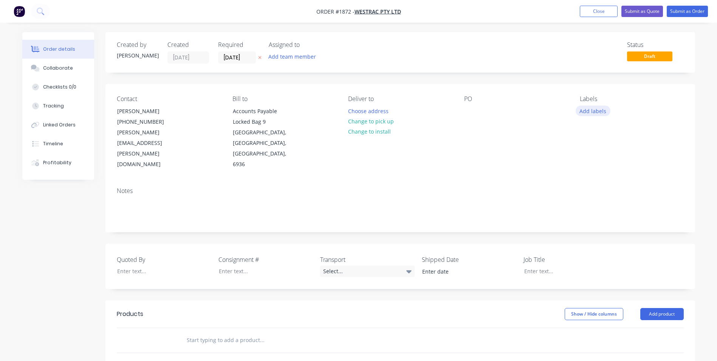
click at [597, 110] on button "Add labels" at bounding box center [593, 110] width 35 height 10
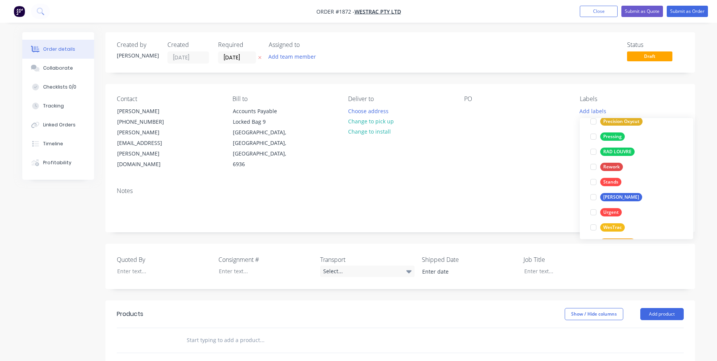
scroll to position [514, 0]
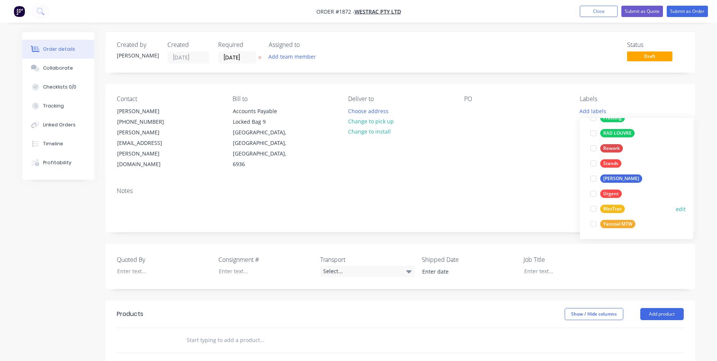
click at [610, 206] on div "WesTrac" at bounding box center [612, 208] width 25 height 8
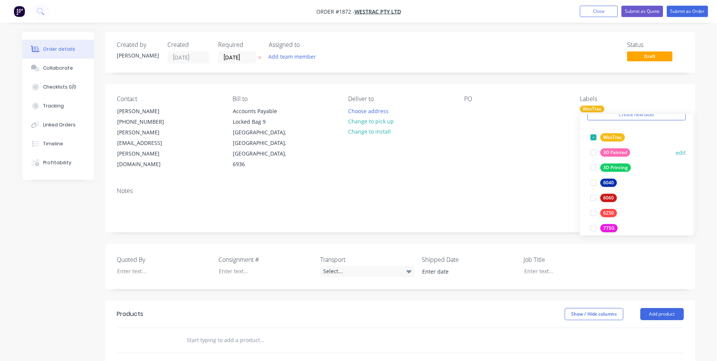
scroll to position [38, 0]
click at [612, 211] on div "6250" at bounding box center [608, 212] width 17 height 8
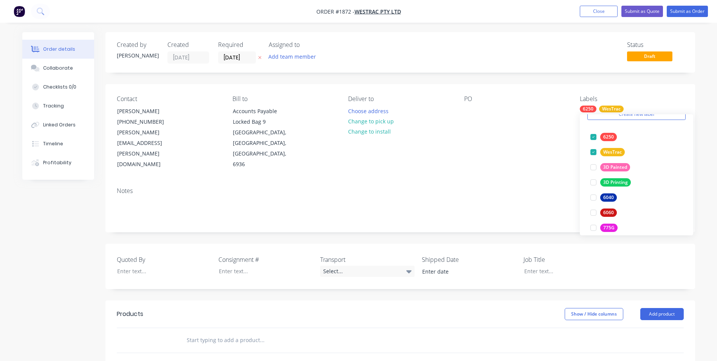
click at [479, 150] on div "Contact [PERSON_NAME] [PHONE_NUMBER] [PERSON_NAME][EMAIL_ADDRESS][PERSON_NAME][…" at bounding box center [400, 132] width 590 height 97
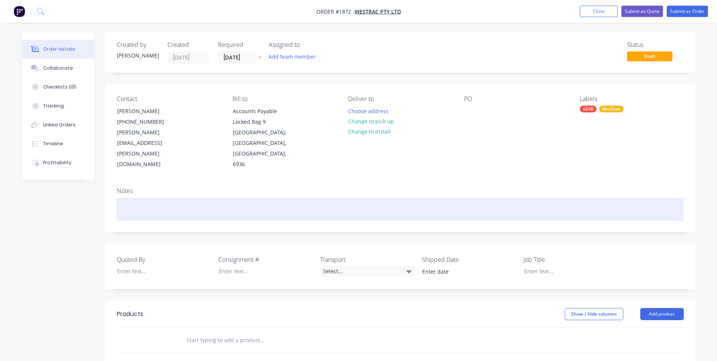
click at [129, 198] on div at bounding box center [400, 209] width 567 height 23
drag, startPoint x: 196, startPoint y: 188, endPoint x: 118, endPoint y: 189, distance: 77.9
click at [118, 198] on div "MD6250 Mast Walkway 11m" at bounding box center [400, 209] width 567 height 23
copy div "MD6250 Mast Walkway 11m"
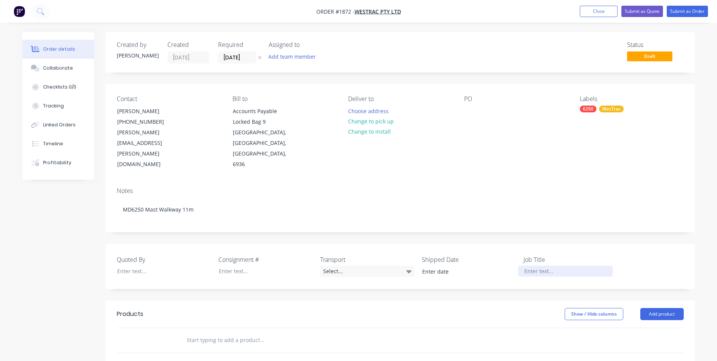
click at [541, 265] on div at bounding box center [565, 270] width 94 height 11
paste div
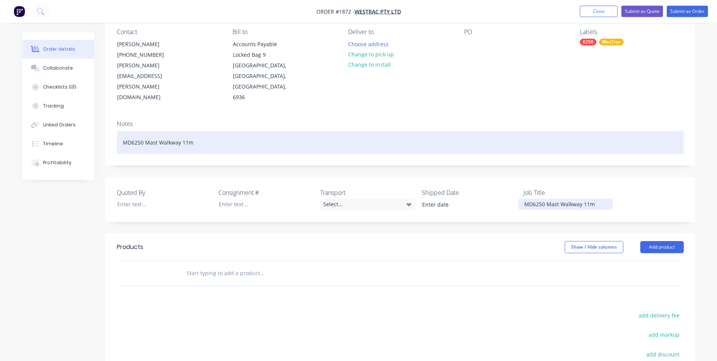
scroll to position [76, 0]
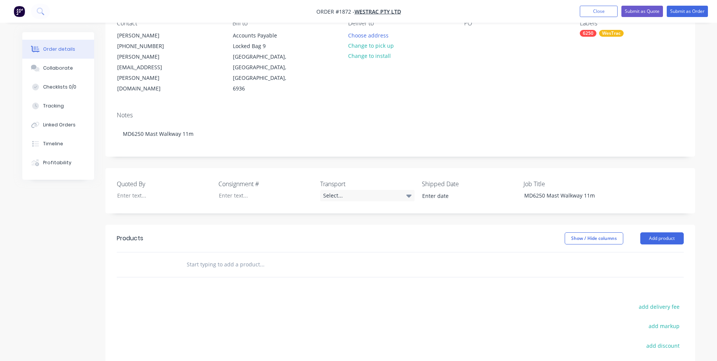
click at [200, 257] on input "text" at bounding box center [261, 264] width 151 height 15
paste input "107720-107"
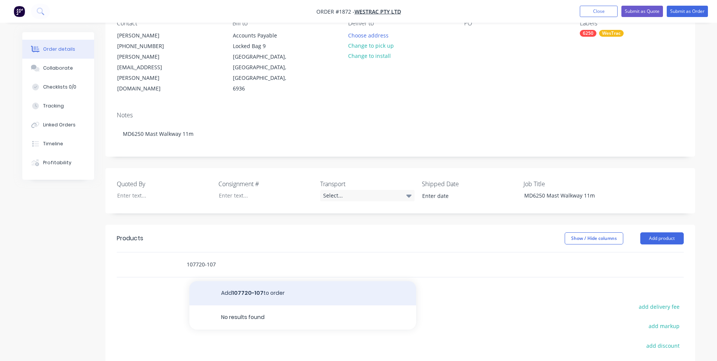
type input "107720-107"
click at [249, 281] on button "Add 107720-107 to order" at bounding box center [302, 293] width 227 height 24
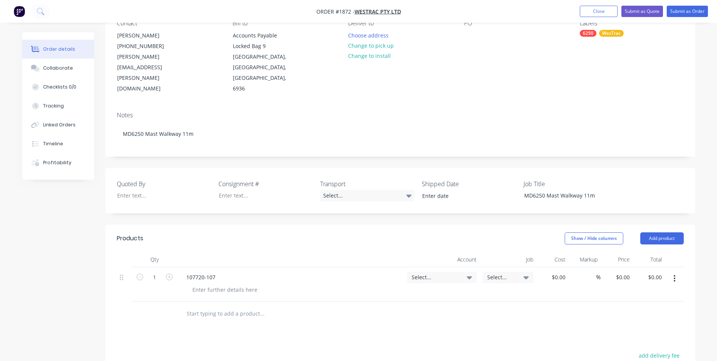
click at [419, 273] on span "Select..." at bounding box center [436, 277] width 48 height 8
click at [403, 292] on input at bounding box center [429, 299] width 77 height 15
type input "4-5305"
click at [460, 346] on div "4-5305 / Sales - Manufacturing Other - Interco" at bounding box center [424, 353] width 106 height 15
click at [676, 271] on button "button" at bounding box center [675, 278] width 18 height 14
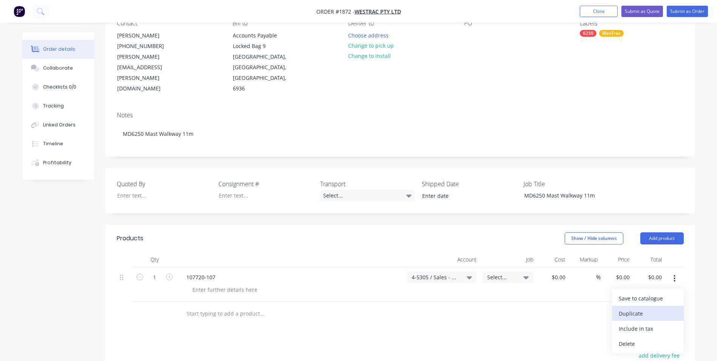
click at [632, 308] on div "Duplicate" at bounding box center [648, 313] width 58 height 11
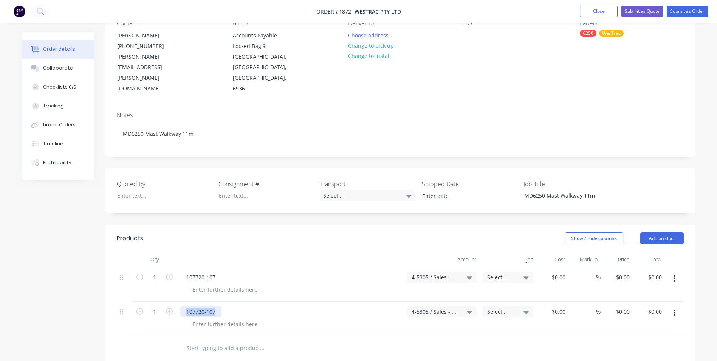
drag, startPoint x: 217, startPoint y: 289, endPoint x: 174, endPoint y: 286, distance: 42.4
click at [174, 301] on div "1 107720-107 4-5305 / Sales - Manufacturing Other - Interco Select... $0.00 $0.…" at bounding box center [400, 318] width 567 height 34
paste div
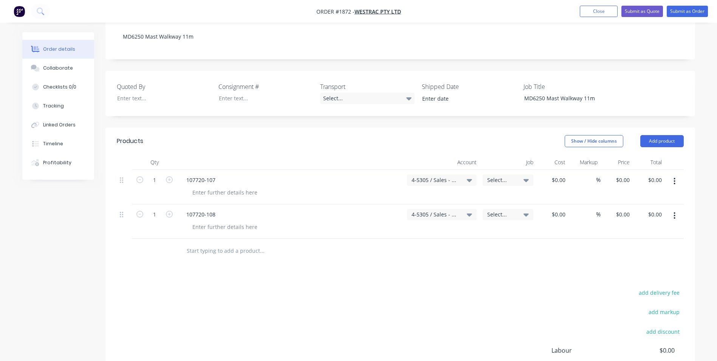
scroll to position [189, 0]
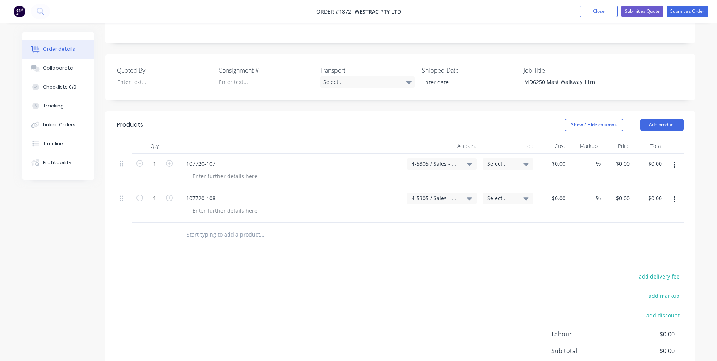
click at [676, 192] on button "button" at bounding box center [675, 199] width 18 height 14
click at [636, 229] on div "Duplicate" at bounding box center [648, 234] width 58 height 11
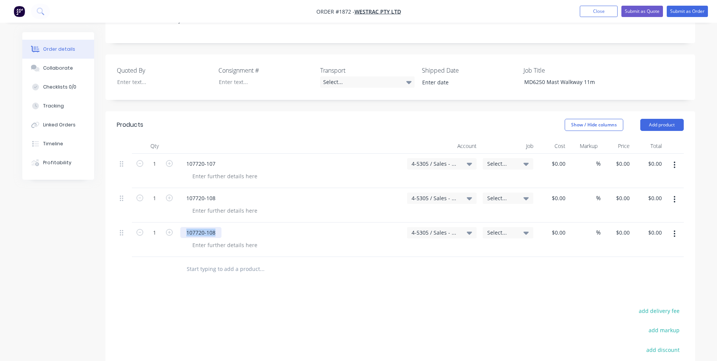
drag, startPoint x: 218, startPoint y: 211, endPoint x: 181, endPoint y: 211, distance: 37.0
click at [181, 227] on div "107720-108" at bounding box center [200, 232] width 41 height 11
paste div
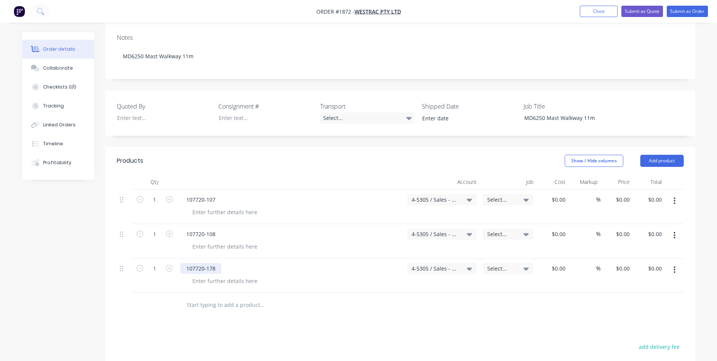
scroll to position [151, 0]
type input "11"
click at [155, 230] on input "1" at bounding box center [155, 235] width 20 height 11
click at [144, 226] on div "1" at bounding box center [154, 243] width 45 height 34
click at [170, 266] on icon "button" at bounding box center [169, 269] width 7 height 7
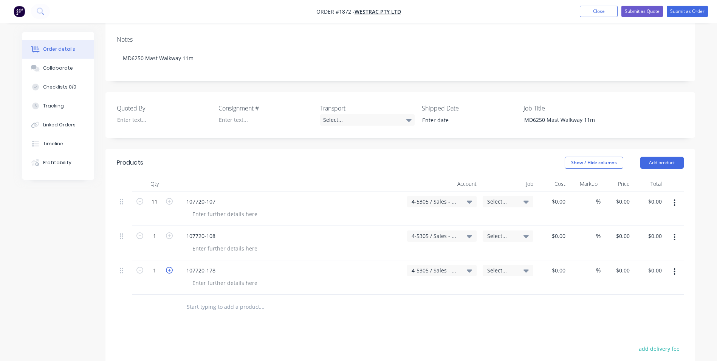
type input "2"
click at [676, 265] on button "button" at bounding box center [675, 272] width 18 height 14
click at [633, 301] on div "Duplicate" at bounding box center [648, 306] width 58 height 11
drag, startPoint x: 217, startPoint y: 283, endPoint x: 183, endPoint y: 282, distance: 33.6
click at [183, 299] on div "107720-178" at bounding box center [200, 304] width 41 height 11
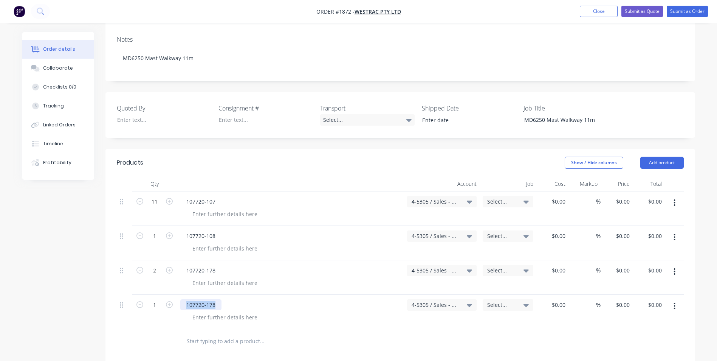
paste div
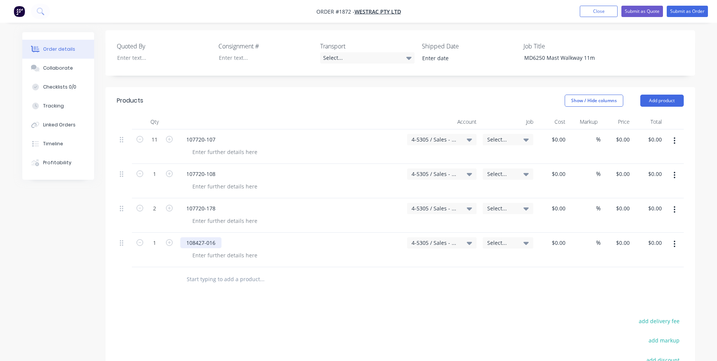
scroll to position [227, 0]
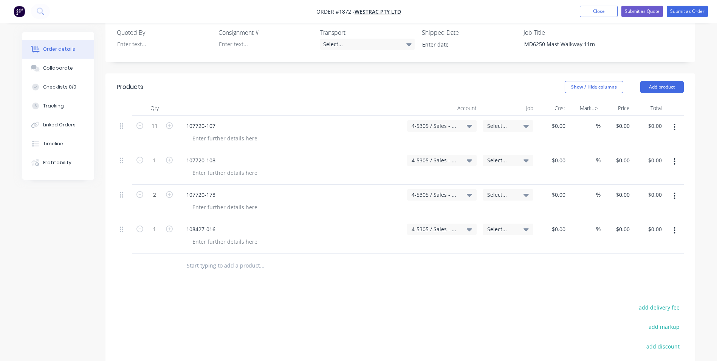
drag, startPoint x: 676, startPoint y: 207, endPoint x: 681, endPoint y: 214, distance: 8.4
click at [676, 223] on button "button" at bounding box center [675, 230] width 18 height 14
click at [629, 260] on div "Duplicate" at bounding box center [648, 265] width 58 height 11
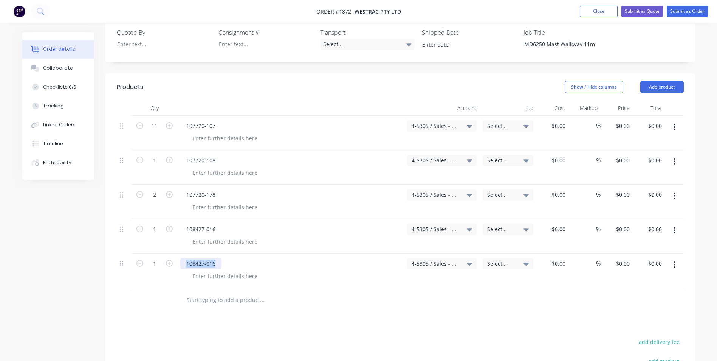
drag, startPoint x: 219, startPoint y: 242, endPoint x: 183, endPoint y: 243, distance: 36.3
click at [183, 258] on div "108427-016" at bounding box center [200, 263] width 41 height 11
paste div
click at [675, 261] on icon "button" at bounding box center [675, 264] width 2 height 7
click at [631, 294] on div "Duplicate" at bounding box center [648, 299] width 58 height 11
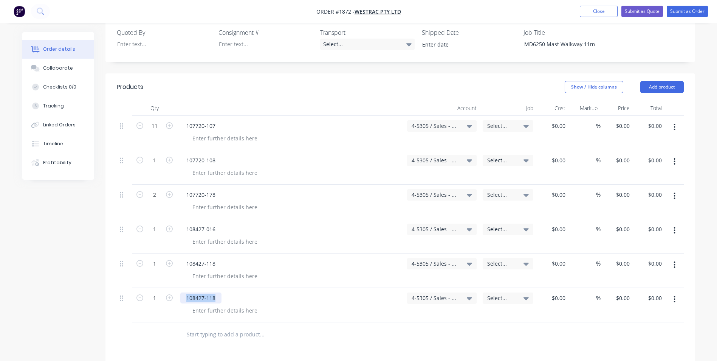
drag, startPoint x: 217, startPoint y: 276, endPoint x: 184, endPoint y: 275, distance: 32.9
click at [184, 292] on div "108427-118" at bounding box center [200, 297] width 41 height 11
paste div
click at [674, 295] on icon "button" at bounding box center [675, 299] width 2 height 8
click at [632, 328] on div "Duplicate" at bounding box center [648, 333] width 58 height 11
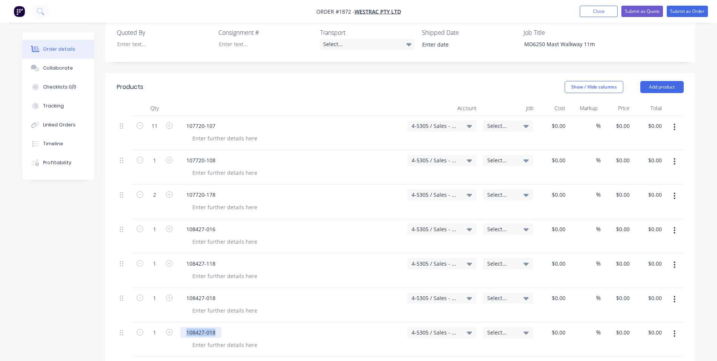
drag, startPoint x: 219, startPoint y: 308, endPoint x: 174, endPoint y: 308, distance: 44.6
click at [174, 322] on div "1 108427-018 4-5305 / Sales - Manufacturing Other - Interco Select... $0.00 $0.…" at bounding box center [400, 339] width 567 height 34
paste div
click at [155, 327] on input "1" at bounding box center [155, 332] width 20 height 11
type input "28"
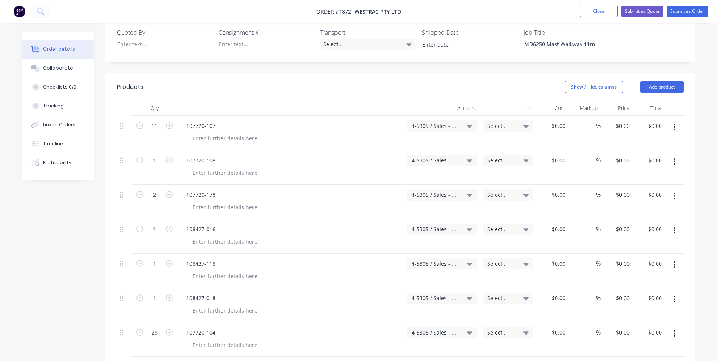
click at [163, 323] on div "28" at bounding box center [154, 339] width 45 height 34
click at [675, 330] on icon "button" at bounding box center [675, 333] width 2 height 7
click at [630, 360] on div "Duplicate" at bounding box center [648, 368] width 58 height 11
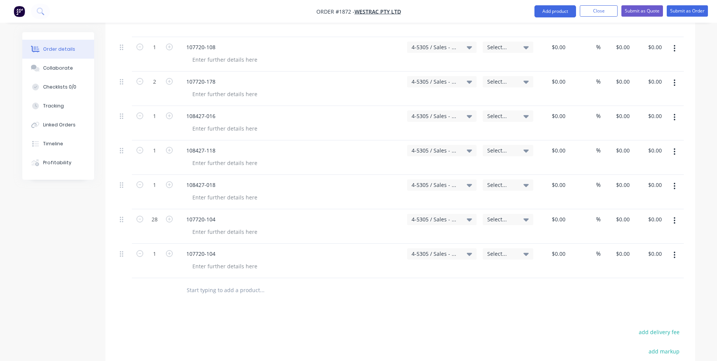
scroll to position [340, 0]
drag, startPoint x: 218, startPoint y: 233, endPoint x: 183, endPoint y: 233, distance: 34.8
click at [181, 248] on div "107720-104" at bounding box center [200, 253] width 41 height 11
paste div
click at [155, 248] on input "1" at bounding box center [155, 253] width 20 height 11
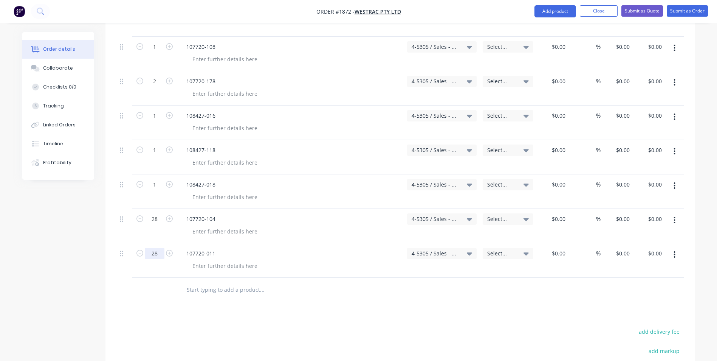
type input "28"
click at [675, 250] on icon "button" at bounding box center [675, 254] width 2 height 8
click at [630, 284] on div "Duplicate" at bounding box center [648, 289] width 58 height 11
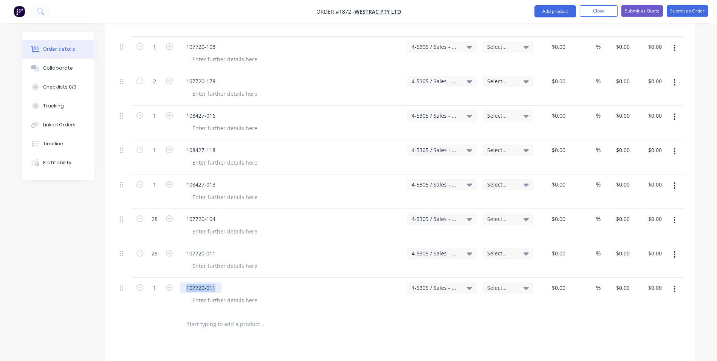
drag, startPoint x: 218, startPoint y: 266, endPoint x: 173, endPoint y: 266, distance: 44.2
click at [173, 277] on div "1 107720-011 4-5305 / Sales - Manufacturing Other - Interco Select... $0.00 $0.…" at bounding box center [400, 294] width 567 height 34
paste div
click at [156, 282] on input "1" at bounding box center [155, 287] width 20 height 11
type input "28"
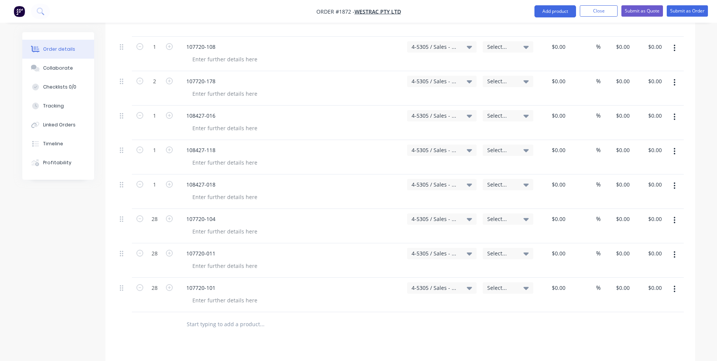
click at [673, 282] on button "button" at bounding box center [675, 289] width 18 height 14
click at [631, 318] on div "Duplicate" at bounding box center [648, 323] width 58 height 11
drag, startPoint x: 218, startPoint y: 301, endPoint x: 167, endPoint y: 301, distance: 50.3
click at [167, 312] on div "1 107720-101 4-5305 / Sales - Manufacturing Other - Interco Select... $0.00 $0.…" at bounding box center [400, 329] width 567 height 34
paste div
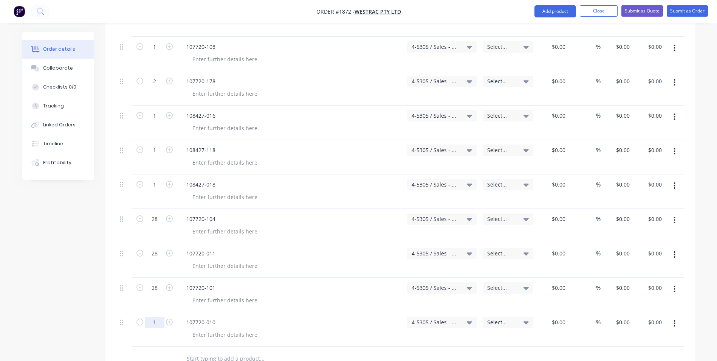
click at [155, 316] on input "1" at bounding box center [155, 321] width 20 height 11
type input "33"
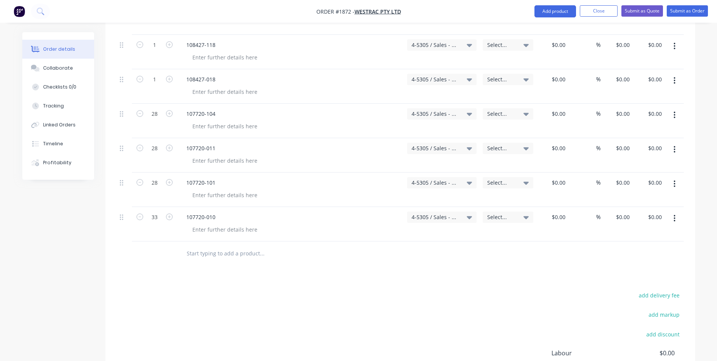
scroll to position [454, 0]
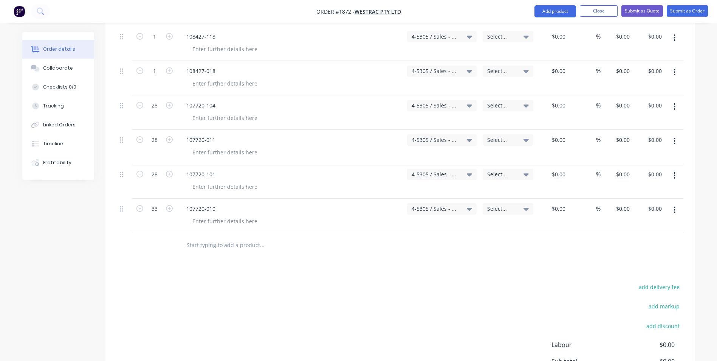
click at [674, 206] on icon "button" at bounding box center [675, 210] width 2 height 8
click at [625, 239] on div "Duplicate" at bounding box center [648, 244] width 58 height 11
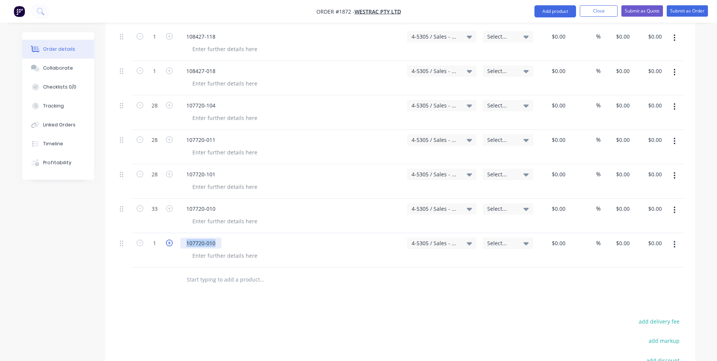
drag, startPoint x: 217, startPoint y: 221, endPoint x: 169, endPoint y: 220, distance: 48.8
click at [169, 233] on div "1 107720-010 4-5305 / Sales - Manufacturing Other - Interco Select... $0.00 $0.…" at bounding box center [400, 250] width 567 height 34
paste div
click at [158, 237] on input "1" at bounding box center [155, 242] width 20 height 11
type input "12"
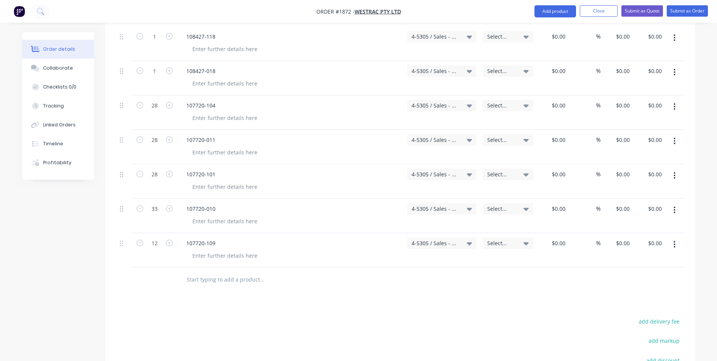
click at [675, 240] on icon "button" at bounding box center [675, 244] width 2 height 8
click at [632, 274] on div "Duplicate" at bounding box center [648, 279] width 58 height 11
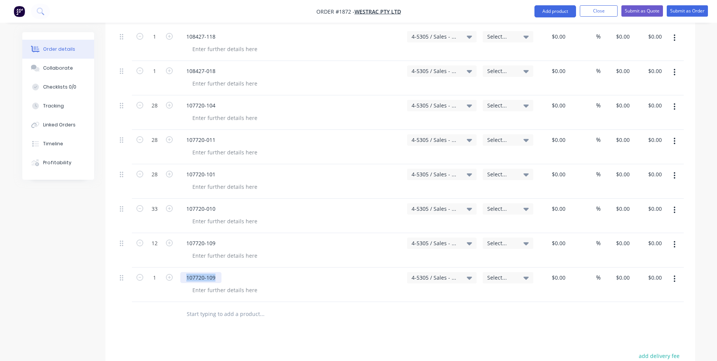
drag, startPoint x: 217, startPoint y: 256, endPoint x: 183, endPoint y: 256, distance: 34.8
click at [181, 272] on div "107720-109" at bounding box center [200, 277] width 41 height 11
paste div
click at [169, 274] on icon "button" at bounding box center [169, 277] width 7 height 7
type input "2"
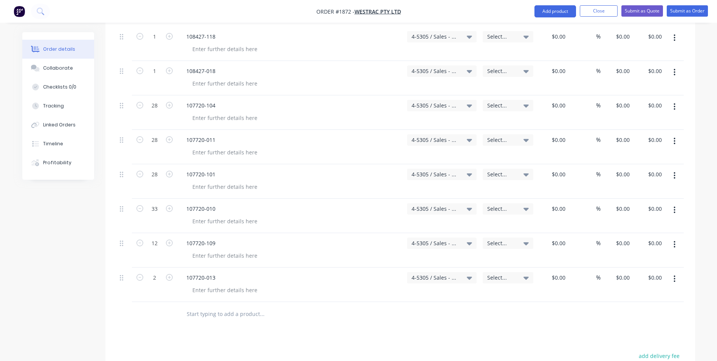
click at [675, 274] on icon "button" at bounding box center [675, 278] width 2 height 8
click at [638, 308] on div "Duplicate" at bounding box center [648, 313] width 58 height 11
drag, startPoint x: 216, startPoint y: 289, endPoint x: 181, endPoint y: 289, distance: 35.2
click at [181, 306] on div "107720-013" at bounding box center [200, 311] width 41 height 11
paste div
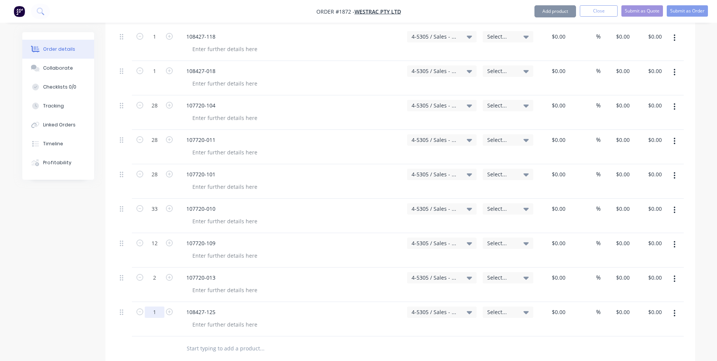
click at [156, 306] on input "1" at bounding box center [155, 311] width 20 height 11
type input "6"
click at [674, 309] on icon "button" at bounding box center [675, 313] width 2 height 8
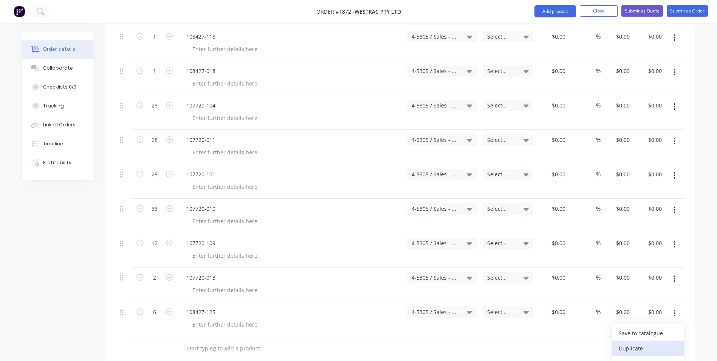
click at [633, 342] on div "Duplicate" at bounding box center [648, 347] width 58 height 11
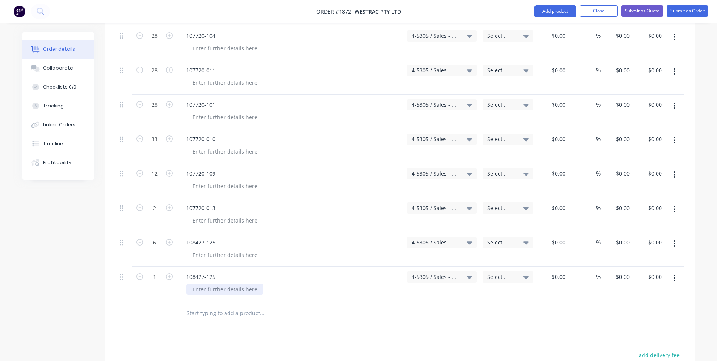
scroll to position [529, 0]
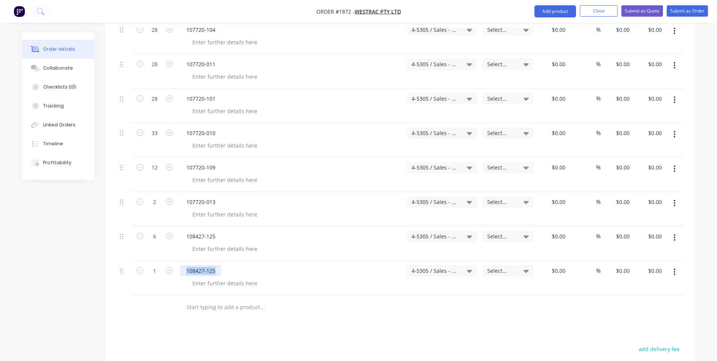
drag, startPoint x: 217, startPoint y: 248, endPoint x: 184, endPoint y: 248, distance: 32.1
click at [184, 265] on div "108427-125" at bounding box center [200, 270] width 41 height 11
paste div
click at [674, 268] on icon "button" at bounding box center [675, 271] width 2 height 7
click at [629, 301] on div "Duplicate" at bounding box center [648, 306] width 58 height 11
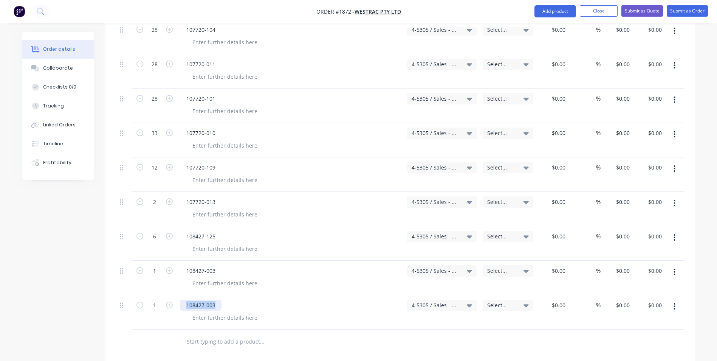
drag, startPoint x: 216, startPoint y: 283, endPoint x: 180, endPoint y: 283, distance: 36.3
click at [180, 299] on div "108427-003" at bounding box center [200, 304] width 41 height 11
paste div
click at [674, 302] on icon "button" at bounding box center [675, 306] width 2 height 8
click at [634, 336] on div "Duplicate" at bounding box center [648, 341] width 58 height 11
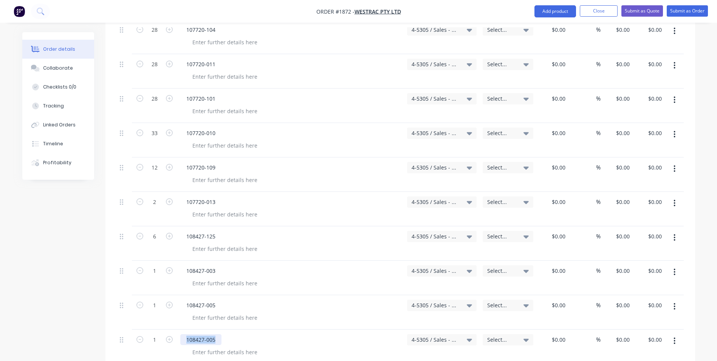
drag, startPoint x: 217, startPoint y: 319, endPoint x: 183, endPoint y: 318, distance: 33.3
click at [183, 334] on div "108427-005" at bounding box center [200, 339] width 41 height 11
paste div
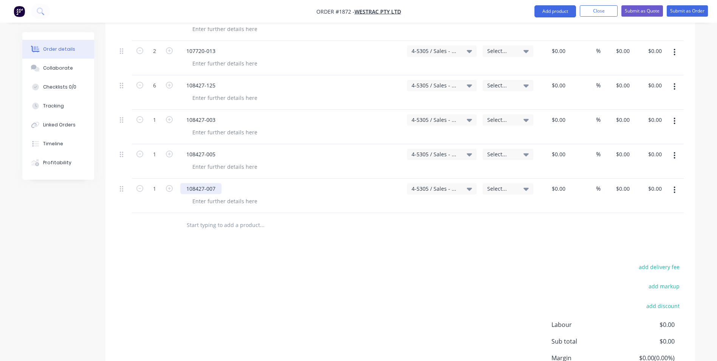
scroll to position [680, 0]
click at [675, 186] on icon "button" at bounding box center [675, 189] width 2 height 7
click at [637, 219] on div "Duplicate" at bounding box center [648, 224] width 58 height 11
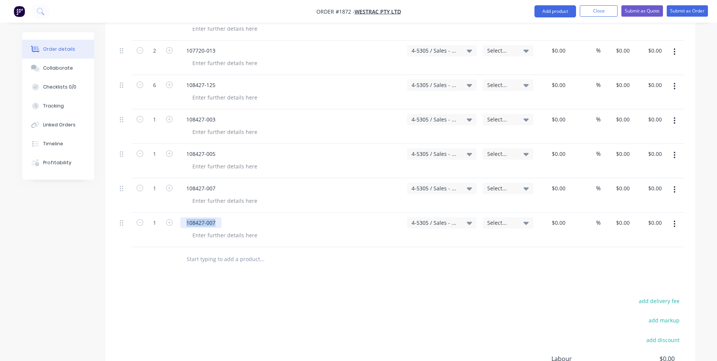
drag, startPoint x: 218, startPoint y: 201, endPoint x: 175, endPoint y: 201, distance: 42.3
click at [175, 212] on div "1 108427-007 4-5305 / Sales - Manufacturing Other - Interco Select... $0.00 $0.…" at bounding box center [400, 229] width 567 height 34
paste div
click at [674, 220] on icon "button" at bounding box center [675, 224] width 2 height 8
click at [638, 253] on div "Duplicate" at bounding box center [648, 258] width 58 height 11
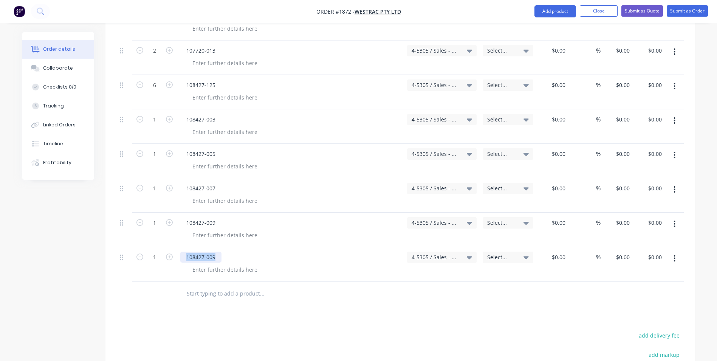
drag, startPoint x: 216, startPoint y: 235, endPoint x: 178, endPoint y: 234, distance: 38.6
click at [178, 247] on div "108427-009" at bounding box center [290, 264] width 227 height 34
paste div
click at [675, 254] on icon "button" at bounding box center [675, 258] width 2 height 8
click at [636, 288] on div "Duplicate" at bounding box center [648, 293] width 58 height 11
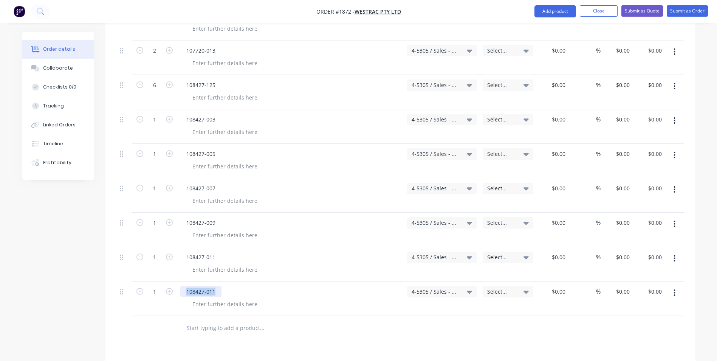
drag, startPoint x: 214, startPoint y: 269, endPoint x: 176, endPoint y: 268, distance: 38.2
click at [176, 281] on div "1 108427-011 4-5305 / Sales - Manufacturing Other - Interco Select... $0.00 $0.…" at bounding box center [400, 298] width 567 height 34
paste div
click at [675, 289] on icon "button" at bounding box center [675, 292] width 2 height 7
click at [639, 322] on div "Duplicate" at bounding box center [648, 327] width 58 height 11
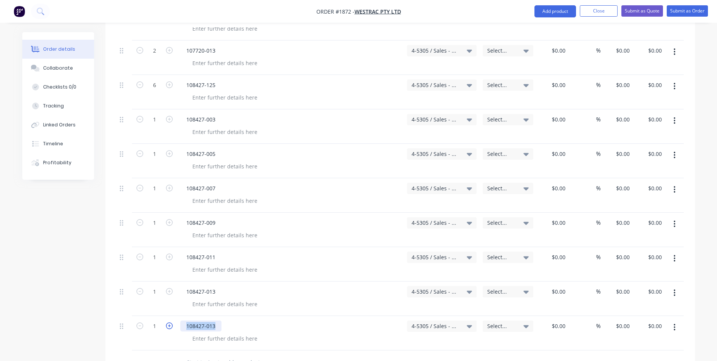
drag, startPoint x: 218, startPoint y: 303, endPoint x: 172, endPoint y: 304, distance: 46.9
click at [172, 316] on div "1 108427-013 4-5305 / Sales - Manufacturing Other - Interco Select... $0.00 $0.…" at bounding box center [400, 333] width 567 height 34
paste div
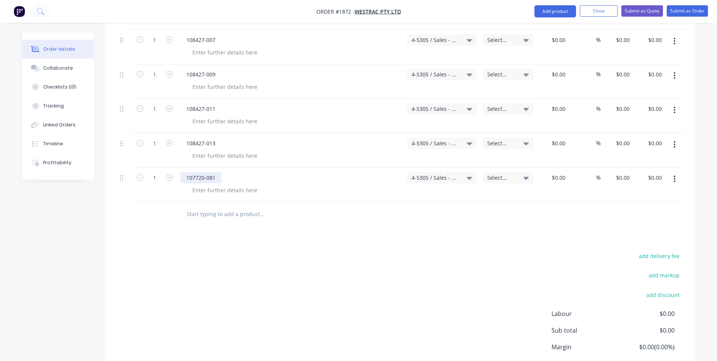
scroll to position [832, 0]
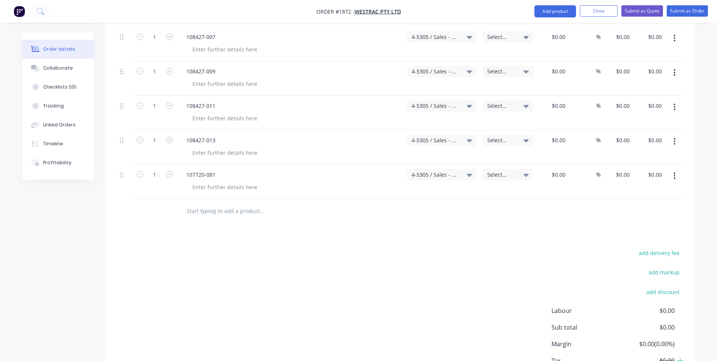
click at [674, 172] on icon "button" at bounding box center [675, 176] width 2 height 8
click at [638, 205] on div "Duplicate" at bounding box center [648, 210] width 58 height 11
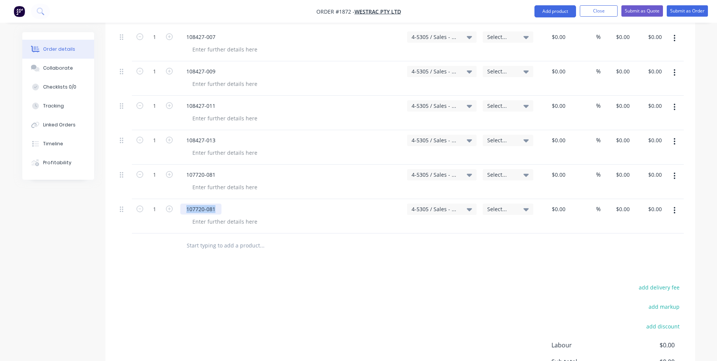
drag, startPoint x: 217, startPoint y: 188, endPoint x: 179, endPoint y: 187, distance: 37.8
click at [179, 199] on div "107720-081" at bounding box center [290, 216] width 227 height 34
paste div
click at [674, 203] on button "button" at bounding box center [675, 210] width 18 height 14
click at [640, 240] on div "Duplicate" at bounding box center [648, 245] width 58 height 11
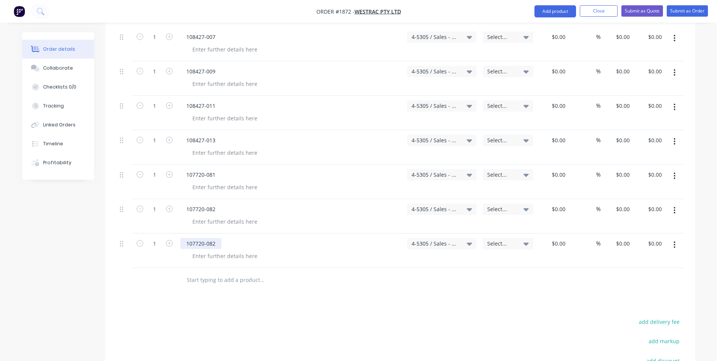
click at [217, 238] on div "107720-082" at bounding box center [200, 243] width 41 height 11
drag, startPoint x: 217, startPoint y: 223, endPoint x: 170, endPoint y: 222, distance: 46.9
click at [170, 233] on div "1 107720-082 4-5305 / Sales - Manufacturing Other - Interco Select... $0.00 $0.…" at bounding box center [400, 250] width 567 height 34
paste div
click at [674, 241] on icon "button" at bounding box center [675, 244] width 2 height 7
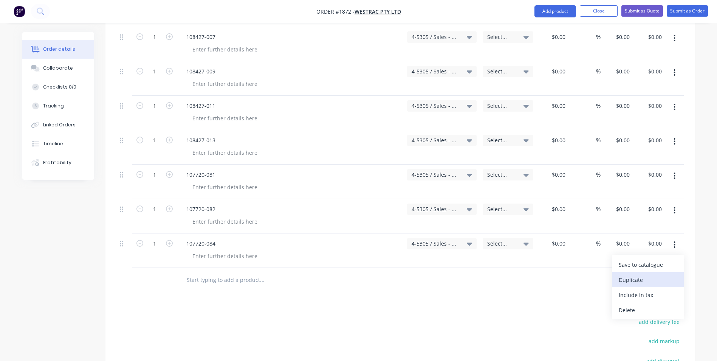
click at [634, 274] on div "Duplicate" at bounding box center [648, 279] width 58 height 11
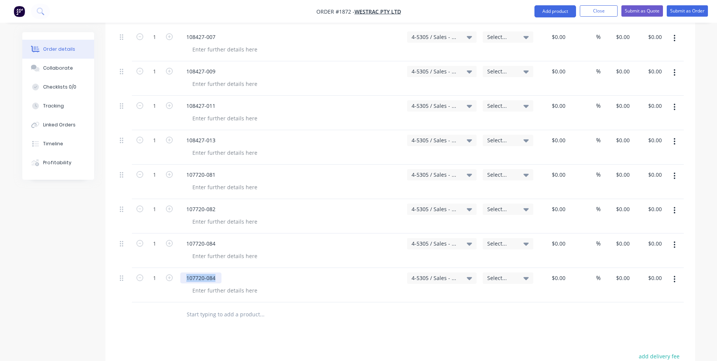
drag, startPoint x: 217, startPoint y: 257, endPoint x: 184, endPoint y: 256, distance: 33.6
click at [184, 272] on div "107720-084" at bounding box center [200, 277] width 41 height 11
paste div
click at [675, 276] on icon "button" at bounding box center [675, 279] width 2 height 7
click at [634, 308] on div "Duplicate" at bounding box center [648, 313] width 58 height 11
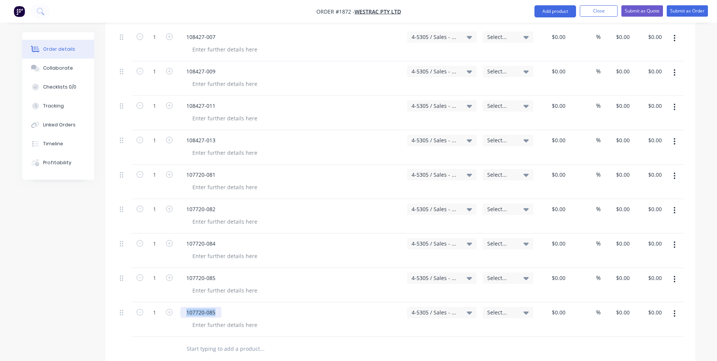
drag, startPoint x: 216, startPoint y: 291, endPoint x: 178, endPoint y: 291, distance: 37.8
click at [178, 302] on div "107720-085" at bounding box center [290, 319] width 227 height 34
paste div
click at [676, 307] on button "button" at bounding box center [675, 314] width 18 height 14
click at [635, 343] on div "Duplicate" at bounding box center [648, 348] width 58 height 11
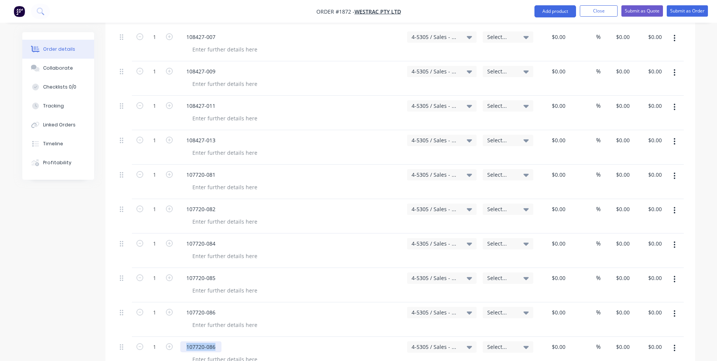
drag, startPoint x: 216, startPoint y: 327, endPoint x: 178, endPoint y: 326, distance: 38.2
click at [178, 336] on div "107720-086" at bounding box center [290, 353] width 227 height 34
paste div
click at [170, 343] on icon "button" at bounding box center [169, 346] width 7 height 7
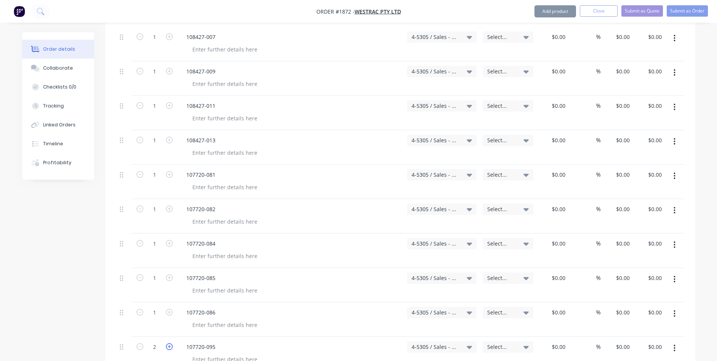
type input "3"
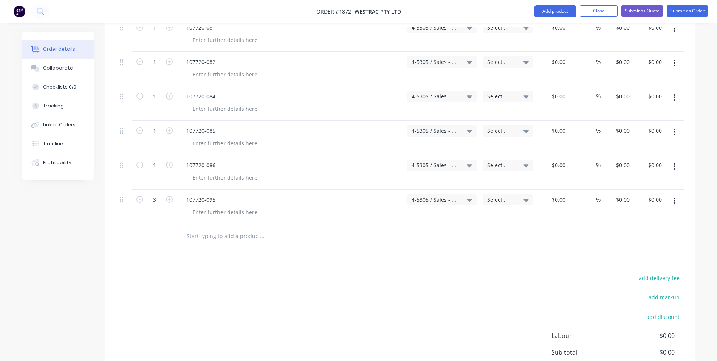
scroll to position [983, 0]
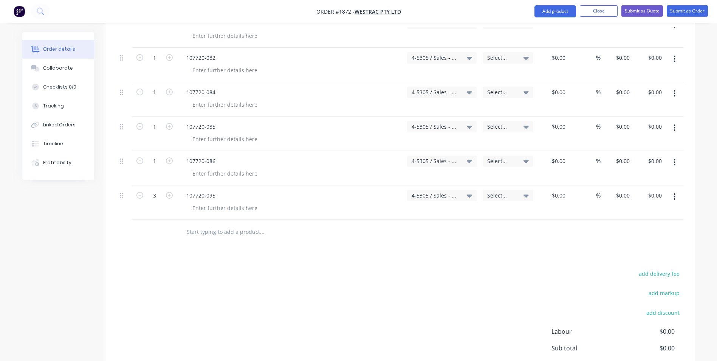
click at [675, 193] on icon "button" at bounding box center [675, 196] width 2 height 7
click at [634, 226] on div "Duplicate" at bounding box center [648, 231] width 58 height 11
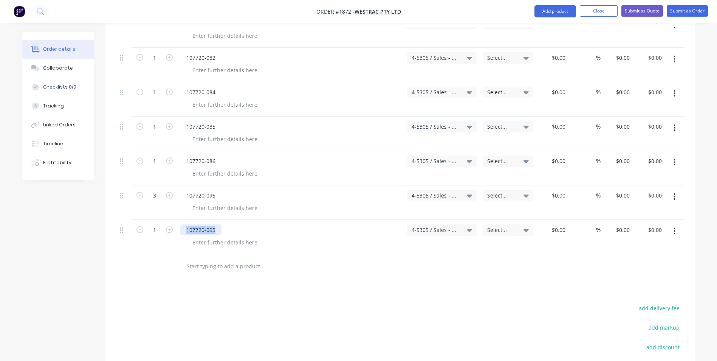
drag, startPoint x: 217, startPoint y: 208, endPoint x: 182, endPoint y: 209, distance: 35.2
click at [182, 224] on div "107720-095" at bounding box center [200, 229] width 41 height 11
paste div
click at [168, 226] on icon "button" at bounding box center [169, 229] width 7 height 7
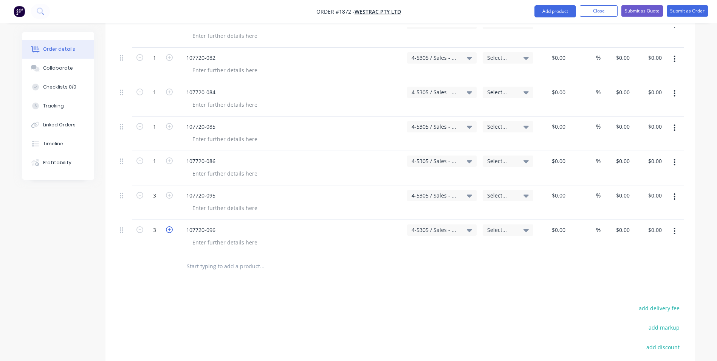
click at [168, 226] on icon "button" at bounding box center [169, 229] width 7 height 7
type input "4"
click at [676, 224] on button "button" at bounding box center [675, 231] width 18 height 14
click at [635, 260] on div "Duplicate" at bounding box center [648, 265] width 58 height 11
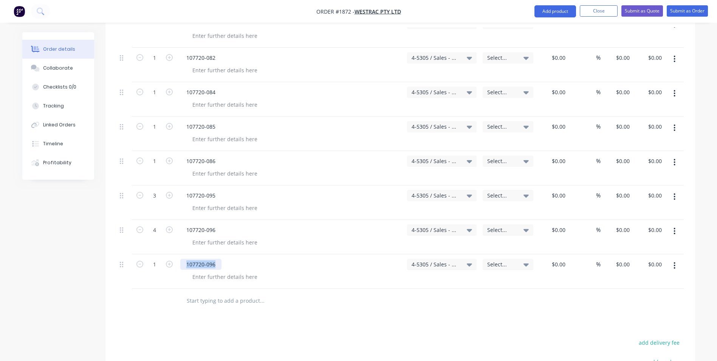
drag, startPoint x: 217, startPoint y: 242, endPoint x: 181, endPoint y: 244, distance: 36.7
click at [181, 259] on div "107720-096" at bounding box center [200, 264] width 41 height 11
paste div
click at [674, 261] on icon "button" at bounding box center [675, 265] width 2 height 8
click at [638, 295] on div "Duplicate" at bounding box center [648, 300] width 58 height 11
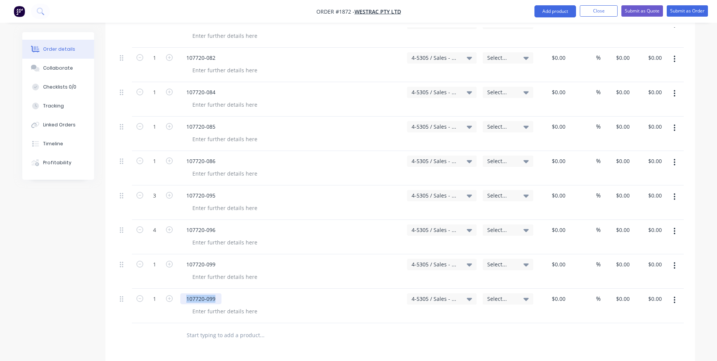
drag, startPoint x: 218, startPoint y: 276, endPoint x: 179, endPoint y: 276, distance: 38.9
click at [179, 288] on div "107720-099" at bounding box center [290, 305] width 227 height 34
paste div
click at [225, 305] on div at bounding box center [224, 310] width 77 height 11
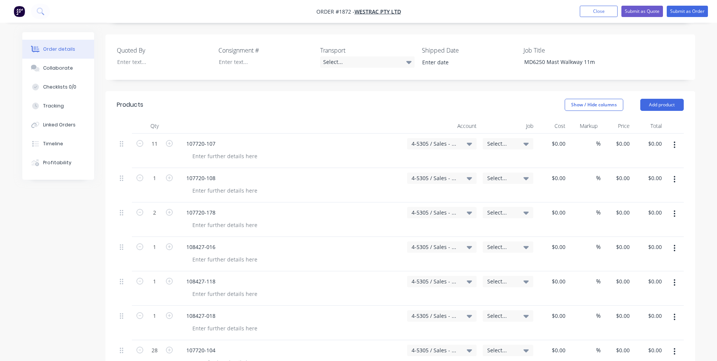
scroll to position [265, 0]
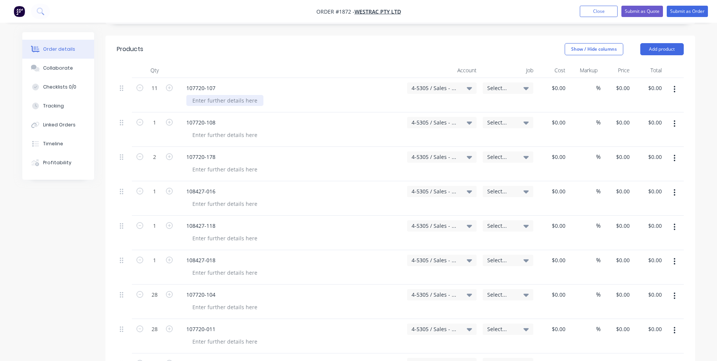
click at [203, 95] on div at bounding box center [224, 100] width 77 height 11
drag, startPoint x: 266, startPoint y: 77, endPoint x: 191, endPoint y: 82, distance: 75.0
click at [191, 95] on div "Drawing revision to be stated" at bounding box center [229, 100] width 87 height 11
copy div "Drawing revision to be stated"
click at [213, 129] on div at bounding box center [224, 134] width 77 height 11
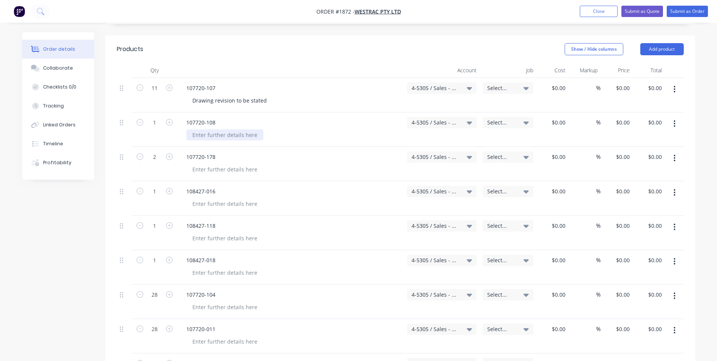
paste div
click at [218, 164] on div at bounding box center [224, 169] width 77 height 11
paste div
click at [208, 198] on div at bounding box center [224, 203] width 77 height 11
paste div
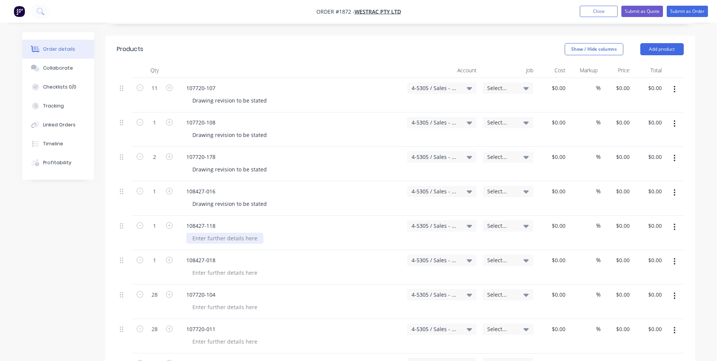
click at [196, 232] on div at bounding box center [224, 237] width 77 height 11
paste div
click at [203, 267] on div at bounding box center [224, 272] width 77 height 11
paste div
click at [212, 301] on div at bounding box center [224, 306] width 77 height 11
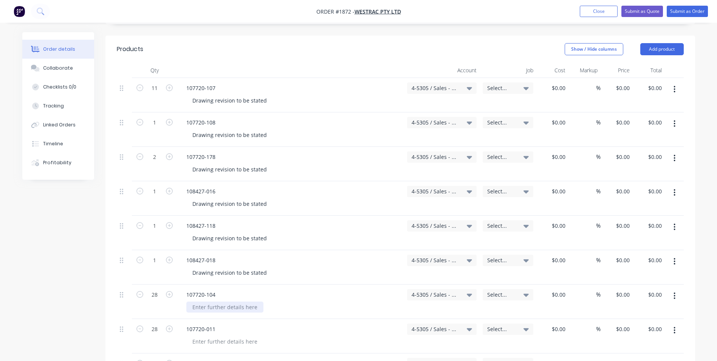
paste div
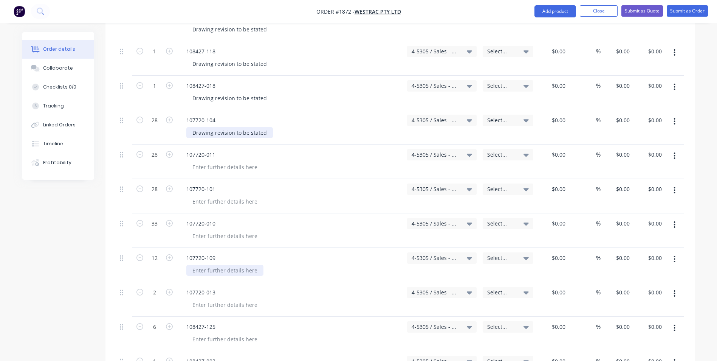
scroll to position [454, 0]
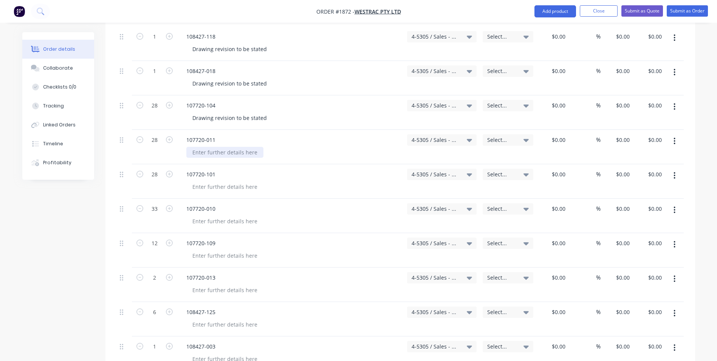
click at [220, 147] on div at bounding box center [224, 152] width 77 height 11
paste div
click at [214, 181] on div at bounding box center [224, 186] width 77 height 11
paste div
click at [222, 215] on div at bounding box center [224, 220] width 77 height 11
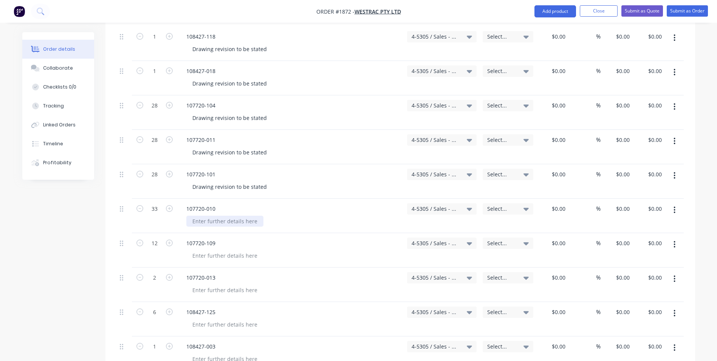
paste div
click at [215, 250] on div at bounding box center [224, 255] width 77 height 11
paste div
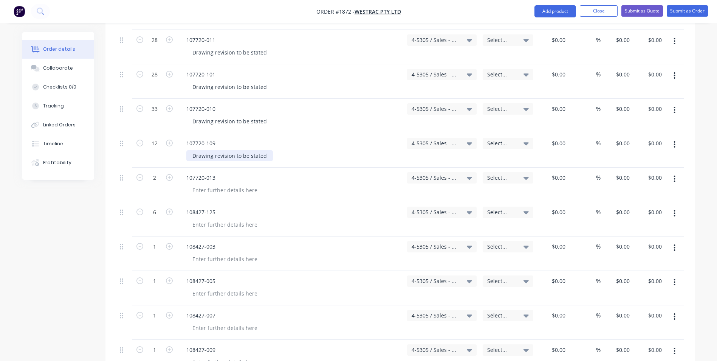
scroll to position [567, 0]
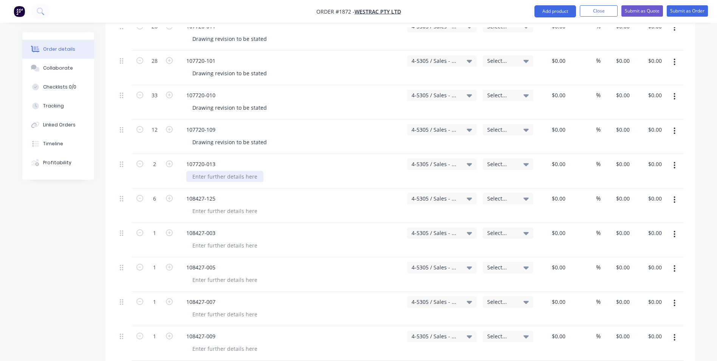
click at [206, 171] on div at bounding box center [224, 176] width 77 height 11
paste div
click at [212, 205] on div at bounding box center [224, 210] width 77 height 11
paste div
click at [224, 240] on div at bounding box center [224, 245] width 77 height 11
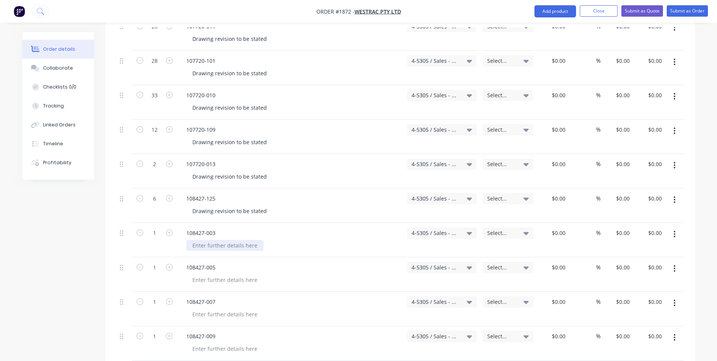
paste div
click at [216, 274] on div at bounding box center [224, 279] width 77 height 11
paste div
click at [212, 308] on div at bounding box center [224, 313] width 77 height 11
paste div
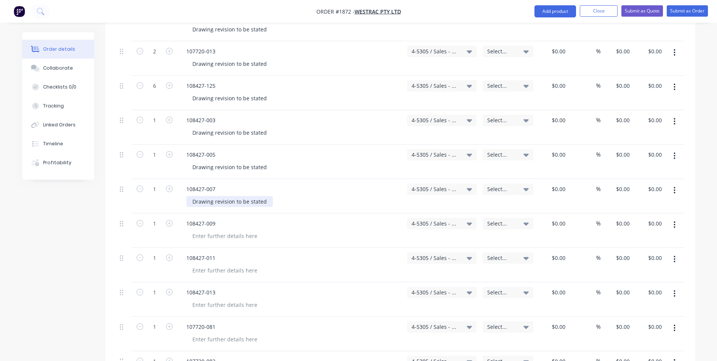
scroll to position [680, 0]
click at [212, 229] on div at bounding box center [224, 234] width 77 height 11
paste div
click at [198, 264] on div at bounding box center [224, 269] width 77 height 11
paste div
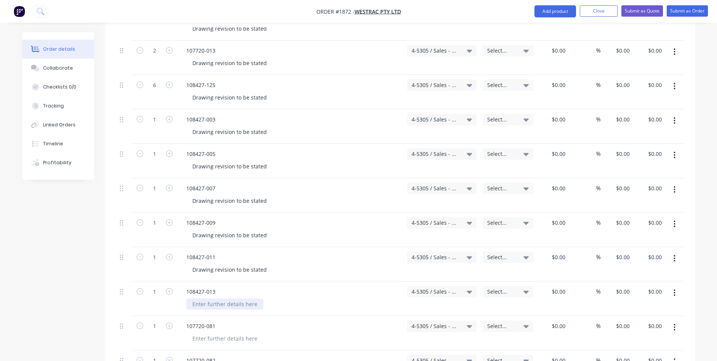
click at [218, 298] on div at bounding box center [224, 303] width 77 height 11
paste div
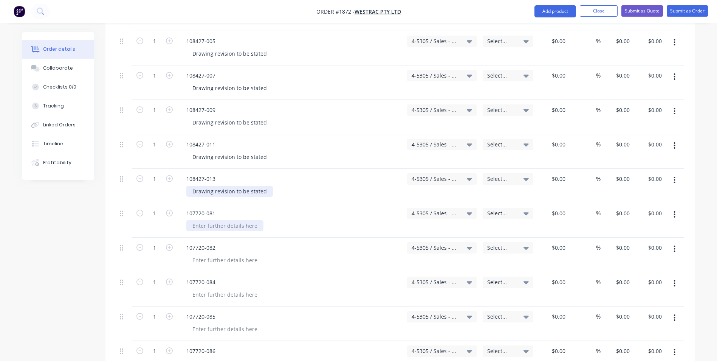
scroll to position [794, 0]
click at [215, 219] on div at bounding box center [224, 224] width 77 height 11
paste div
click at [206, 254] on div at bounding box center [224, 259] width 77 height 11
paste div
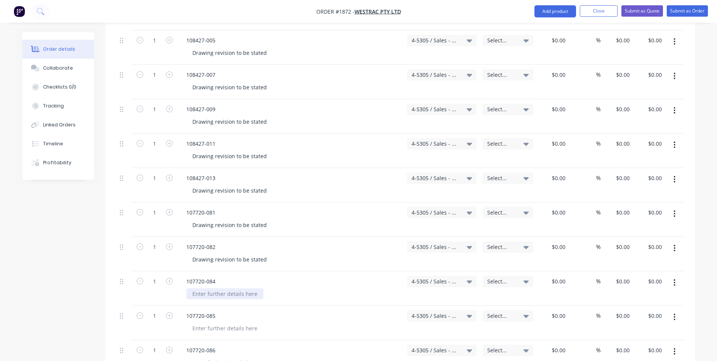
click at [204, 288] on div at bounding box center [224, 293] width 77 height 11
paste div
click at [215, 322] on div at bounding box center [224, 327] width 77 height 11
paste div
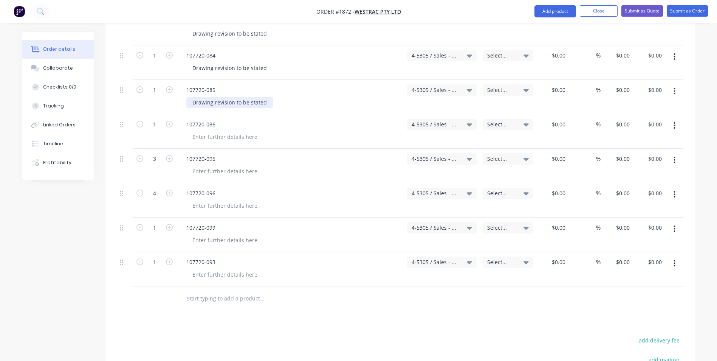
scroll to position [1021, 0]
click at [214, 130] on div at bounding box center [224, 135] width 77 height 11
paste div
click at [218, 164] on div at bounding box center [224, 169] width 77 height 11
paste div
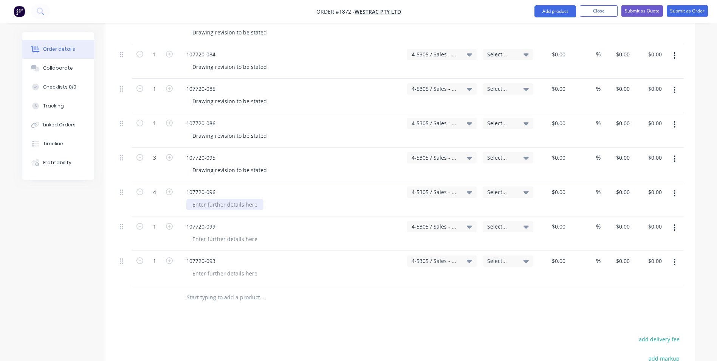
click at [215, 199] on div at bounding box center [224, 204] width 77 height 11
paste div
click at [203, 233] on div at bounding box center [224, 238] width 77 height 11
paste div
click at [216, 268] on div at bounding box center [224, 273] width 77 height 11
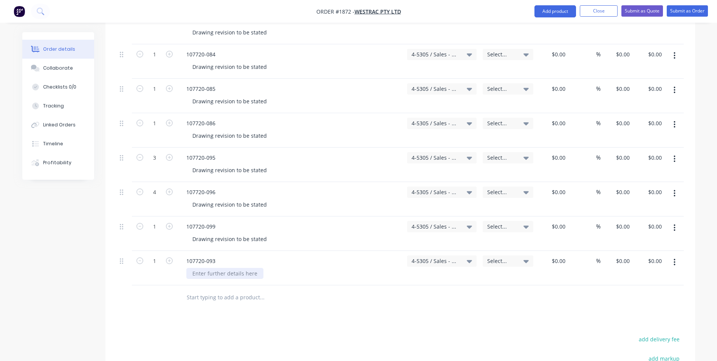
paste div
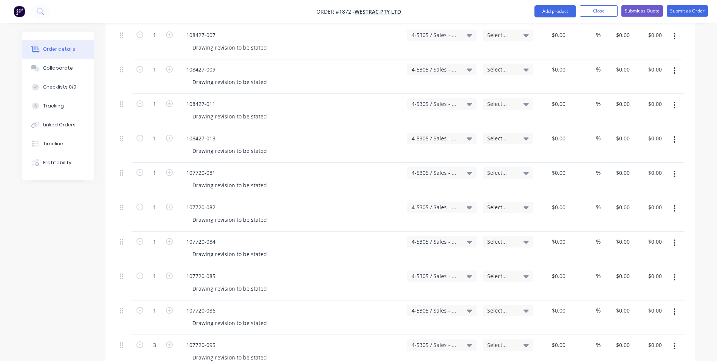
scroll to position [832, 0]
click at [645, 10] on button "Submit as Quote" at bounding box center [642, 10] width 42 height 11
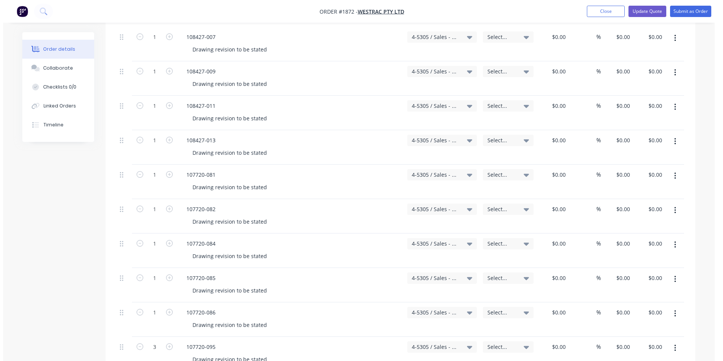
scroll to position [0, 0]
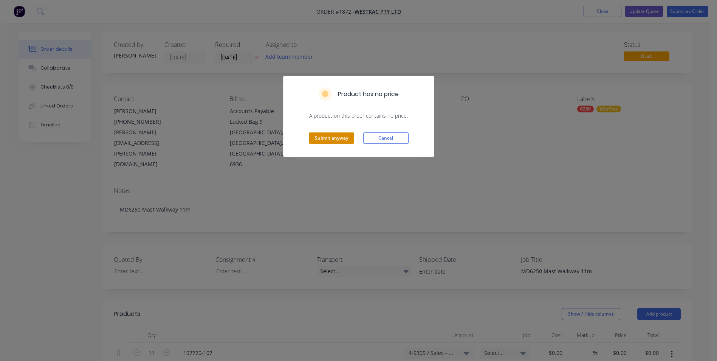
click at [333, 135] on button "Submit anyway" at bounding box center [331, 137] width 45 height 11
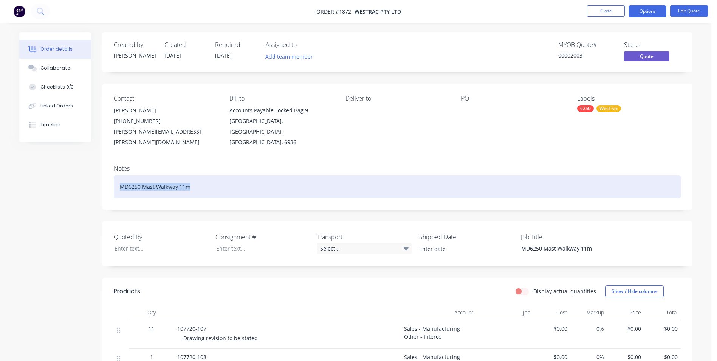
drag, startPoint x: 192, startPoint y: 176, endPoint x: 118, endPoint y: 178, distance: 73.4
click at [118, 178] on div "MD6250 Mast Walkway 11m" at bounding box center [397, 186] width 567 height 23
copy div "MD6250 Mast Walkway 11m"
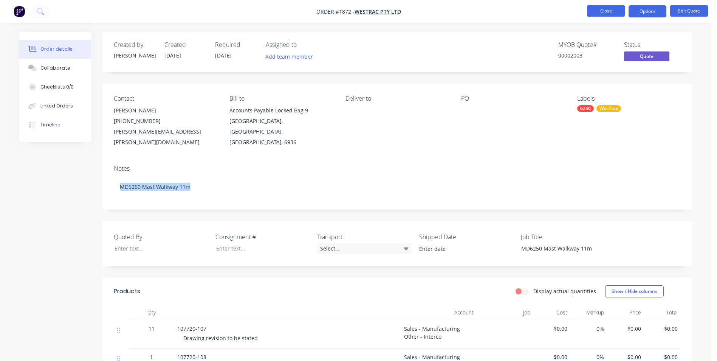
click at [606, 6] on button "Close" at bounding box center [606, 10] width 38 height 11
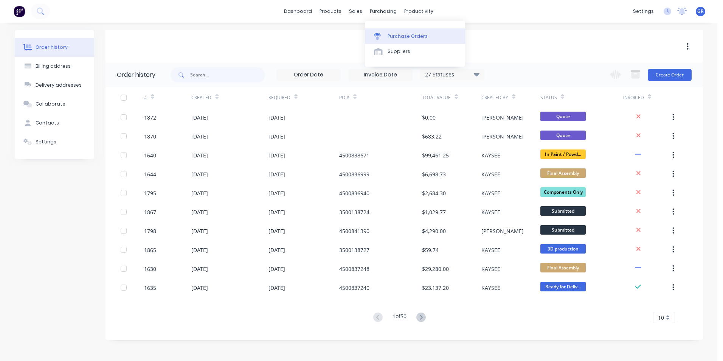
click at [401, 36] on div "Purchase Orders" at bounding box center [407, 36] width 40 height 7
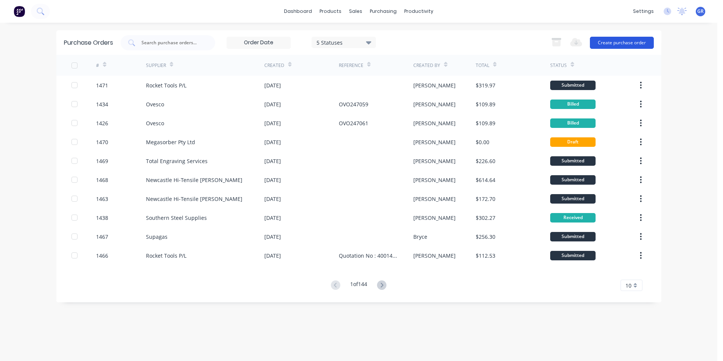
click at [635, 40] on button "Create purchase order" at bounding box center [622, 43] width 64 height 12
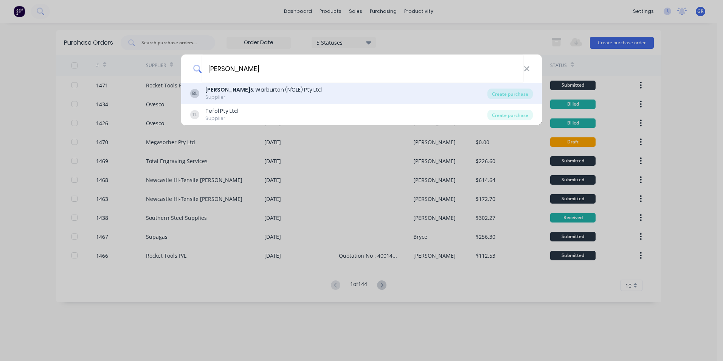
type input "[PERSON_NAME]"
click at [241, 90] on div "[PERSON_NAME] & [PERSON_NAME] (N’CLE) Pty Ltd" at bounding box center [263, 90] width 116 height 8
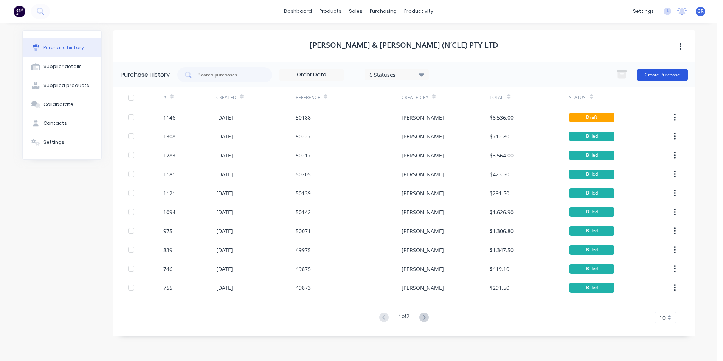
click at [665, 73] on button "Create Purchase" at bounding box center [662, 75] width 51 height 12
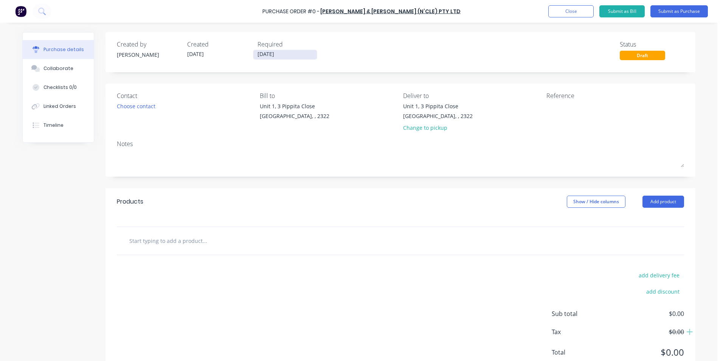
click at [285, 56] on input "[DATE]" at bounding box center [285, 54] width 64 height 9
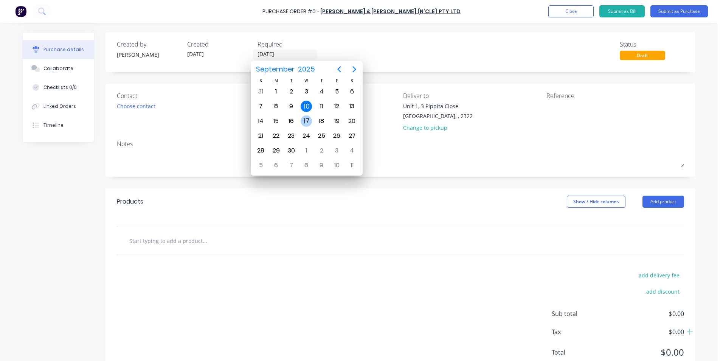
click at [308, 121] on div "17" at bounding box center [306, 120] width 11 height 11
type input "[DATE]"
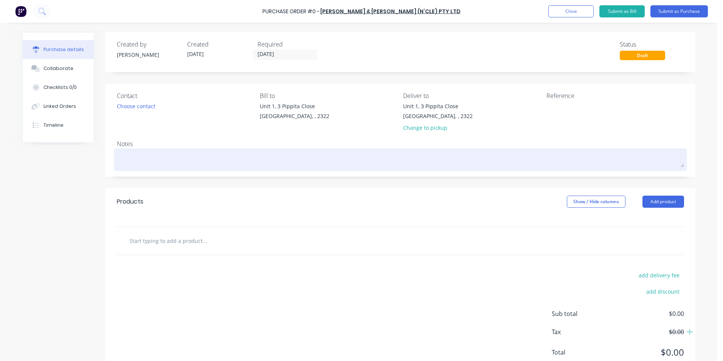
click at [133, 158] on textarea at bounding box center [400, 158] width 567 height 17
type textarea "x"
type textarea "J"
type textarea "x"
type textarea "JN"
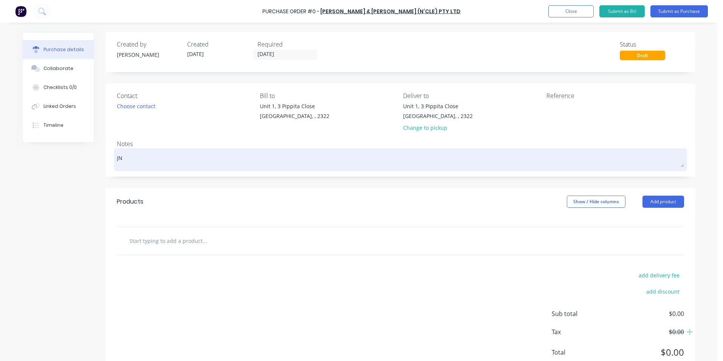
type textarea "x"
type textarea "JN1"
type textarea "x"
type textarea "JN17"
type textarea "x"
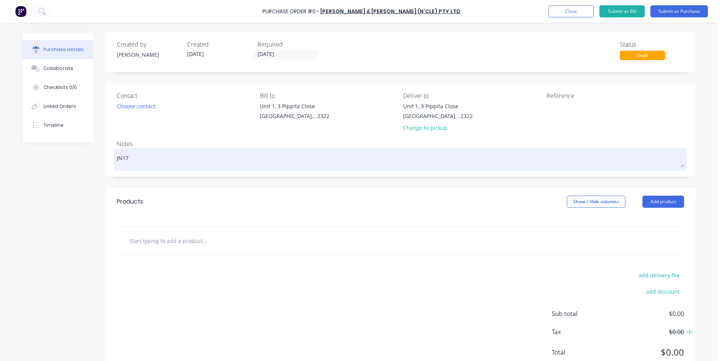
type textarea "JN170"
type textarea "x"
type textarea "JN1709"
type textarea "x"
type textarea "JN1709"
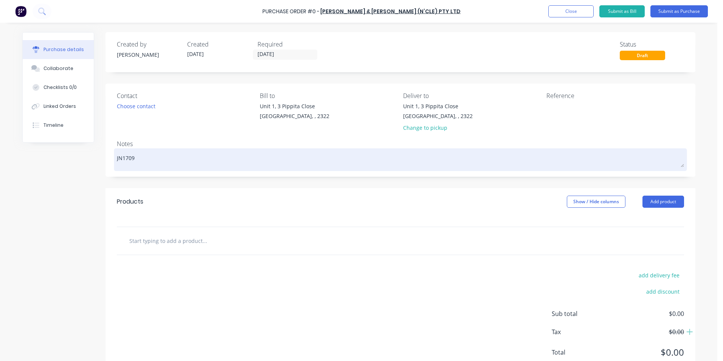
type textarea "x"
type textarea "JN1709 -"
type textarea "x"
type textarea "JN1709 -"
type textarea "x"
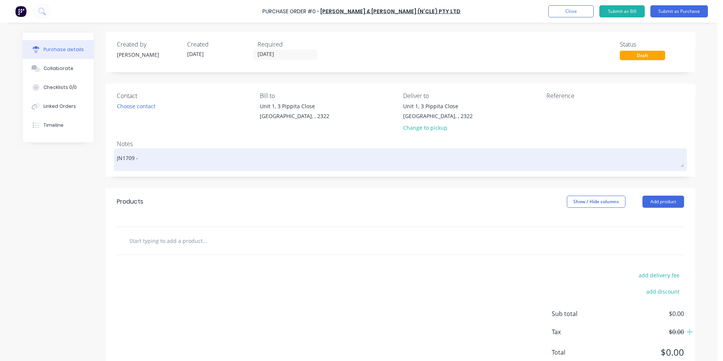
type textarea "JN1709 - D"
type textarea "x"
type textarea "JN1709 - D1"
type textarea "x"
type textarea "JN1709 - D11"
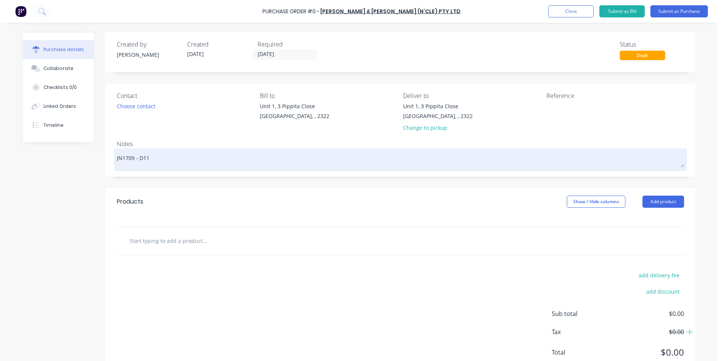
type textarea "x"
type textarea "JN1709 - D11"
type textarea "x"
type textarea "JN1709 - D11 K"
type textarea "x"
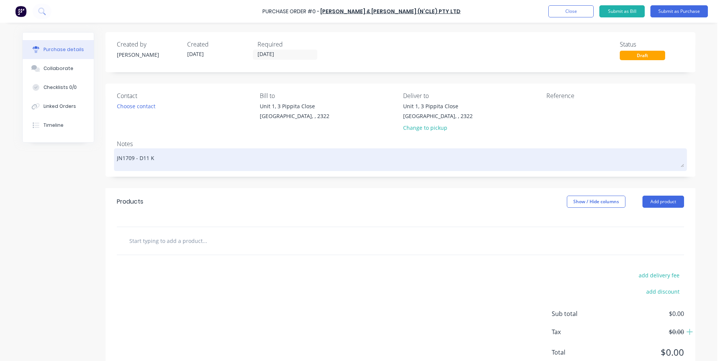
type textarea "JN1709 - D11 KS"
type textarea "x"
type textarea "JN1709 - D11 KSN"
type textarea "x"
type textarea "JN1709 - D11 KSN"
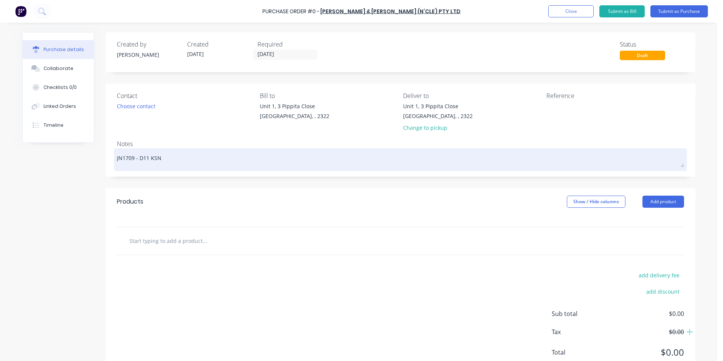
type textarea "x"
type textarea "JN1709 - D11 KSN N"
type textarea "x"
type textarea "JN1709 - D11 KSN No"
type textarea "x"
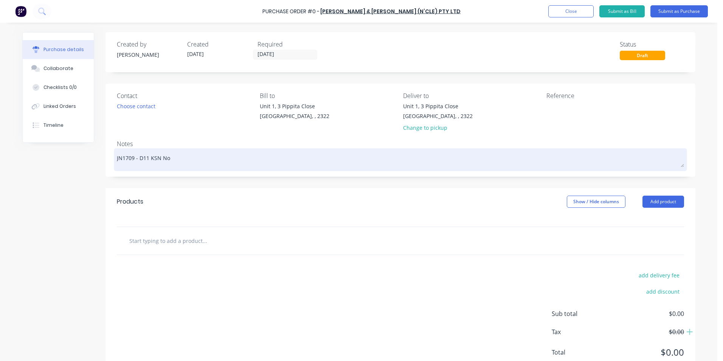
type textarea "JN1709 - D11 KSN Nos"
type textarea "x"
type textarea "JN1709 - D11 KSN Nose"
type textarea "x"
type textarea "JN1709 - D11 KSN Nose"
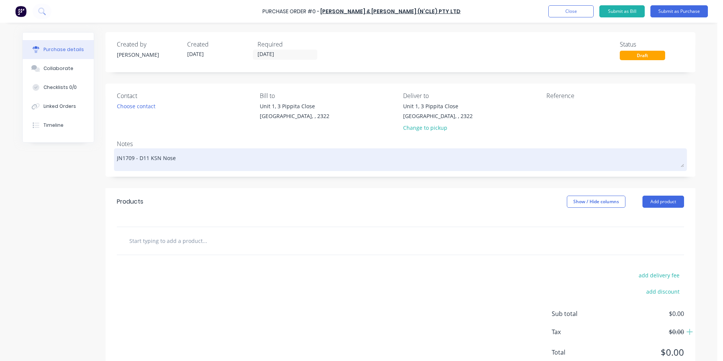
type textarea "x"
type textarea "JN1709 - D11 KSN Nose C"
type textarea "x"
type textarea "JN1709 - D11 KSN Nose Co"
type textarea "x"
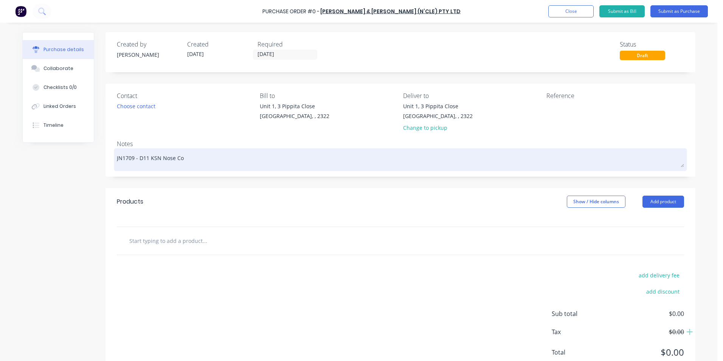
type textarea "JN1709 - D11 KSN Nose Con"
type textarea "x"
type textarea "JN1709 - D11 KSN Nose Cone"
type textarea "x"
type textarea "JN1709 - D11 KSN Nose Cone"
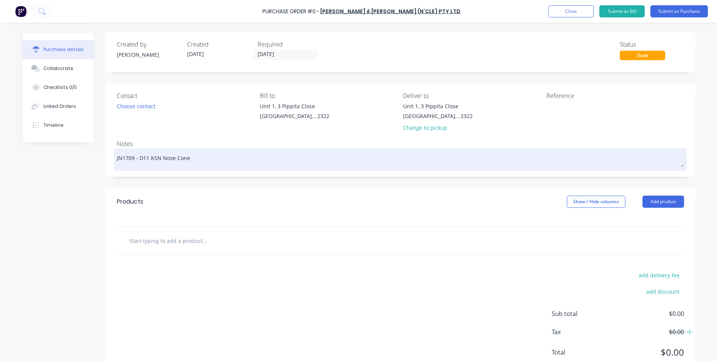
type textarea "x"
type textarea "JN1709 - D11 KSN Nose Cone S"
type textarea "x"
type textarea "JN1709 - D11 KSN Nose Cone St"
type textarea "x"
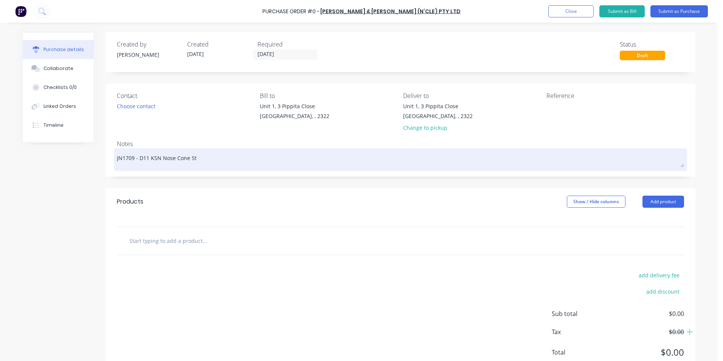
type textarea "JN1709 - D11 KSN Nose Cone Sta"
type textarea "x"
type textarea "JN1709 - D11 KSN Nose [PERSON_NAME]"
type textarea "x"
type textarea "JN1709 - D11 KSN Nose Cone Stand"
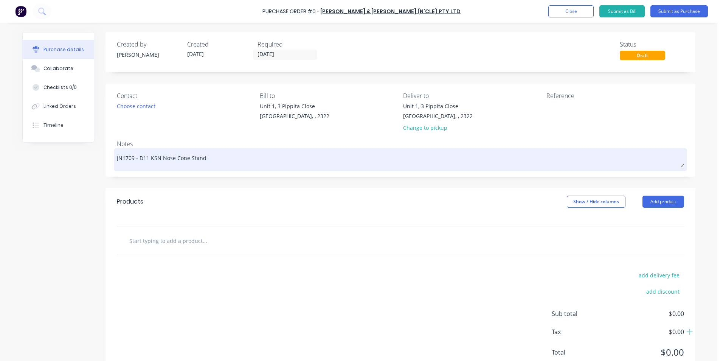
type textarea "x"
type textarea "JN1709 - D11 KSN Nose Cone Stand"
type textarea "x"
type textarea "JN1709 - D11 KSN Nose Cone Stand -"
type textarea "x"
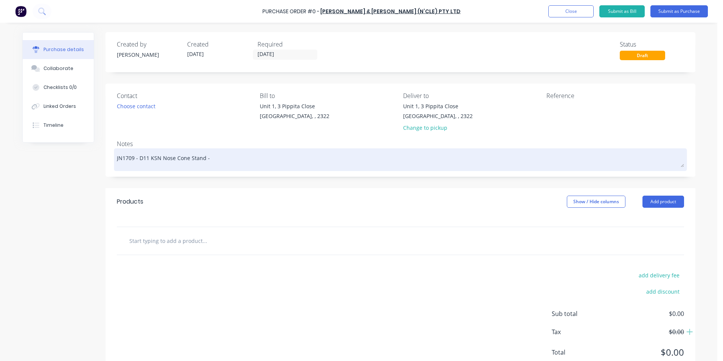
type textarea "JN1709 - D11 KSN Nose Cone Stand -"
type textarea "x"
type textarea "JN1709 - D11 KSN Nose Cone Stand - M"
type textarea "x"
type textarea "JN1709 - D11 KSN Nose Cone Stand - Ma"
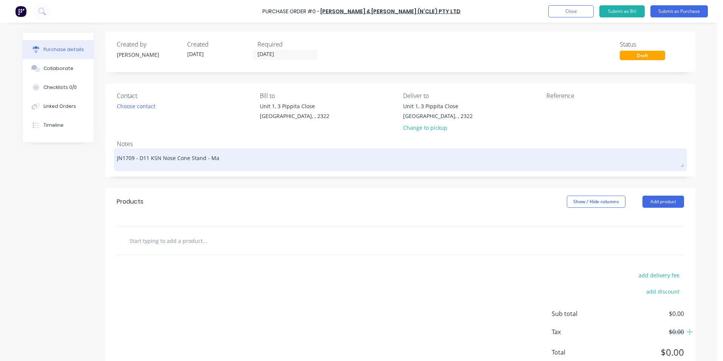
type textarea "x"
type textarea "JN1709 - D11 KSN Nose Cone Stand - Mac"
type textarea "x"
type textarea "JN1709 - D11 KSN Nose Cone Stand - Mach"
type textarea "x"
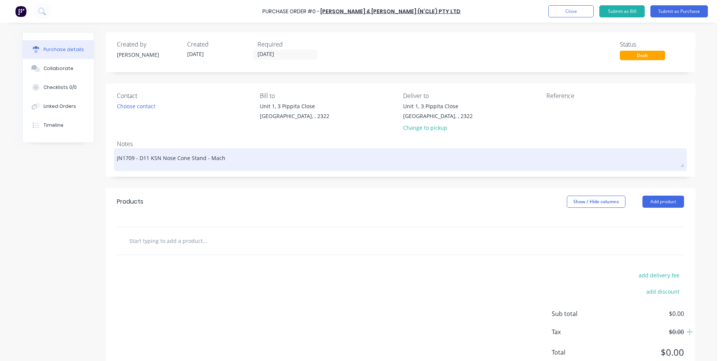
type textarea "JN1709 - D11 KSN Nose Cone Stand - Machi"
type textarea "x"
type textarea "JN1709 - D11 KSN Nose Cone Stand - Machin"
type textarea "x"
type textarea "JN1709 - D11 KSN Nose Cone Stand - Machine"
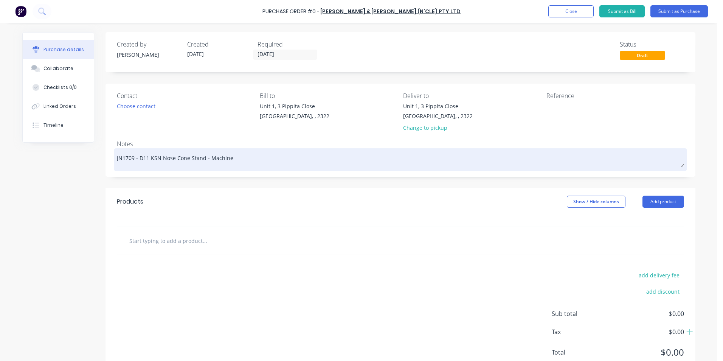
type textarea "x"
type textarea "JN1709 - D11 KSN Nose Cone Stand - Machined"
type textarea "x"
type textarea "JN1709 - D11 KSN Nose Cone Stand - Machined"
type textarea "x"
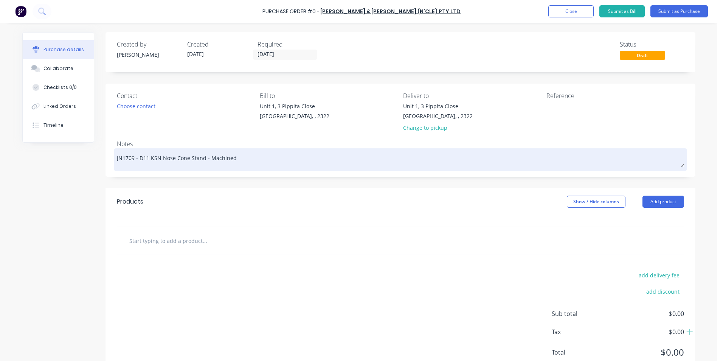
type textarea "JN1709 - D11 KSN Nose Cone Stand - Machined B"
type textarea "x"
type textarea "JN1709 - D11 KSN Nose Cone Stand - Machined Bo"
type textarea "x"
type textarea "JN1709 - D11 KSN Nose Cone Stand - Machined Bos"
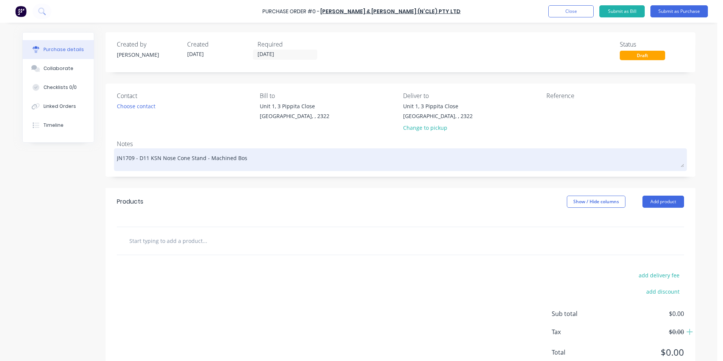
type textarea "x"
type textarea "JN1709 - D11 KSN Nose Cone Stand - Machined Boss"
type textarea "x"
type textarea "JN1709 - D11 KSN Nose Cone Stand - Machined [PERSON_NAME]"
type textarea "x"
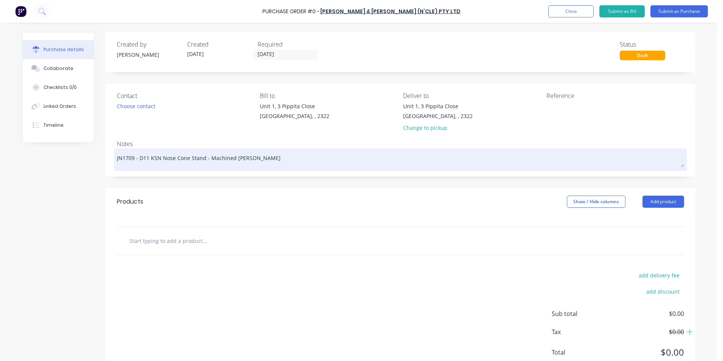
type textarea "JN1709 - D11 KSN Nose Cone Stand - Machined Bosses"
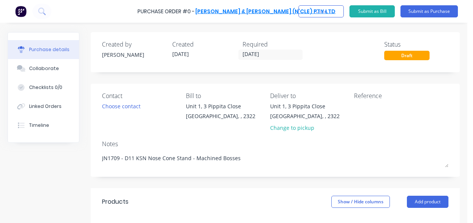
type textarea "x"
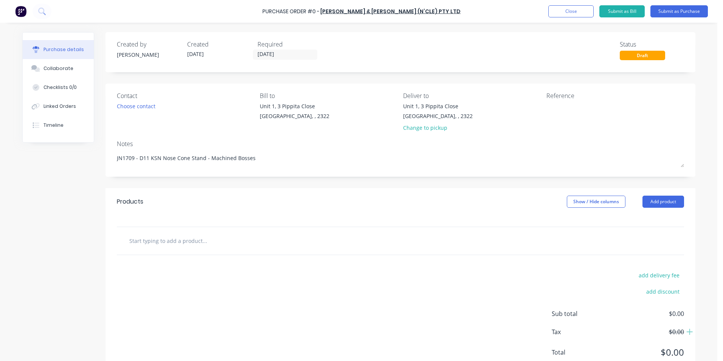
type textarea "JN1709 - D11 KSN Nose Cone Stand - Machined Bosses"
type textarea "x"
type textarea "JN1709 - D11 KSN Nose Cone Stand - Machined Bosses"
click at [158, 240] on input "text" at bounding box center [204, 240] width 151 height 15
type textarea "x"
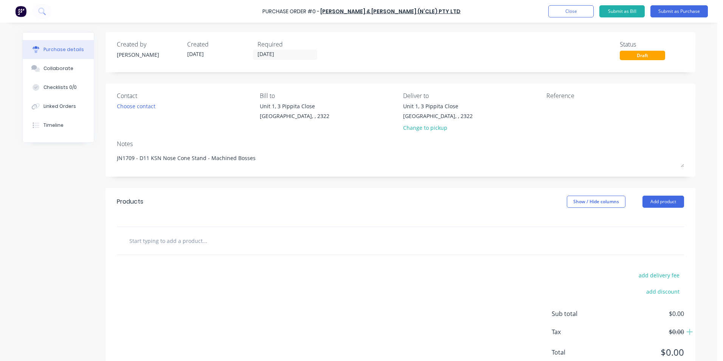
type input "S"
type textarea "x"
type input "Su"
type textarea "x"
type input "Sup"
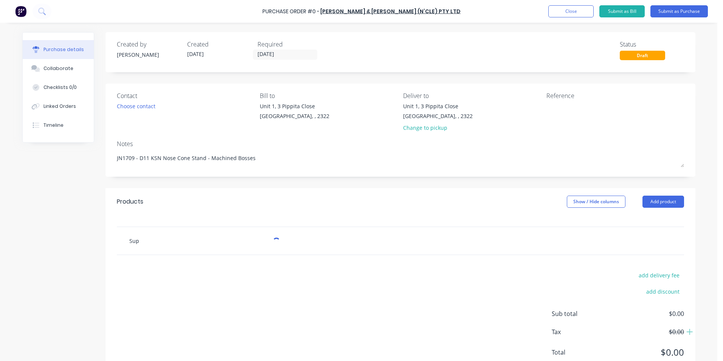
type textarea "x"
type input "Supp"
type textarea "x"
type input "Suppl"
type textarea "x"
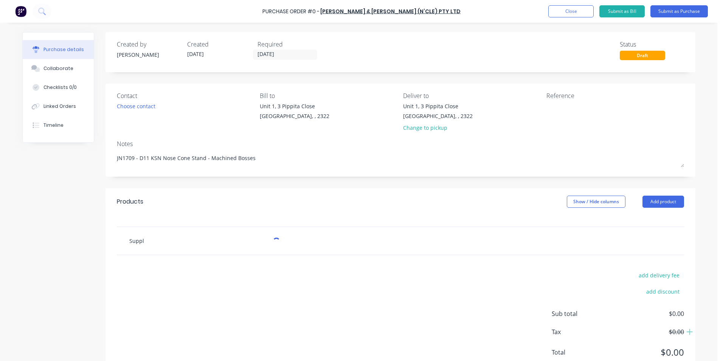
type input "Supply"
type textarea "x"
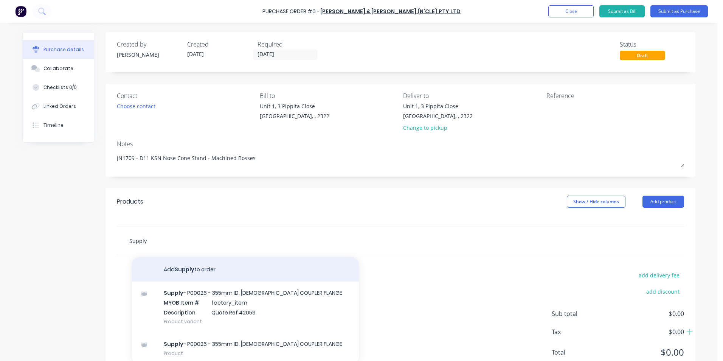
type input "Supply"
click at [181, 268] on button "Add Supply to order" at bounding box center [245, 269] width 227 height 24
type textarea "x"
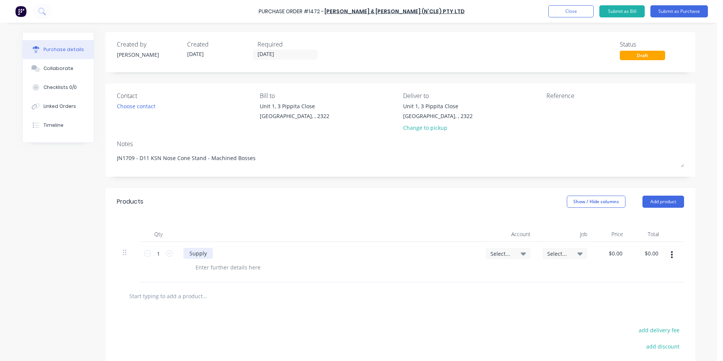
type textarea "x"
click at [208, 254] on div "Supply" at bounding box center [197, 253] width 29 height 11
click at [230, 256] on div "Supply & Machine - - 407115-011-008 - D11 KSN Nose Cone - Machined Boss" at bounding box center [289, 253] width 212 height 11
click at [167, 251] on icon at bounding box center [169, 253] width 7 height 7
type textarea "x"
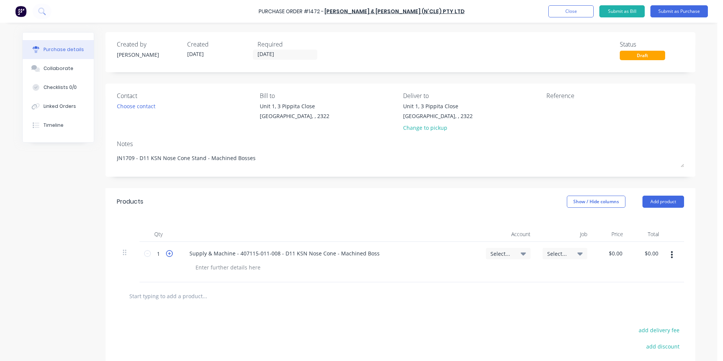
type input "2"
click at [500, 253] on span "Select..." at bounding box center [501, 253] width 23 height 8
type textarea "x"
click at [453, 275] on input at bounding box center [483, 275] width 77 height 15
click at [459, 328] on div "1-1400 / Work in Progress - Materials" at bounding box center [477, 329] width 106 height 15
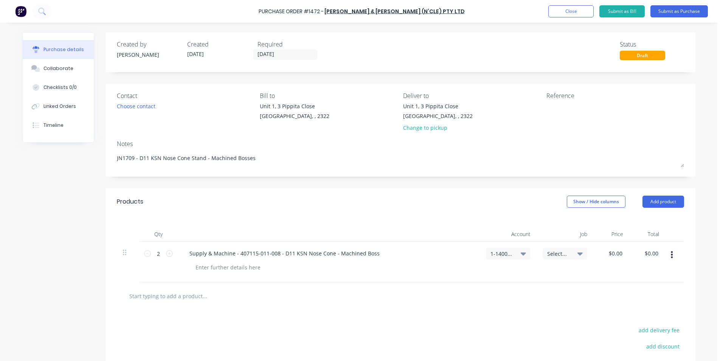
click at [551, 248] on div "Select..." at bounding box center [564, 253] width 45 height 11
click at [502, 280] on input at bounding box center [539, 275] width 77 height 15
click at [539, 308] on div "1709 / W/Trac - KSN D11 Stands" at bounding box center [534, 309] width 106 height 15
click at [671, 254] on button "button" at bounding box center [672, 255] width 18 height 14
click at [632, 289] on button "Duplicate" at bounding box center [649, 289] width 64 height 15
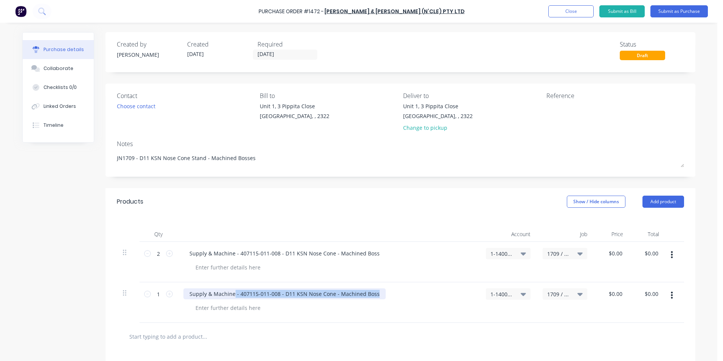
drag, startPoint x: 371, startPoint y: 294, endPoint x: 231, endPoint y: 294, distance: 139.9
click at [231, 294] on div "Supply & Machine - 407115-011-008 - D11 KSN Nose Cone - Machined Boss" at bounding box center [284, 293] width 202 height 11
paste div
click at [231, 294] on div "Supply & Machine- 407115-012-004 - D11 KSN Nose Cone - Machined Boss" at bounding box center [289, 293] width 212 height 11
click at [166, 294] on icon at bounding box center [169, 293] width 7 height 7
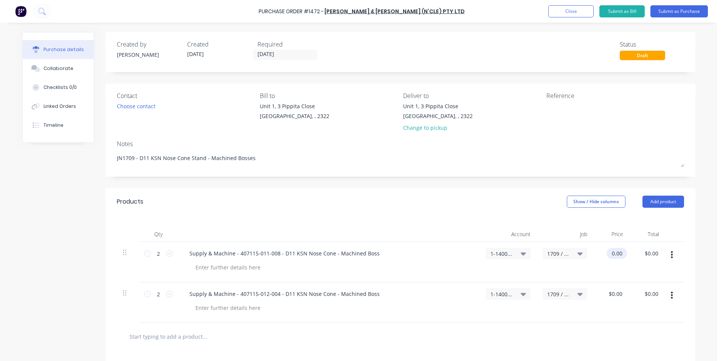
click at [613, 253] on input "0.00" at bounding box center [614, 253] width 17 height 11
click at [613, 253] on input "0.00" at bounding box center [616, 253] width 14 height 11
click at [613, 294] on input "0.00" at bounding box center [614, 293] width 17 height 11
click at [613, 294] on input "0.00" at bounding box center [616, 293] width 14 height 11
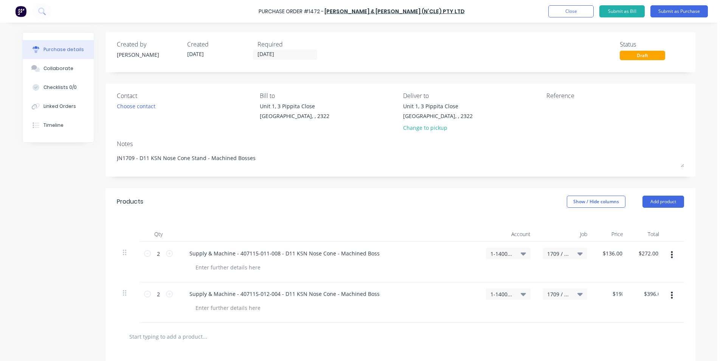
click at [613, 307] on div "$198.00 198" at bounding box center [611, 302] width 36 height 40
click at [220, 268] on div at bounding box center [227, 267] width 77 height 11
click at [217, 269] on div "Quote ref" at bounding box center [207, 267] width 36 height 11
drag, startPoint x: 239, startPoint y: 267, endPoint x: 192, endPoint y: 268, distance: 46.5
click at [178, 268] on div "Supply & Machine - 407115-011-008 - D11 KSN Nose Cone - Machined Boss Quote ref…" at bounding box center [328, 262] width 302 height 40
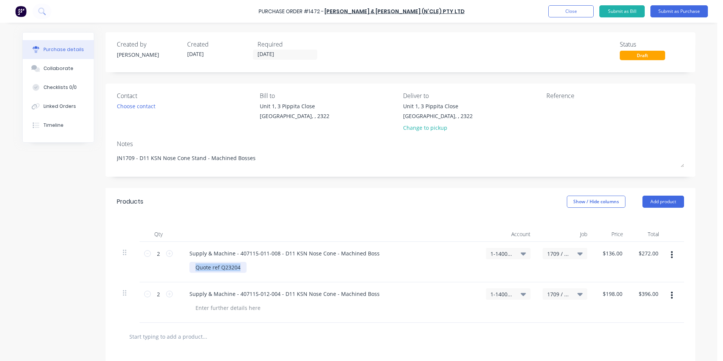
copy div "Quote ref Q23204"
click at [210, 308] on div at bounding box center [227, 307] width 77 height 11
paste div
click at [679, 11] on button "Submit as Purchase" at bounding box center [678, 11] width 57 height 12
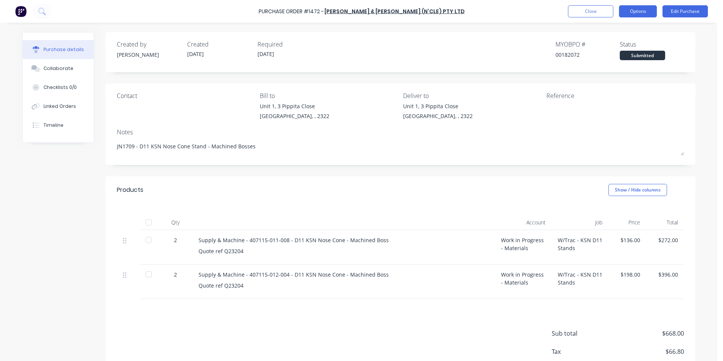
click at [644, 12] on button "Options" at bounding box center [638, 11] width 38 height 12
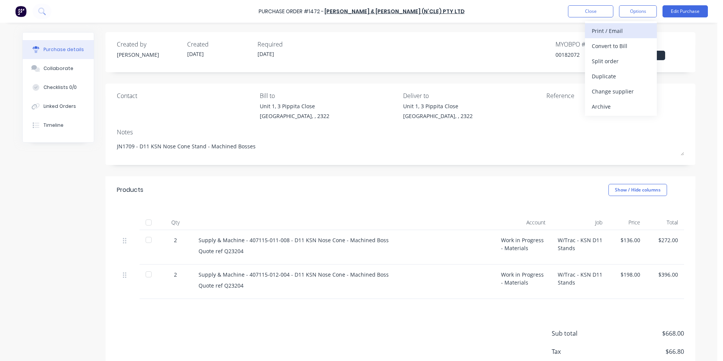
click at [615, 31] on div "Print / Email" at bounding box center [621, 30] width 58 height 11
click at [612, 46] on div "With pricing" at bounding box center [621, 45] width 58 height 11
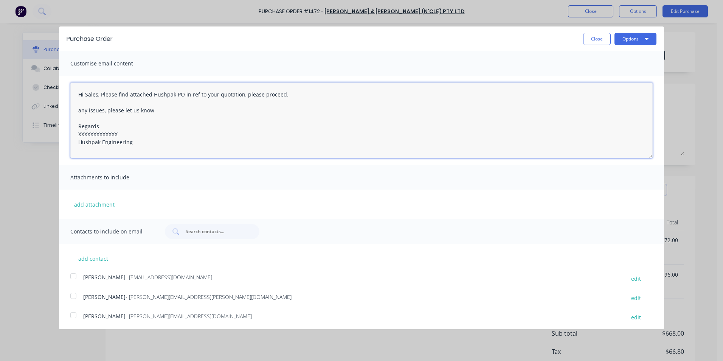
drag, startPoint x: 120, startPoint y: 134, endPoint x: 65, endPoint y: 135, distance: 55.6
click at [65, 135] on div "Hi Sales, Please find attached Hushpak PO in ref to your quotation, please proc…" at bounding box center [361, 120] width 605 height 89
click at [88, 203] on button "add attachment" at bounding box center [94, 203] width 48 height 11
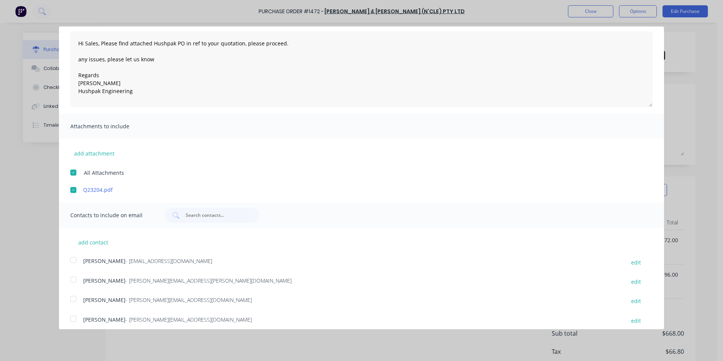
scroll to position [57, 0]
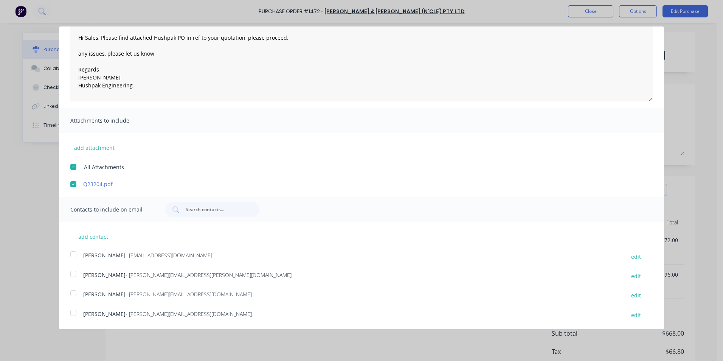
click at [74, 252] on div at bounding box center [73, 253] width 15 height 15
click at [73, 273] on div at bounding box center [73, 273] width 15 height 15
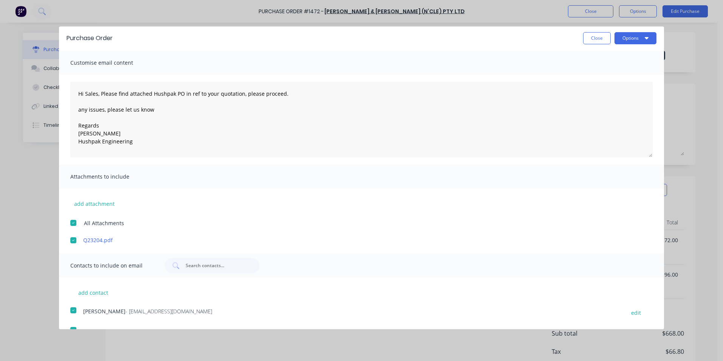
scroll to position [0, 0]
click at [620, 40] on button "Options" at bounding box center [635, 39] width 42 height 12
click at [598, 71] on div "Email" at bounding box center [620, 73] width 58 height 11
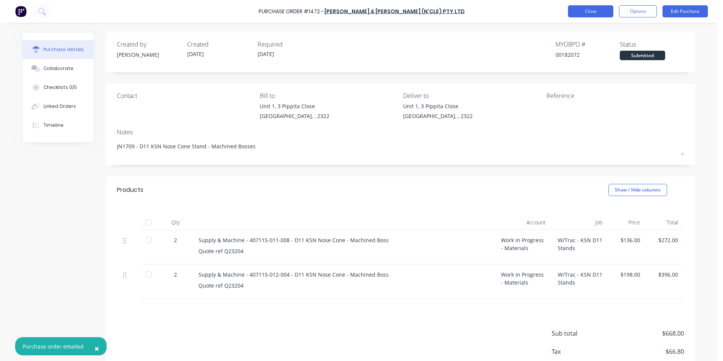
click at [592, 12] on button "Close" at bounding box center [590, 11] width 45 height 12
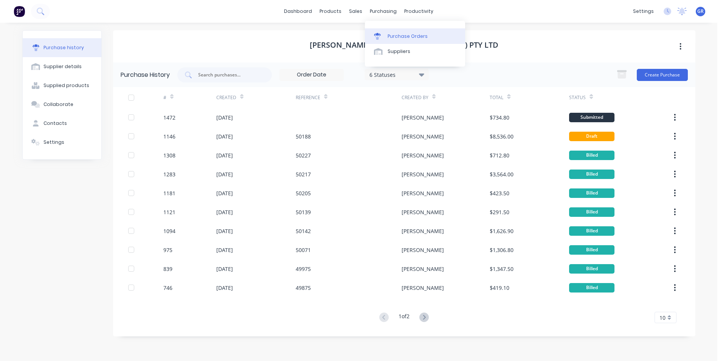
click at [401, 33] on div "Purchase Orders" at bounding box center [407, 36] width 40 height 7
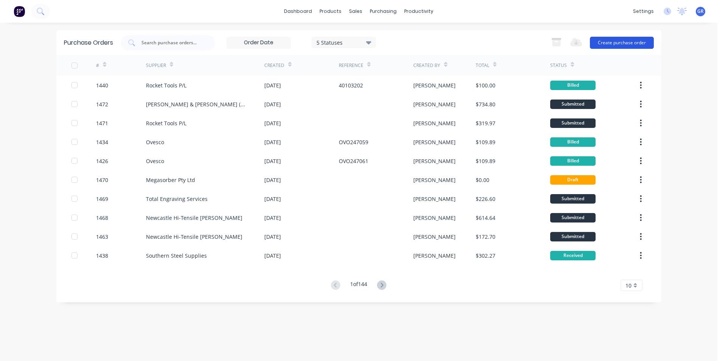
click at [606, 43] on button "Create purchase order" at bounding box center [622, 43] width 64 height 12
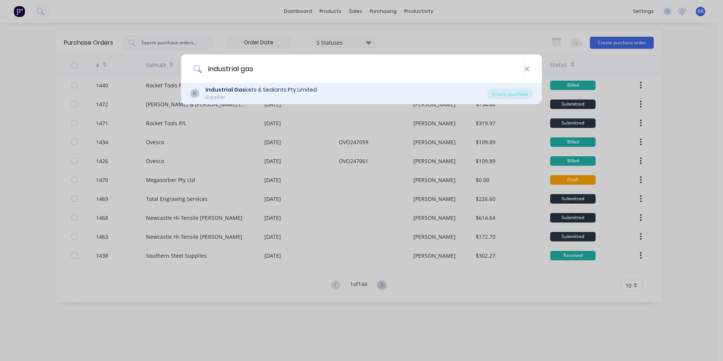
click at [290, 86] on div "Industrial Gas kets & Sealants Pty Limited" at bounding box center [261, 90] width 112 height 8
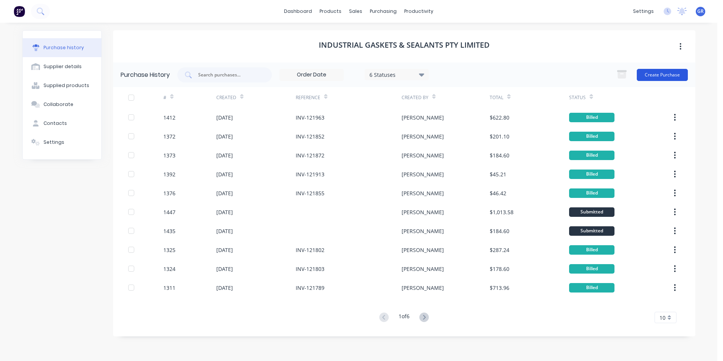
click at [659, 72] on button "Create Purchase" at bounding box center [662, 75] width 51 height 12
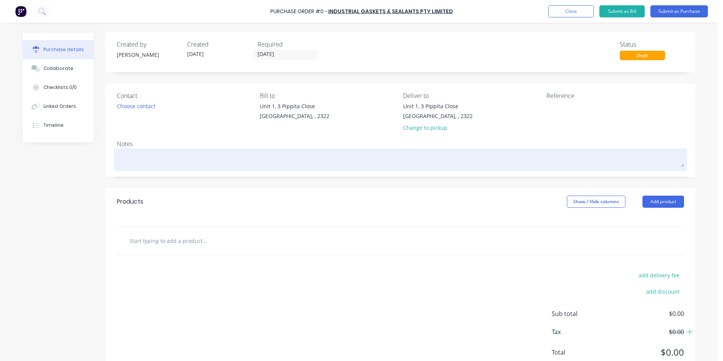
click at [138, 155] on textarea at bounding box center [400, 158] width 567 height 17
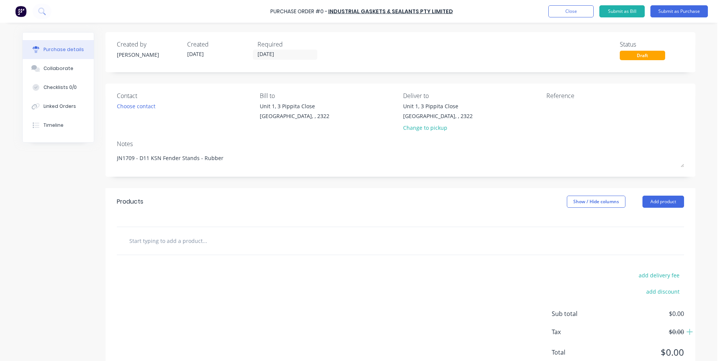
click at [181, 238] on input "text" at bounding box center [204, 240] width 151 height 15
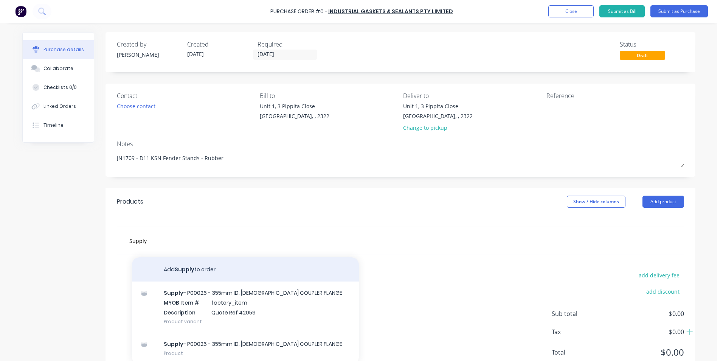
click at [192, 271] on button "Add Supply to order" at bounding box center [245, 269] width 227 height 24
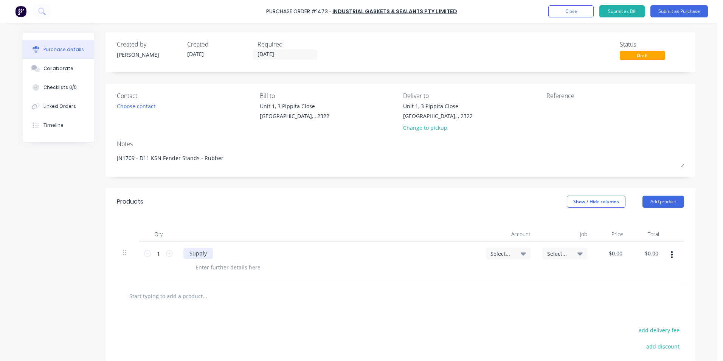
drag, startPoint x: 202, startPoint y: 252, endPoint x: 214, endPoint y: 253, distance: 11.7
click at [202, 252] on div "Supply" at bounding box center [197, 253] width 29 height 11
click at [252, 252] on div "Supply - 412415-1000-02 -" at bounding box center [222, 253] width 78 height 11
click at [166, 251] on icon at bounding box center [169, 253] width 7 height 7
click at [495, 254] on span "Select..." at bounding box center [501, 253] width 23 height 8
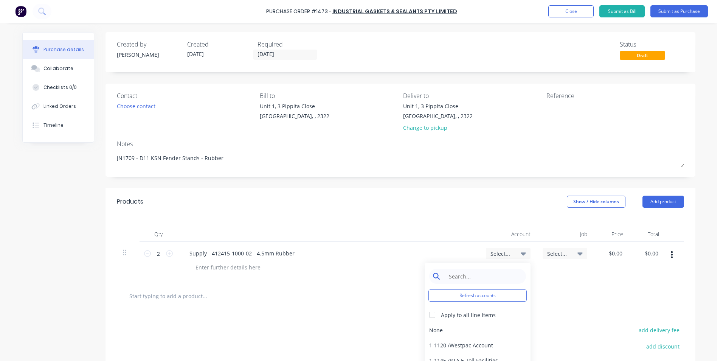
click at [461, 274] on input at bounding box center [483, 275] width 77 height 15
click at [445, 330] on div "1-1400 / Work in Progress - Materials" at bounding box center [477, 329] width 106 height 15
click at [552, 251] on span "Select..." at bounding box center [558, 253] width 23 height 8
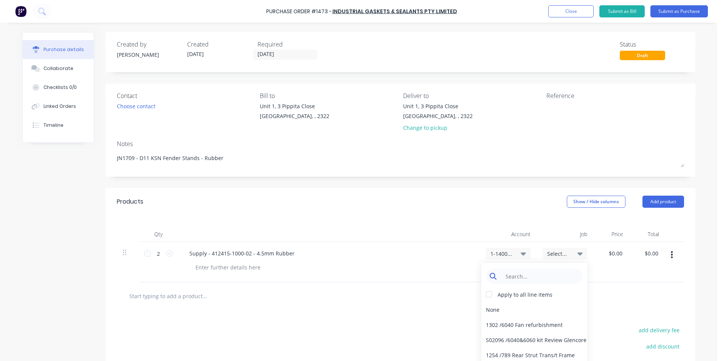
click at [508, 275] on input at bounding box center [539, 275] width 77 height 15
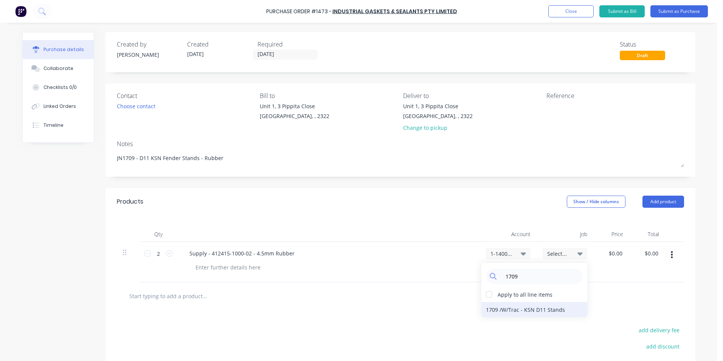
click at [516, 306] on div "1709 / W/Trac - KSN D11 Stands" at bounding box center [534, 309] width 106 height 15
click at [616, 253] on input "0.00" at bounding box center [614, 253] width 17 height 11
click at [616, 253] on input "0.00" at bounding box center [616, 253] width 14 height 11
click at [616, 266] on div "$11.30 $11.30" at bounding box center [611, 262] width 36 height 40
click at [671, 254] on icon "button" at bounding box center [672, 254] width 2 height 8
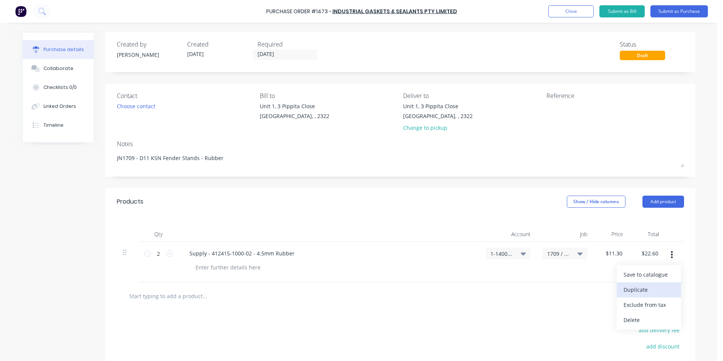
click at [632, 289] on button "Duplicate" at bounding box center [649, 289] width 64 height 15
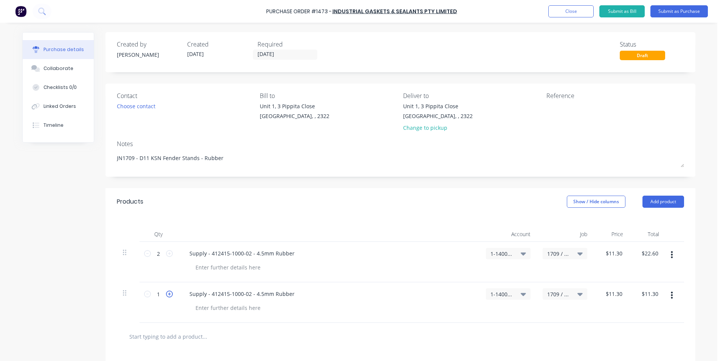
click at [168, 292] on icon at bounding box center [169, 293] width 7 height 7
drag, startPoint x: 246, startPoint y: 294, endPoint x: 209, endPoint y: 293, distance: 37.8
click at [209, 293] on div "Supply - 412415-1000-02 - 4.5mm Rubber" at bounding box center [241, 293] width 117 height 11
paste div
click at [616, 294] on input "11.30" at bounding box center [613, 293] width 20 height 11
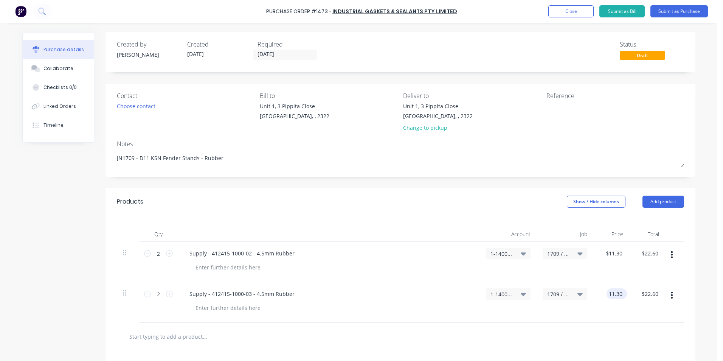
click at [616, 294] on input "11.30" at bounding box center [614, 293] width 17 height 11
click at [632, 317] on div "$30.20 $30.20" at bounding box center [647, 302] width 36 height 40
click at [671, 295] on icon "button" at bounding box center [672, 294] width 2 height 7
click at [643, 328] on button "Duplicate" at bounding box center [649, 329] width 64 height 15
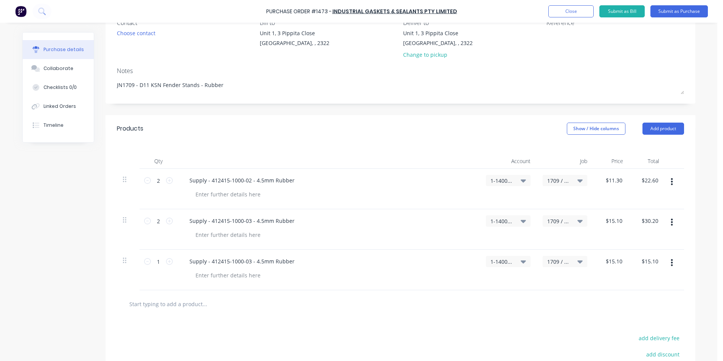
scroll to position [113, 0]
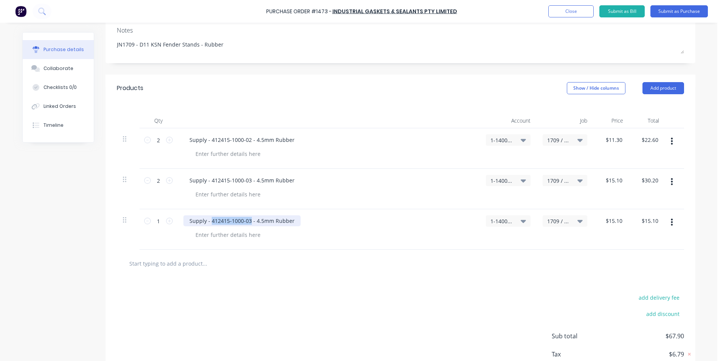
drag, startPoint x: 247, startPoint y: 220, endPoint x: 208, endPoint y: 221, distance: 38.6
click at [208, 221] on div "Supply - 412415-1000-03 - 4.5mm Rubber" at bounding box center [241, 220] width 117 height 11
paste div
click at [167, 217] on icon at bounding box center [169, 220] width 7 height 7
click at [613, 222] on input "15.10" at bounding box center [614, 220] width 17 height 11
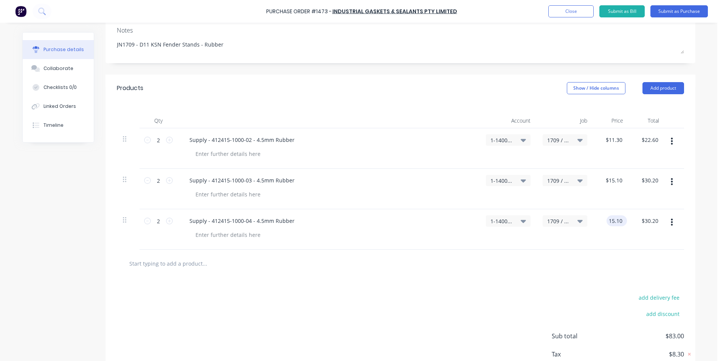
click at [613, 222] on input "15.10" at bounding box center [614, 220] width 17 height 11
click at [632, 242] on div "$10.60 $10.60" at bounding box center [647, 229] width 36 height 40
click at [210, 153] on div at bounding box center [227, 153] width 77 height 11
drag, startPoint x: 245, startPoint y: 153, endPoint x: 187, endPoint y: 155, distance: 57.9
click at [189, 155] on div "Quote ref SO-122016" at bounding box center [221, 153] width 65 height 11
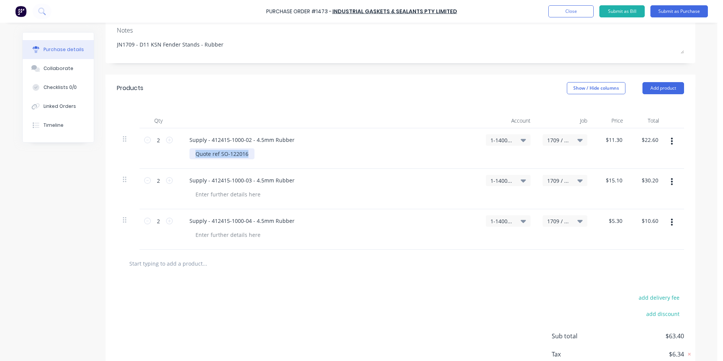
copy div "Quote ref SO-122016"
click at [212, 192] on div at bounding box center [227, 194] width 77 height 11
paste div
click at [211, 236] on div at bounding box center [227, 234] width 77 height 11
paste div
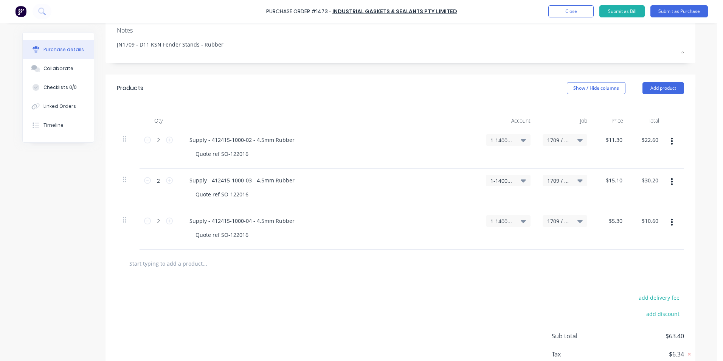
click at [343, 269] on div at bounding box center [236, 263] width 227 height 15
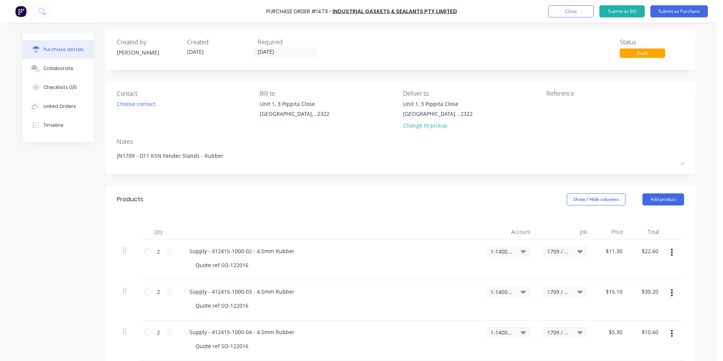
scroll to position [0, 0]
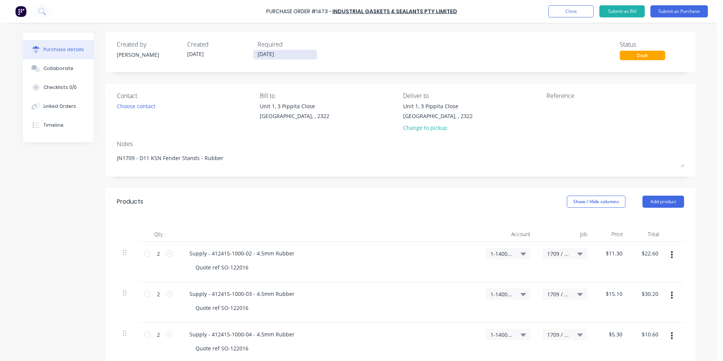
click at [278, 51] on input "[DATE]" at bounding box center [285, 54] width 64 height 9
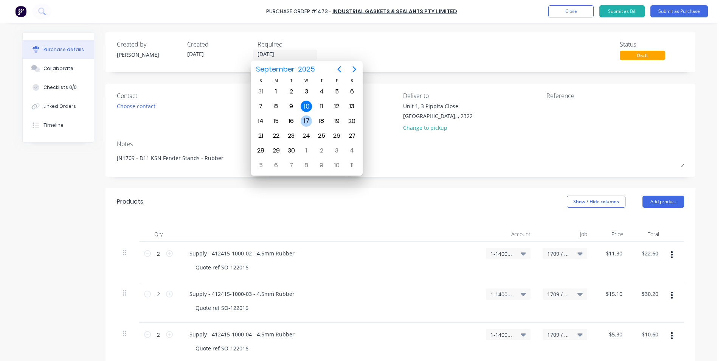
click at [308, 121] on div "17" at bounding box center [306, 120] width 11 height 11
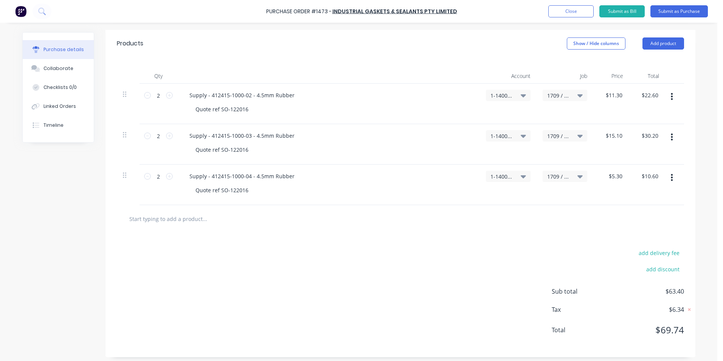
scroll to position [162, 0]
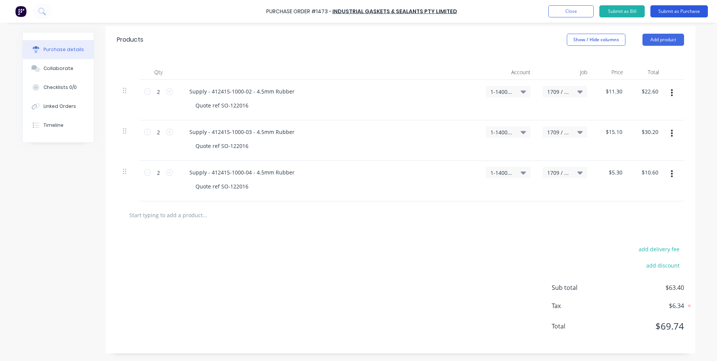
click at [675, 9] on button "Submit as Purchase" at bounding box center [678, 11] width 57 height 12
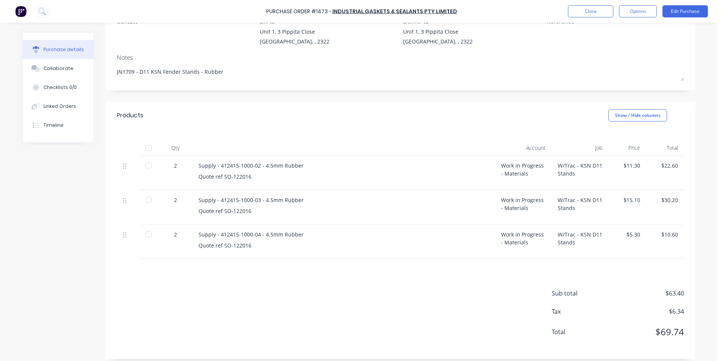
scroll to position [76, 0]
click at [639, 12] on button "Options" at bounding box center [638, 11] width 38 height 12
click at [618, 32] on div "Print / Email" at bounding box center [621, 30] width 58 height 11
click at [610, 45] on div "With pricing" at bounding box center [621, 45] width 58 height 11
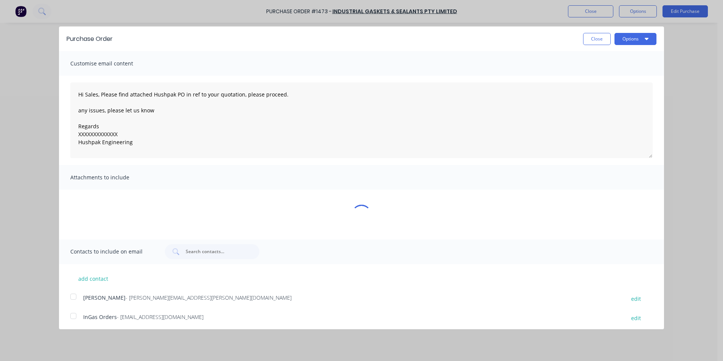
scroll to position [0, 0]
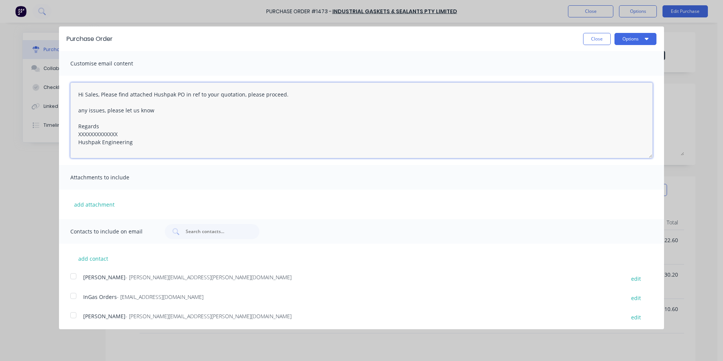
drag, startPoint x: 121, startPoint y: 132, endPoint x: 68, endPoint y: 136, distance: 53.4
click at [68, 135] on div "Hi Sales, Please find attached Hushpak PO in ref to your quotation, please proc…" at bounding box center [361, 120] width 605 height 89
click at [95, 204] on button "add attachment" at bounding box center [94, 203] width 48 height 11
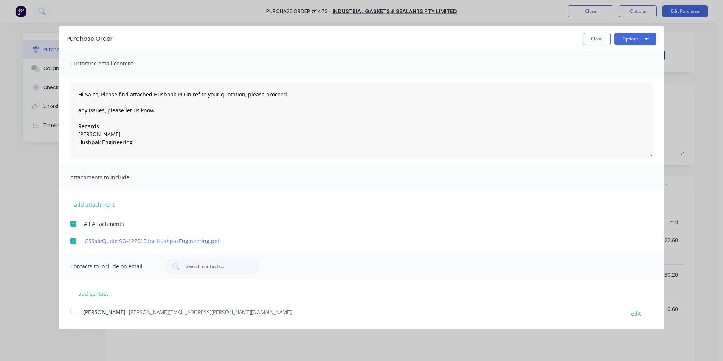
scroll to position [57, 0]
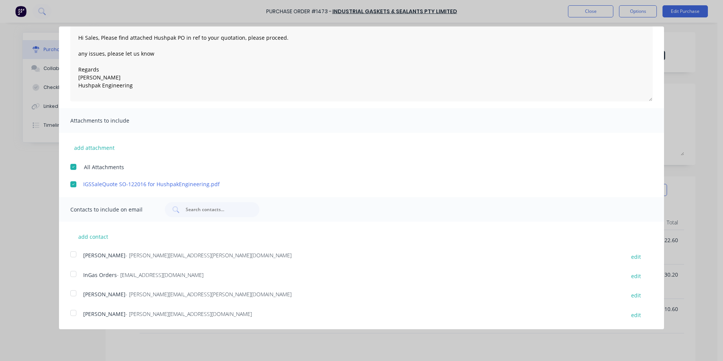
click at [74, 254] on div at bounding box center [73, 253] width 15 height 15
click at [75, 273] on div at bounding box center [73, 273] width 15 height 15
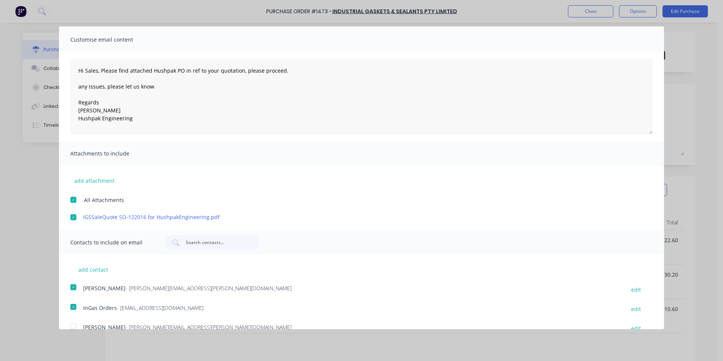
scroll to position [0, 0]
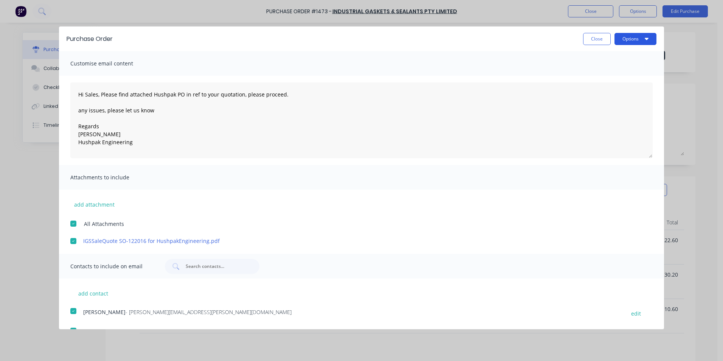
click at [625, 40] on button "Options" at bounding box center [635, 39] width 42 height 12
click at [602, 71] on div "Email" at bounding box center [620, 73] width 58 height 11
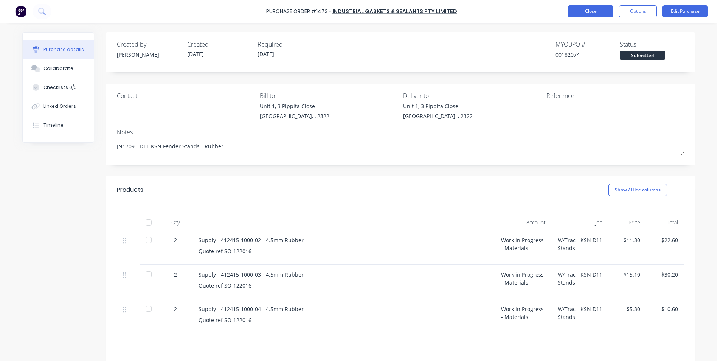
click at [598, 10] on button "Close" at bounding box center [590, 11] width 45 height 12
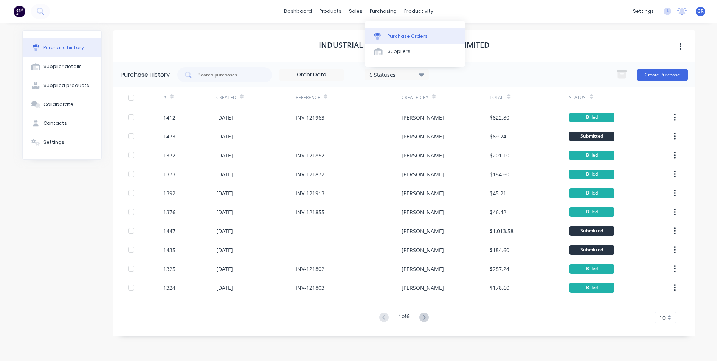
click at [407, 33] on div "Purchase Orders" at bounding box center [407, 36] width 40 height 7
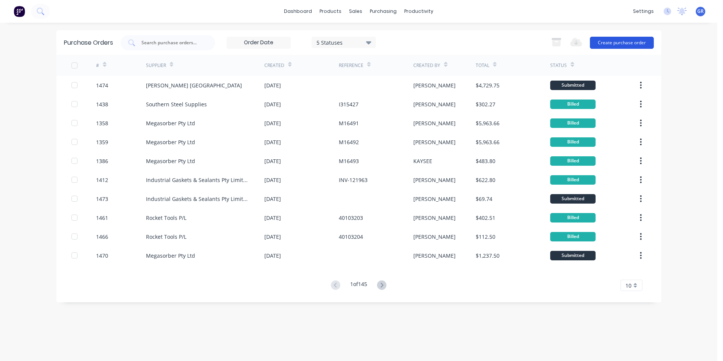
click at [627, 43] on button "Create purchase order" at bounding box center [622, 43] width 64 height 12
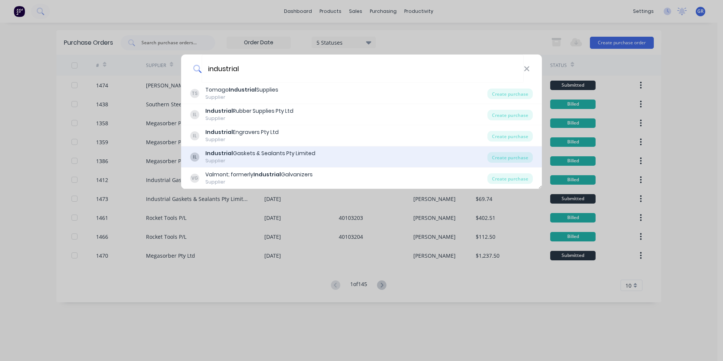
click at [265, 152] on div "Industrial Gaskets & Sealants Pty Limited" at bounding box center [260, 153] width 110 height 8
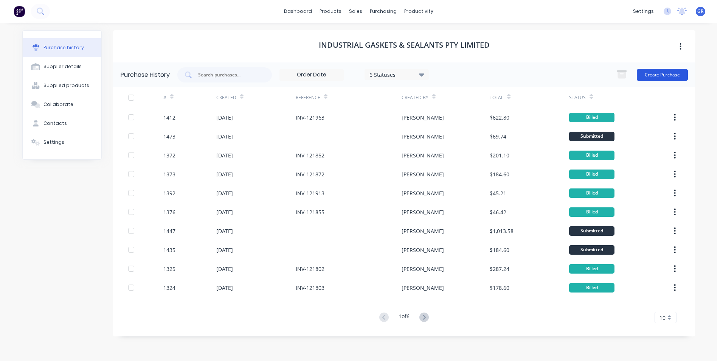
click at [657, 73] on button "Create Purchase" at bounding box center [662, 75] width 51 height 12
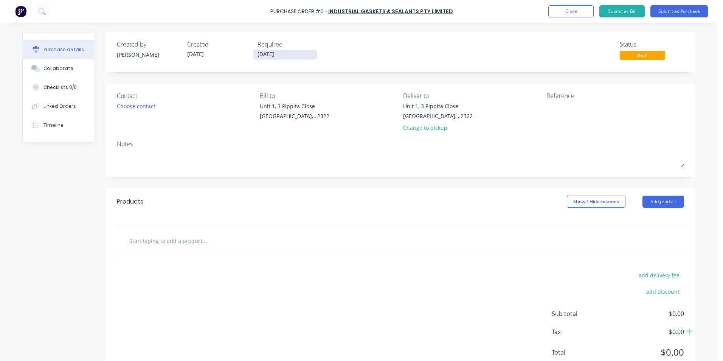
click at [270, 53] on input "[DATE]" at bounding box center [285, 54] width 64 height 9
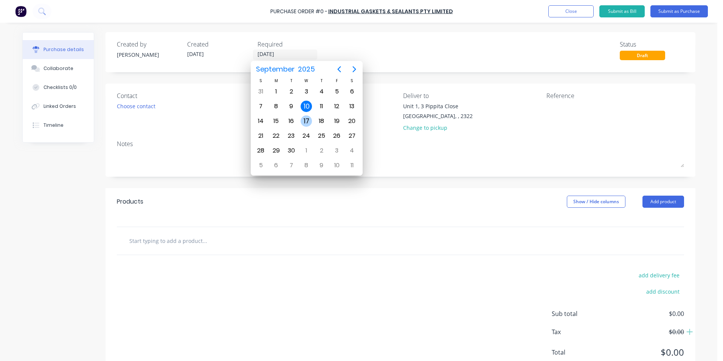
click at [308, 119] on div "17" at bounding box center [306, 120] width 11 height 11
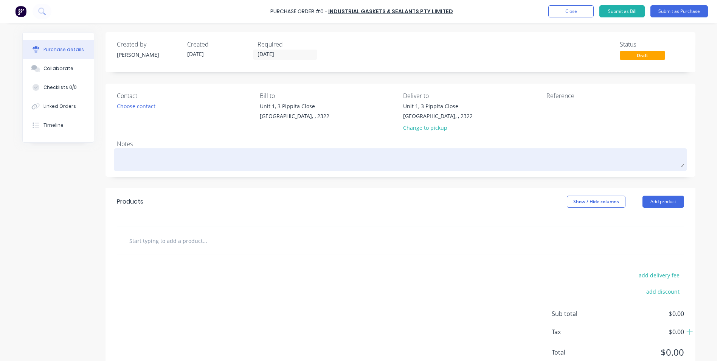
click at [131, 162] on textarea at bounding box center [400, 158] width 567 height 17
click at [125, 166] on textarea at bounding box center [400, 158] width 567 height 17
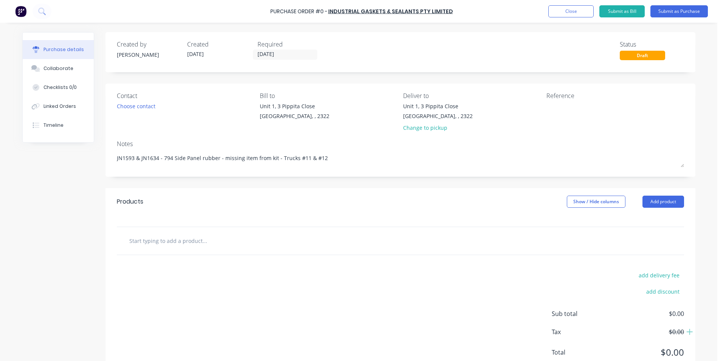
click at [151, 240] on input "text" at bounding box center [204, 240] width 151 height 15
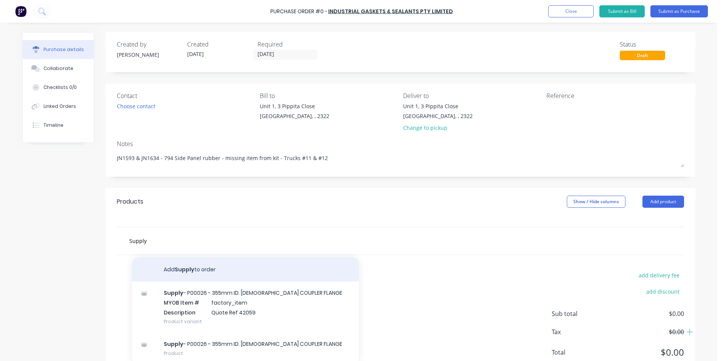
click at [189, 268] on button "Add Supply to order" at bounding box center [245, 269] width 227 height 24
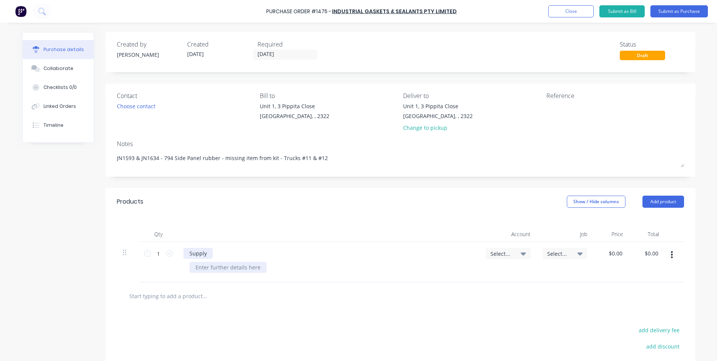
click at [203, 251] on div "Supply" at bounding box center [197, 253] width 29 height 11
click at [491, 254] on span "Select..." at bounding box center [501, 253] width 23 height 8
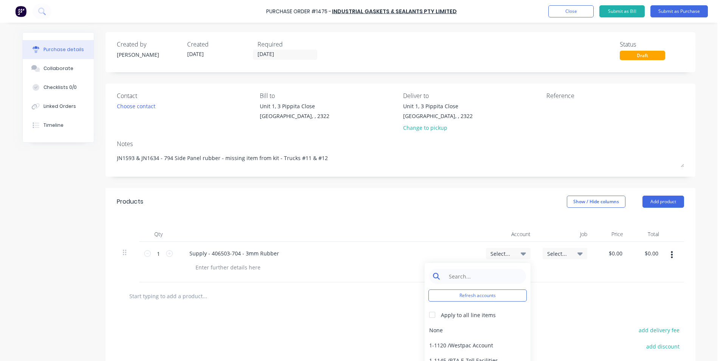
click at [465, 273] on input at bounding box center [483, 275] width 77 height 15
click at [460, 331] on div "1-1400 / Work in Progress - Materials" at bounding box center [477, 329] width 106 height 15
click at [556, 252] on span "Select..." at bounding box center [558, 253] width 23 height 8
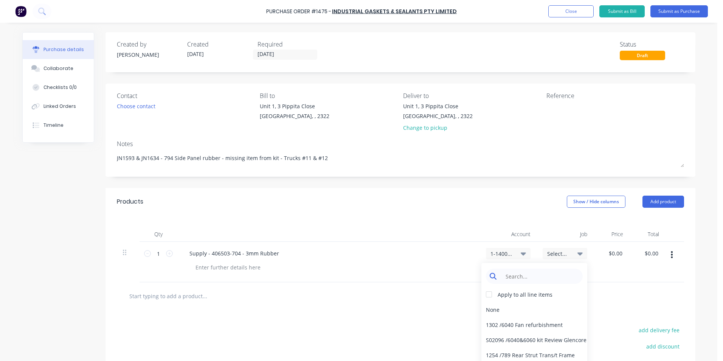
click at [528, 275] on input at bounding box center [539, 275] width 77 height 15
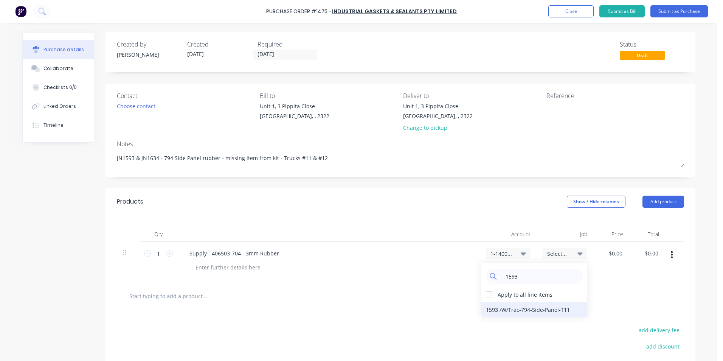
click at [545, 308] on div "1593 / W/Trac-794-Side-Panel-T11" at bounding box center [534, 309] width 106 height 15
click at [618, 251] on input "0.00" at bounding box center [614, 253] width 17 height 11
click at [618, 251] on input "0.00" at bounding box center [616, 253] width 14 height 11
click at [611, 281] on div "$26.10 26.10" at bounding box center [611, 262] width 36 height 40
click at [671, 254] on icon "button" at bounding box center [672, 254] width 2 height 7
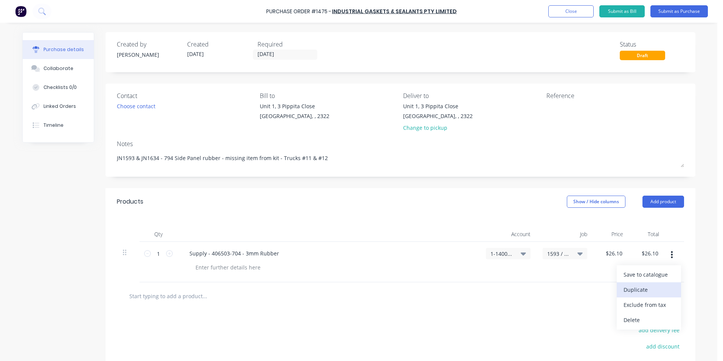
click at [635, 289] on button "Duplicate" at bounding box center [649, 289] width 64 height 15
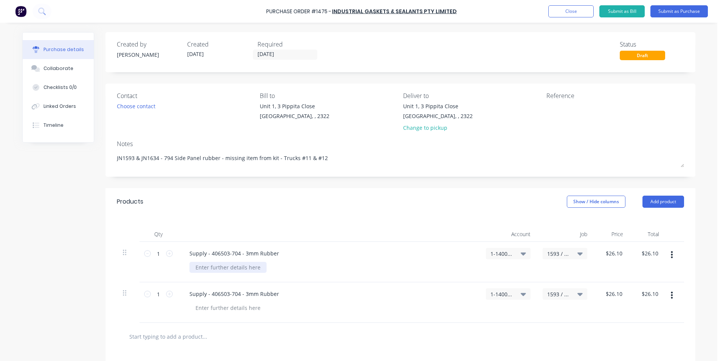
click at [211, 266] on div at bounding box center [227, 267] width 77 height 11
drag, startPoint x: 250, startPoint y: 265, endPoint x: 179, endPoint y: 263, distance: 71.5
click at [179, 263] on div "Supply - 406503-704 - 3mm Rubber Quote ref SO-122024" at bounding box center [328, 262] width 302 height 40
copy div "Quote ref SO-122024"
click at [212, 308] on div at bounding box center [227, 307] width 77 height 11
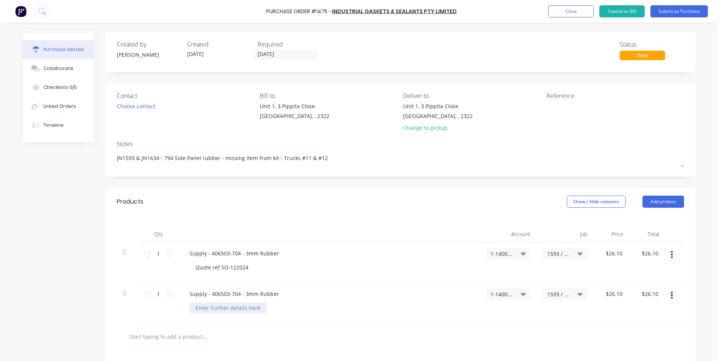
paste div
click at [249, 267] on div "Quote ref SO-122024" at bounding box center [221, 267] width 65 height 11
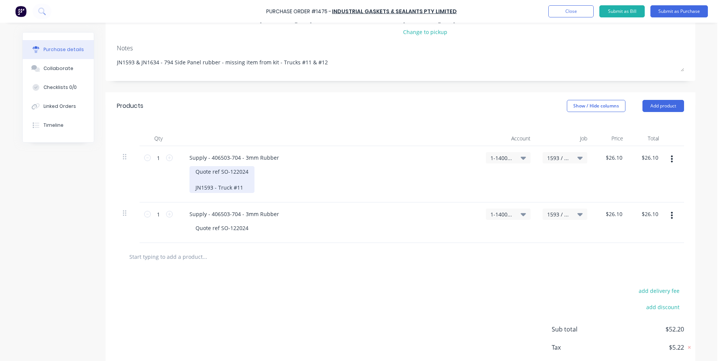
scroll to position [113, 0]
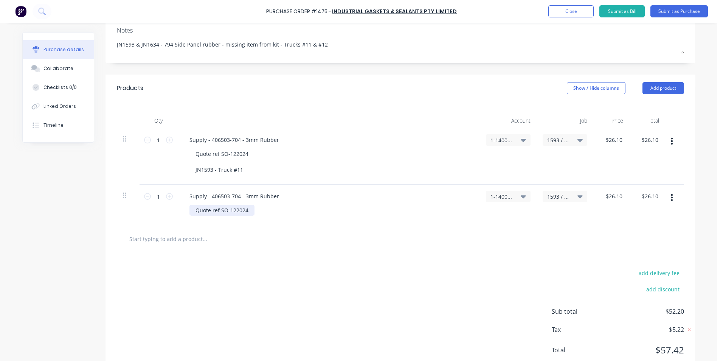
click at [244, 207] on div "Quote ref SO-122024" at bounding box center [221, 209] width 65 height 11
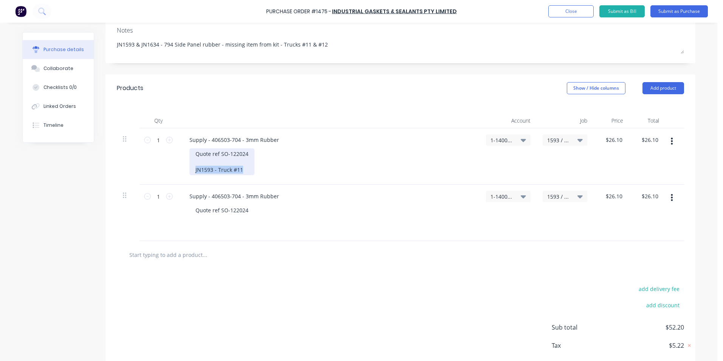
drag, startPoint x: 240, startPoint y: 169, endPoint x: 184, endPoint y: 166, distance: 56.1
click at [184, 166] on div "Supply - 406503-704 - 3mm Rubber Quote ref SO-122024 JN1593 - Truck #11" at bounding box center [328, 156] width 302 height 56
copy div "JN1593 - Truck #11"
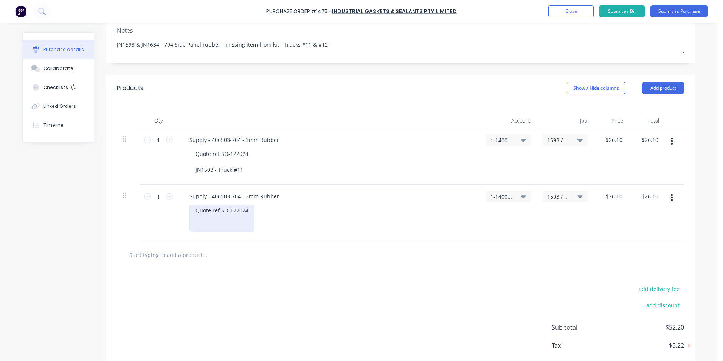
click at [201, 224] on div "Quote ref SO-122024" at bounding box center [221, 217] width 65 height 27
drag, startPoint x: 209, startPoint y: 226, endPoint x: 202, endPoint y: 228, distance: 7.4
click at [202, 228] on div "Quote ref SO-122024 JN1593 - Truck #12" at bounding box center [221, 217] width 65 height 27
click at [256, 226] on div "Quote ref SO-122024 JN1634 - Truck #12" at bounding box center [331, 217] width 284 height 27
click at [246, 226] on div "Quote ref SO-122024 JN1634 - Truck #12" at bounding box center [221, 217] width 65 height 27
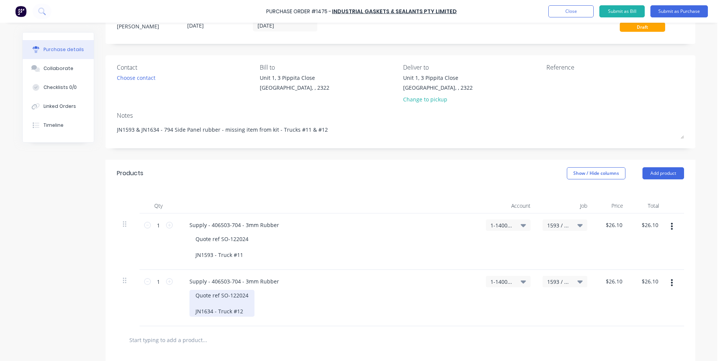
scroll to position [0, 0]
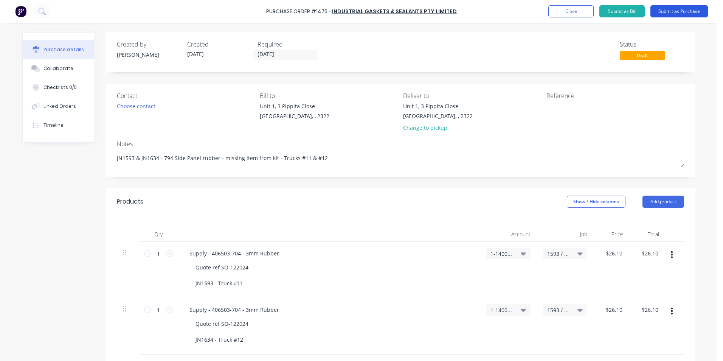
click at [671, 11] on button "Submit as Purchase" at bounding box center [678, 11] width 57 height 12
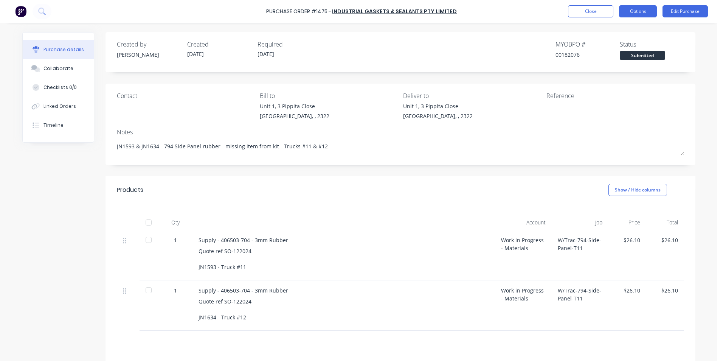
click at [645, 11] on button "Options" at bounding box center [638, 11] width 38 height 12
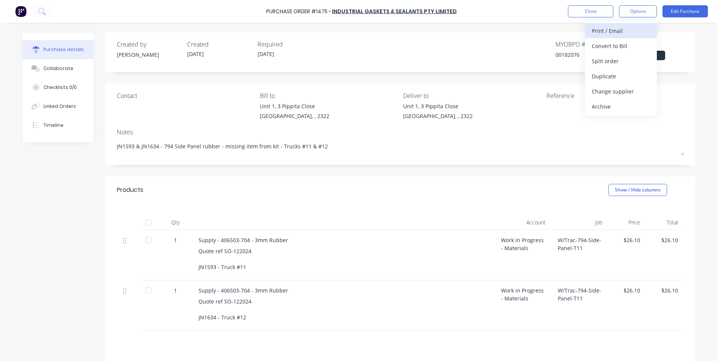
click at [611, 29] on div "Print / Email" at bounding box center [621, 30] width 58 height 11
click at [611, 46] on div "With pricing" at bounding box center [621, 45] width 58 height 11
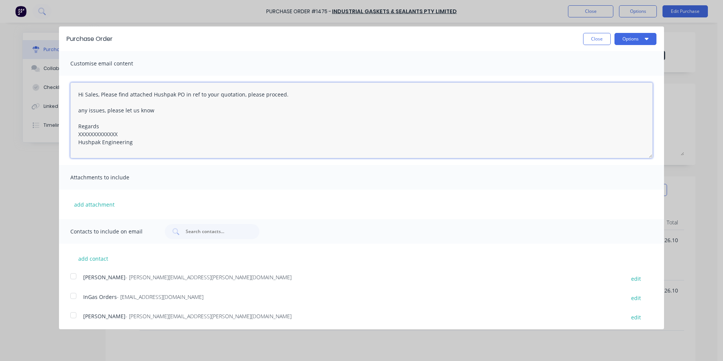
drag, startPoint x: 122, startPoint y: 133, endPoint x: 67, endPoint y: 133, distance: 55.6
click at [67, 133] on div "Hi Sales, Please find attached Hushpak PO in ref to your quotation, please proc…" at bounding box center [361, 120] width 605 height 89
click at [84, 203] on button "add attachment" at bounding box center [94, 203] width 48 height 11
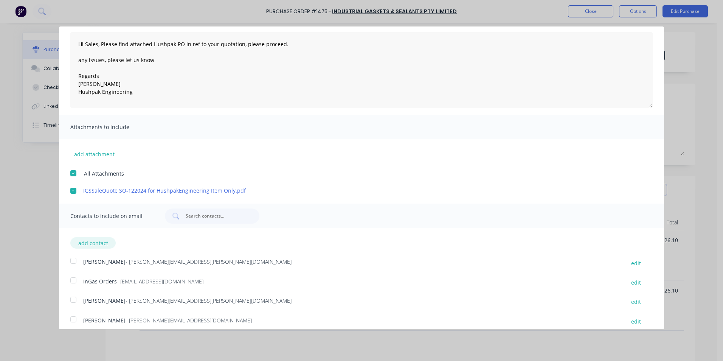
scroll to position [57, 0]
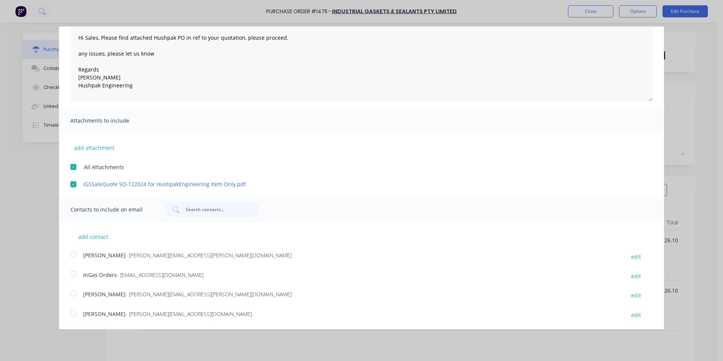
click at [74, 253] on div at bounding box center [73, 253] width 15 height 15
click at [73, 274] on div at bounding box center [73, 273] width 15 height 15
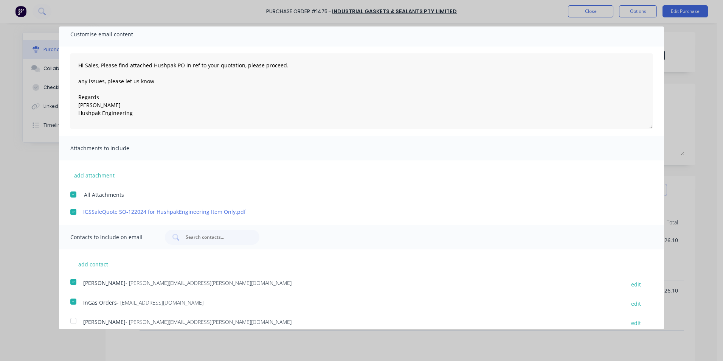
scroll to position [0, 0]
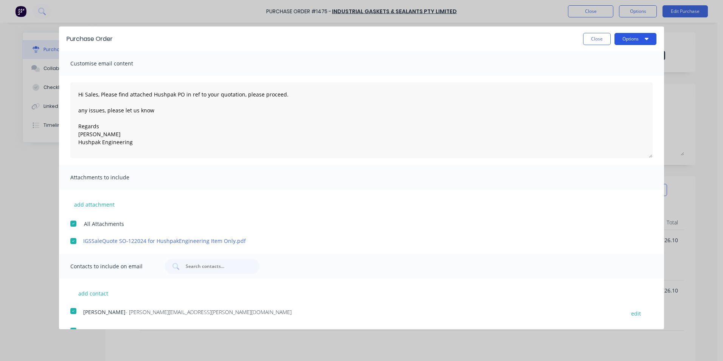
click at [636, 39] on button "Options" at bounding box center [635, 39] width 42 height 12
click at [594, 72] on div "Email" at bounding box center [620, 73] width 58 height 11
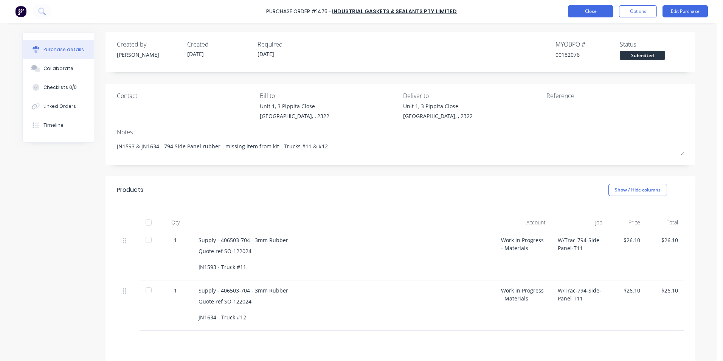
click at [588, 10] on button "Close" at bounding box center [590, 11] width 45 height 12
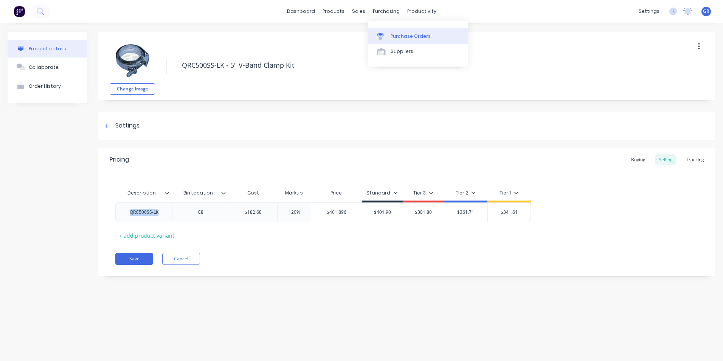
type textarea "x"
click at [401, 37] on div "Purchase Orders" at bounding box center [410, 36] width 40 height 7
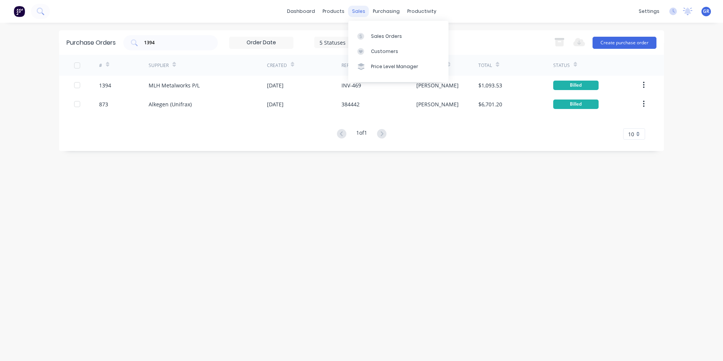
click at [359, 12] on div "sales" at bounding box center [358, 11] width 21 height 11
click at [381, 36] on div "Sales Orders" at bounding box center [386, 36] width 31 height 7
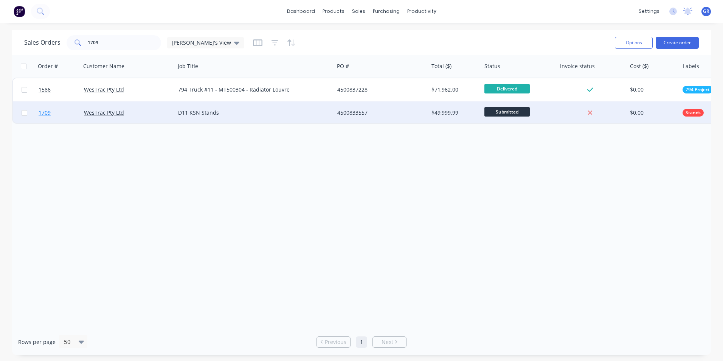
click at [47, 112] on span "1709" at bounding box center [45, 113] width 12 height 8
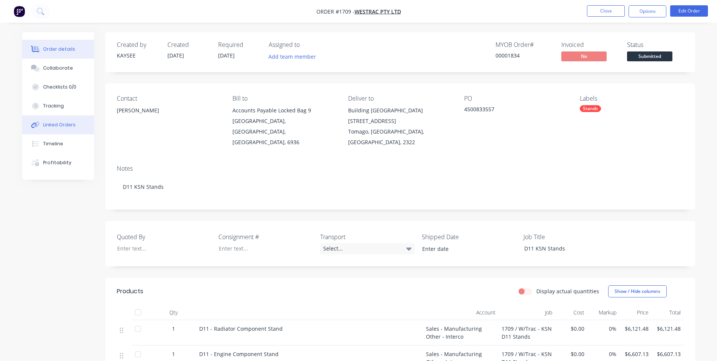
click at [63, 124] on div "Linked Orders" at bounding box center [59, 124] width 33 height 7
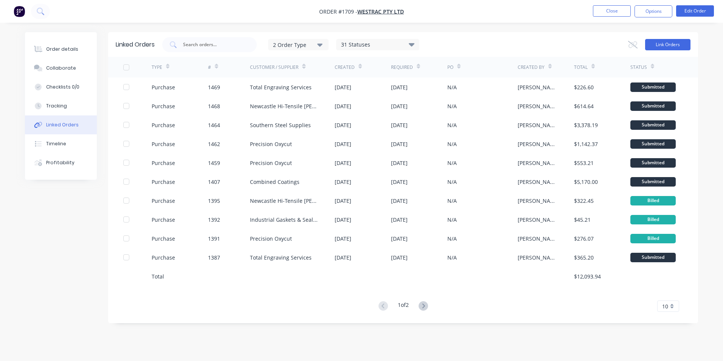
click at [664, 42] on button "Link Orders" at bounding box center [667, 44] width 45 height 11
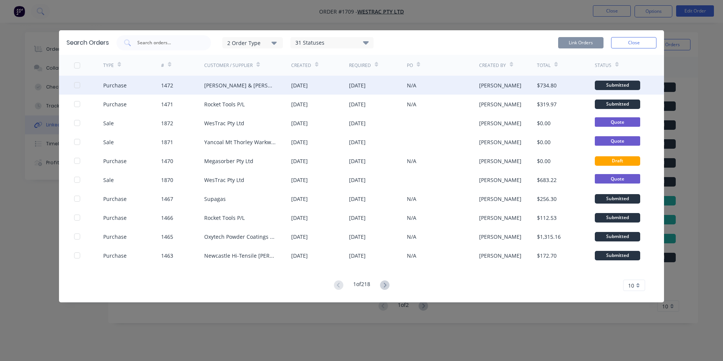
click at [76, 84] on div at bounding box center [77, 84] width 15 height 15
click at [584, 40] on button "Link Orders" at bounding box center [580, 42] width 45 height 11
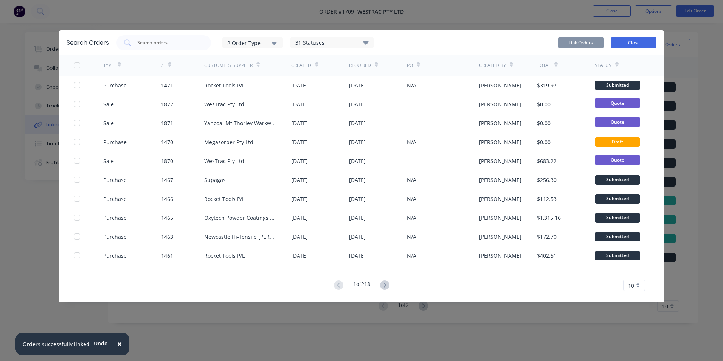
click at [634, 45] on button "Close" at bounding box center [633, 42] width 45 height 11
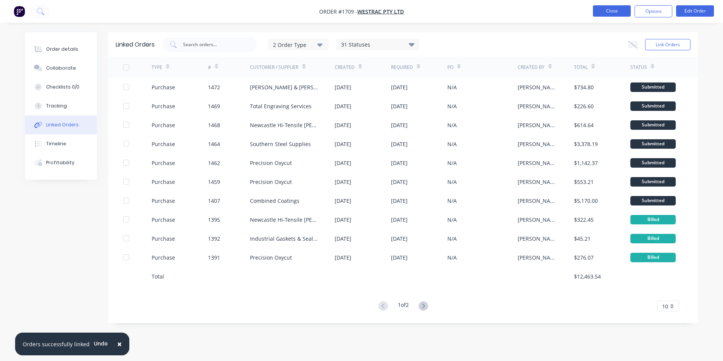
click at [612, 14] on button "Close" at bounding box center [612, 10] width 38 height 11
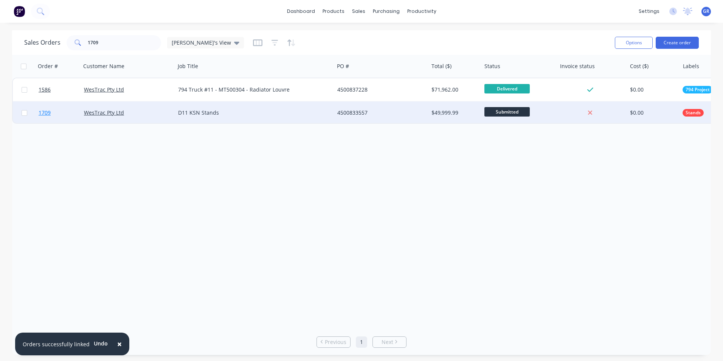
click at [46, 112] on span "1709" at bounding box center [45, 113] width 12 height 8
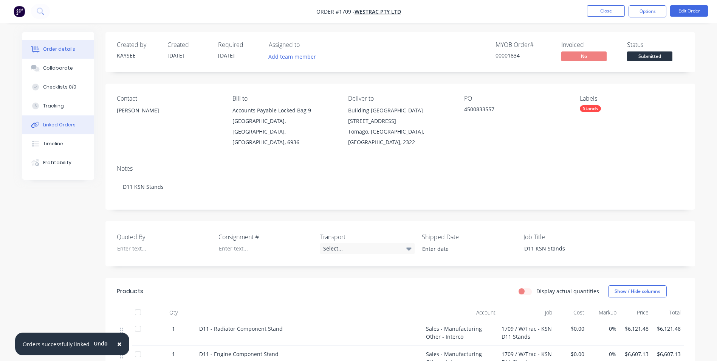
click at [66, 124] on div "Linked Orders" at bounding box center [59, 124] width 33 height 7
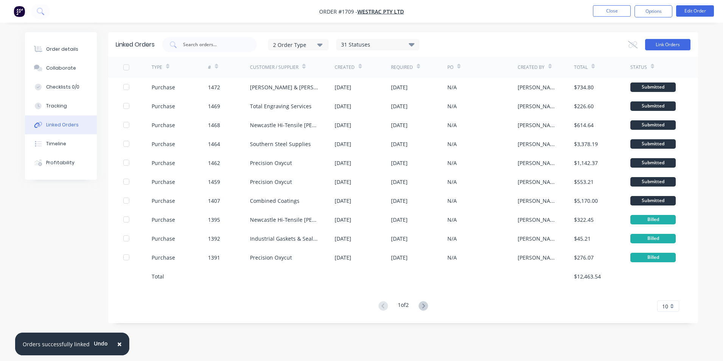
click at [666, 41] on button "Link Orders" at bounding box center [667, 44] width 45 height 11
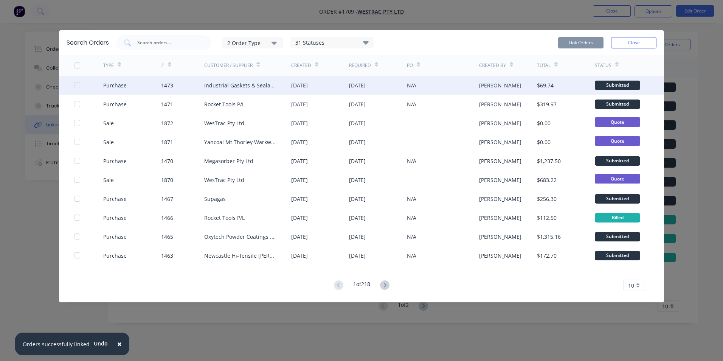
click at [76, 86] on div at bounding box center [77, 84] width 15 height 15
click at [583, 45] on button "Link Orders" at bounding box center [580, 42] width 45 height 11
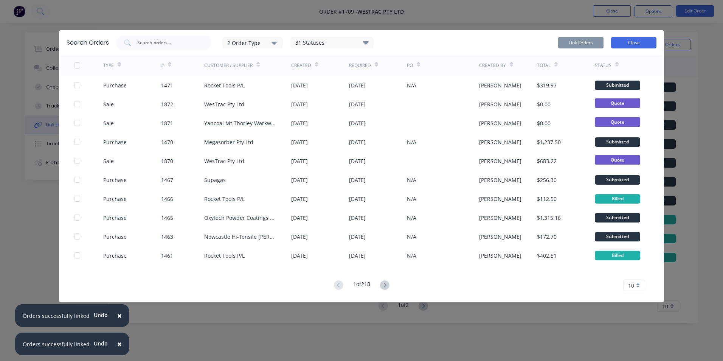
click at [630, 43] on button "Close" at bounding box center [633, 42] width 45 height 11
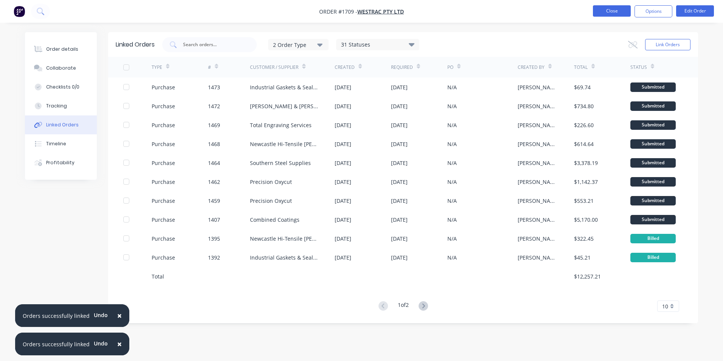
click at [615, 11] on button "Close" at bounding box center [612, 10] width 38 height 11
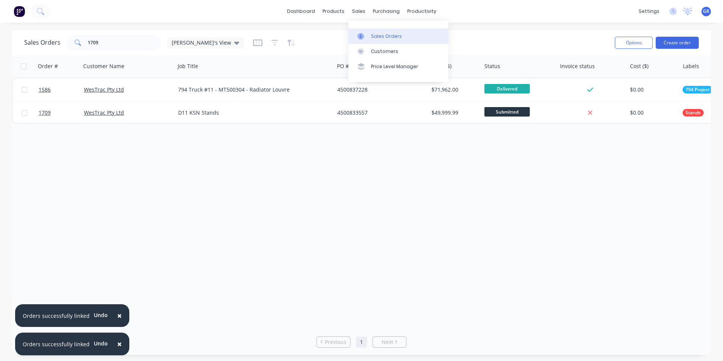
click at [389, 36] on div "Sales Orders" at bounding box center [386, 36] width 31 height 7
drag, startPoint x: 95, startPoint y: 41, endPoint x: 72, endPoint y: 41, distance: 22.7
click at [72, 41] on div "1709" at bounding box center [114, 42] width 94 height 15
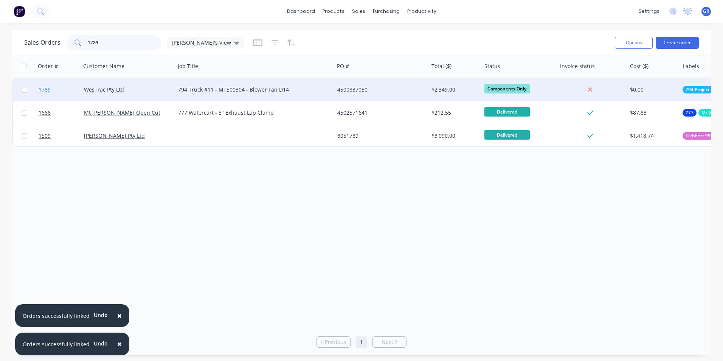
type input "1789"
click at [48, 90] on span "1789" at bounding box center [45, 90] width 12 height 8
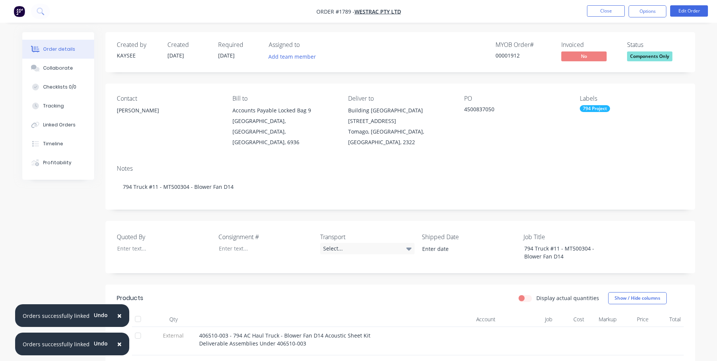
click at [117, 316] on span "×" at bounding box center [119, 315] width 5 height 11
click at [117, 344] on span "×" at bounding box center [119, 343] width 5 height 11
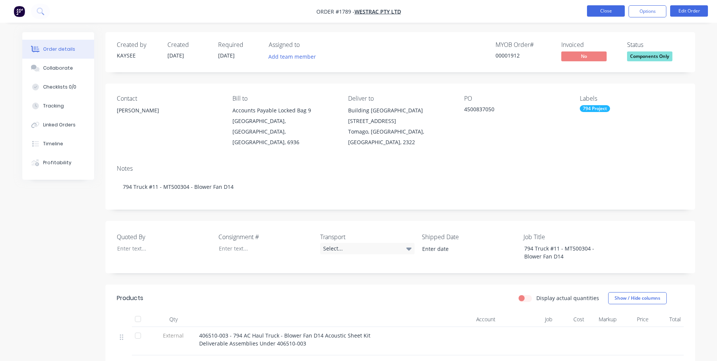
click at [609, 11] on button "Close" at bounding box center [606, 10] width 38 height 11
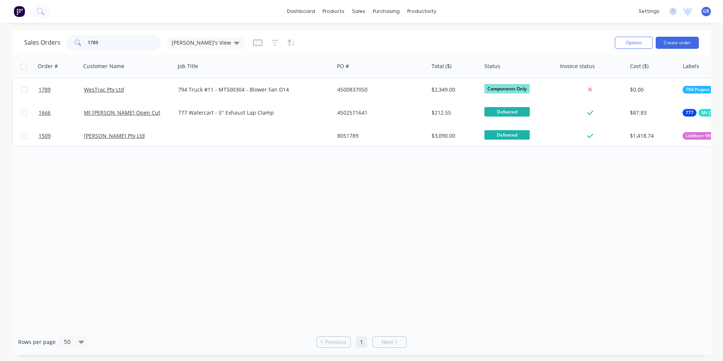
drag, startPoint x: 103, startPoint y: 43, endPoint x: 79, endPoint y: 42, distance: 23.5
click at [79, 42] on div "1789" at bounding box center [114, 42] width 94 height 15
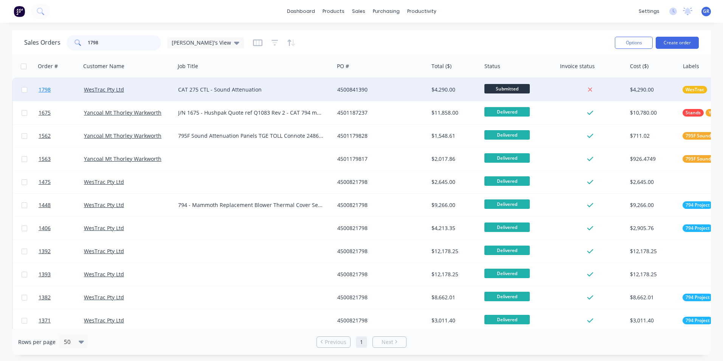
type input "1798"
click at [46, 91] on span "1798" at bounding box center [45, 90] width 12 height 8
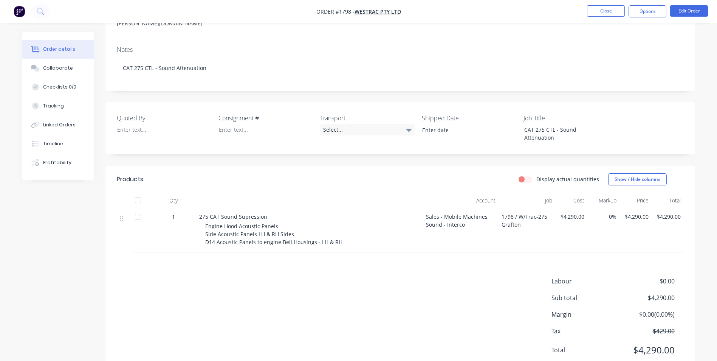
scroll to position [138, 0]
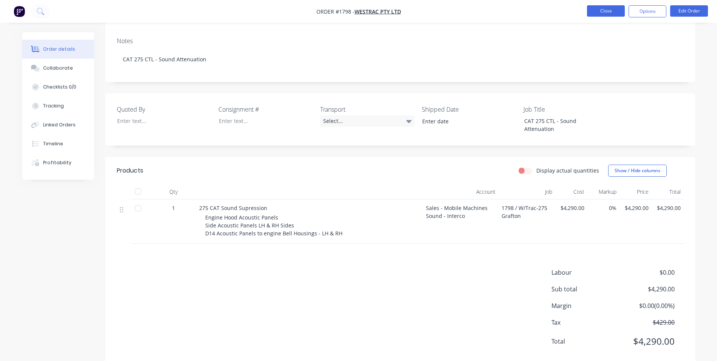
click at [604, 10] on button "Close" at bounding box center [606, 10] width 38 height 11
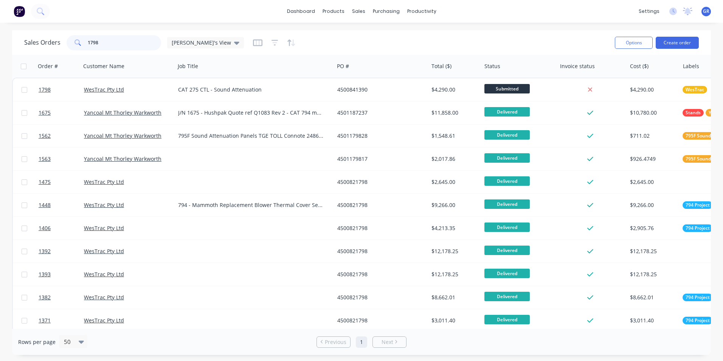
drag, startPoint x: 98, startPoint y: 43, endPoint x: 73, endPoint y: 43, distance: 24.2
click at [73, 43] on div "1798" at bounding box center [114, 42] width 94 height 15
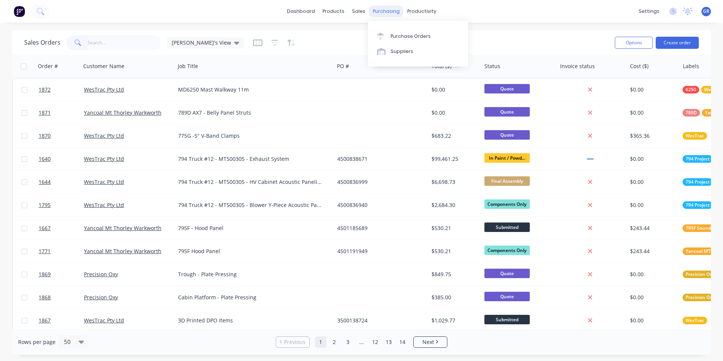
click at [381, 9] on div "purchasing" at bounding box center [386, 11] width 34 height 11
click at [408, 35] on div "Purchase Orders" at bounding box center [410, 36] width 40 height 7
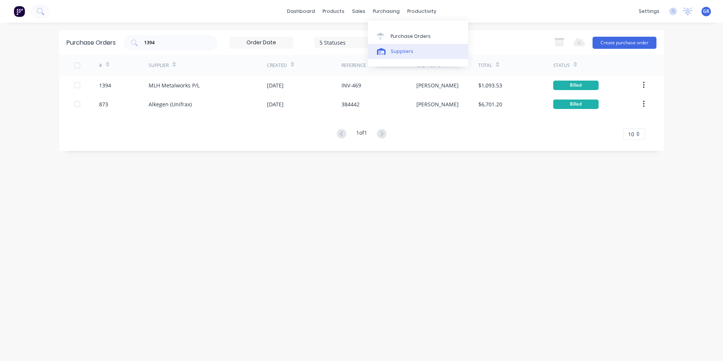
click at [402, 51] on div "Suppliers" at bounding box center [401, 51] width 23 height 7
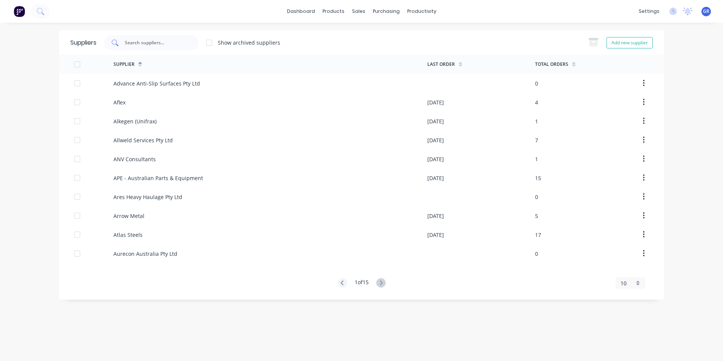
click at [139, 42] on input "text" at bounding box center [155, 43] width 63 height 8
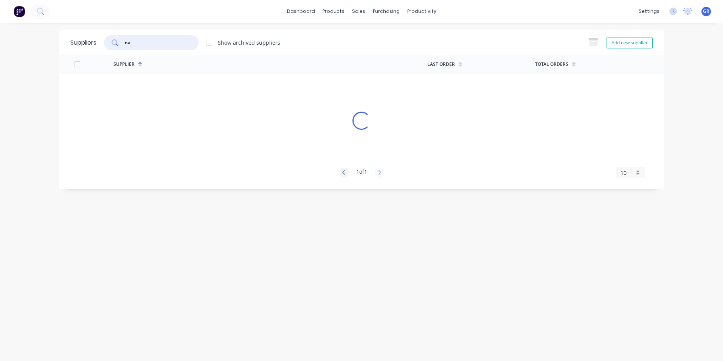
type input "n"
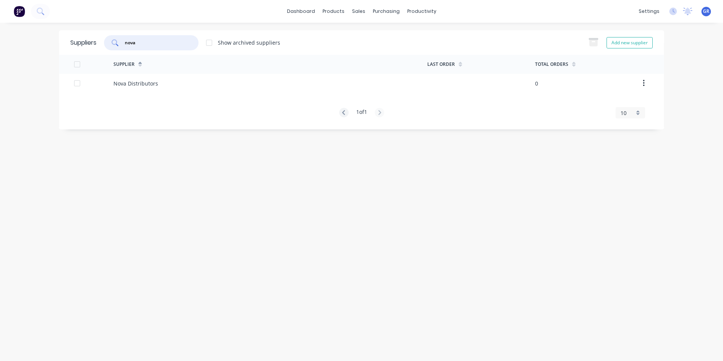
type input "nova"
click at [381, 35] on div "Sales Orders" at bounding box center [386, 36] width 31 height 7
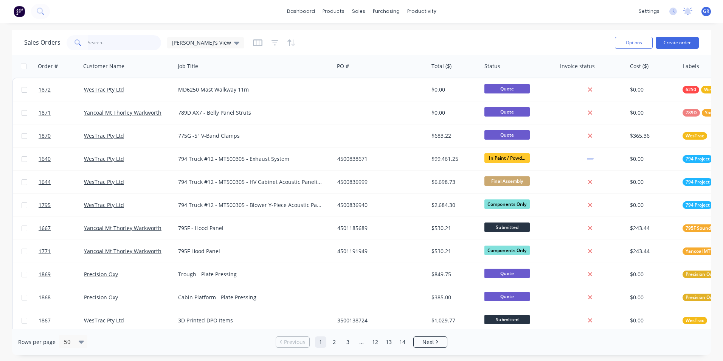
click at [93, 41] on input "text" at bounding box center [125, 42] width 74 height 15
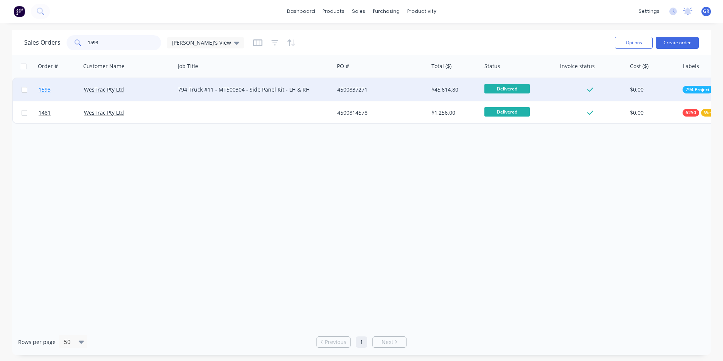
type input "1593"
click at [47, 89] on span "1593" at bounding box center [45, 90] width 12 height 8
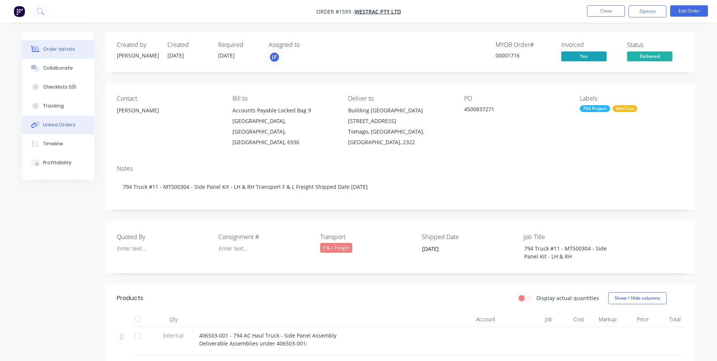
click at [66, 125] on div "Linked Orders" at bounding box center [59, 124] width 33 height 7
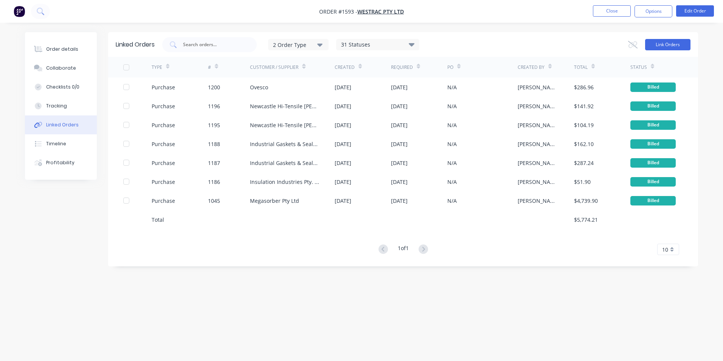
click at [671, 43] on button "Link Orders" at bounding box center [667, 44] width 45 height 11
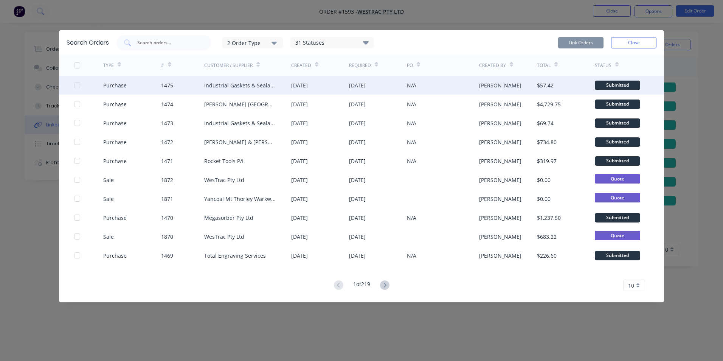
click at [77, 83] on div at bounding box center [77, 84] width 15 height 15
click at [586, 44] on button "Link Orders" at bounding box center [580, 42] width 45 height 11
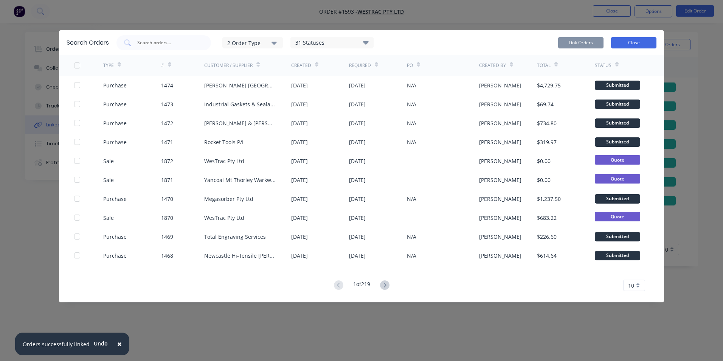
click at [640, 44] on button "Close" at bounding box center [633, 42] width 45 height 11
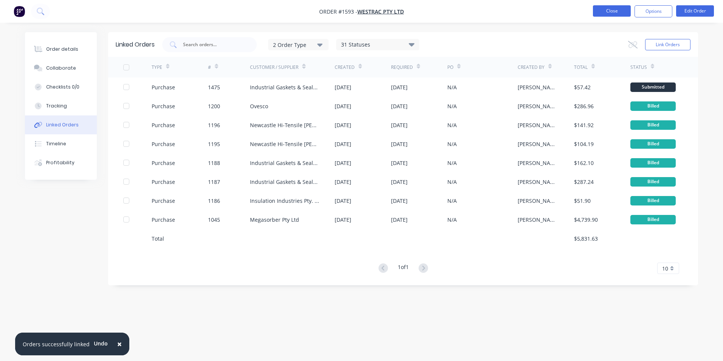
click at [613, 10] on button "Close" at bounding box center [612, 10] width 38 height 11
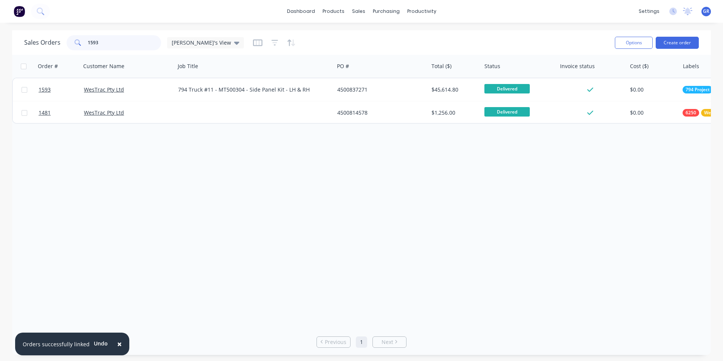
drag, startPoint x: 102, startPoint y: 42, endPoint x: 64, endPoint y: 43, distance: 37.8
click at [64, 43] on div "Sales Orders 1593 Greg's View" at bounding box center [134, 42] width 220 height 15
click at [90, 47] on input "1593" at bounding box center [125, 42] width 74 height 15
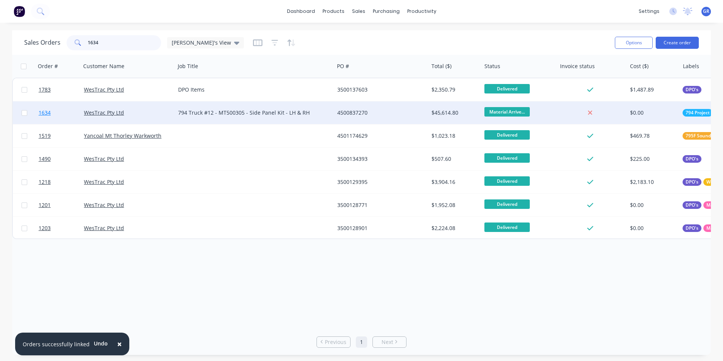
type input "1634"
click at [46, 113] on span "1634" at bounding box center [45, 113] width 12 height 8
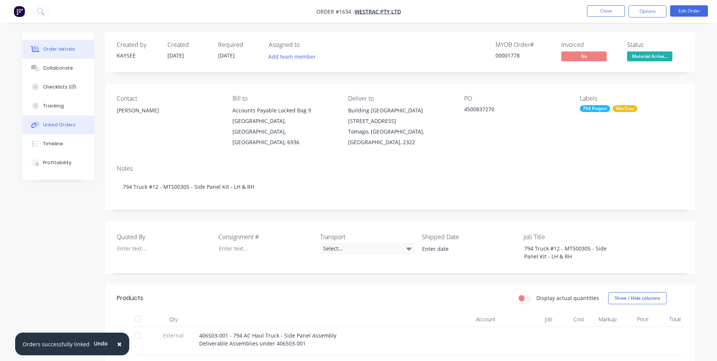
click at [61, 122] on div "Linked Orders" at bounding box center [59, 124] width 33 height 7
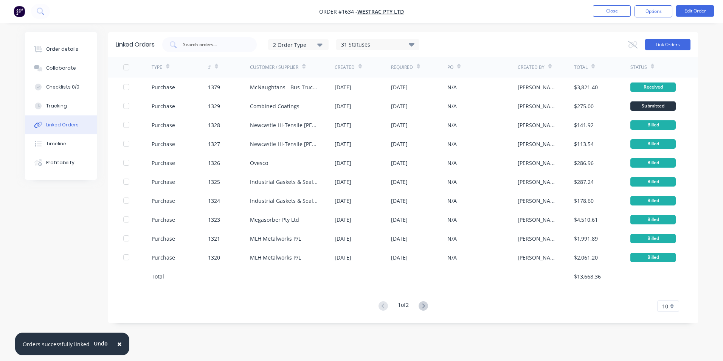
click at [659, 45] on button "Link Orders" at bounding box center [667, 44] width 45 height 11
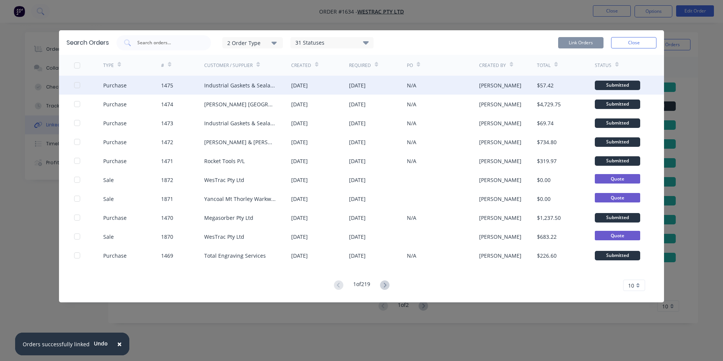
click at [76, 84] on div at bounding box center [77, 84] width 15 height 15
click at [579, 41] on button "Link Orders" at bounding box center [580, 42] width 45 height 11
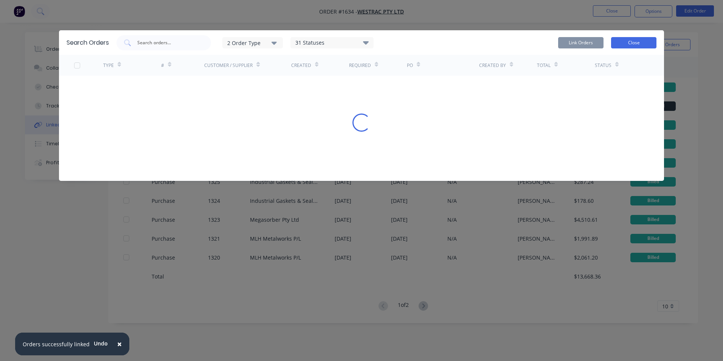
click at [639, 42] on button "Close" at bounding box center [633, 42] width 45 height 11
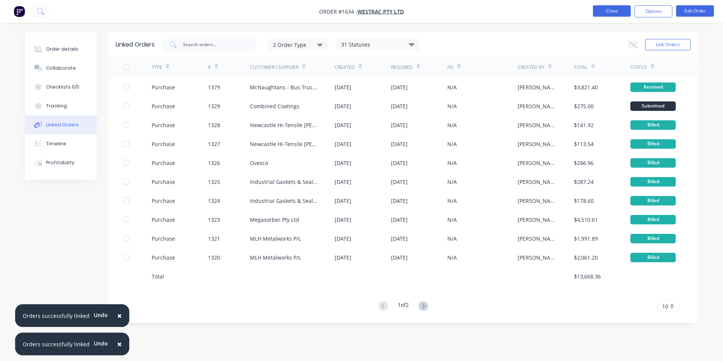
click at [614, 12] on button "Close" at bounding box center [612, 10] width 38 height 11
